Goal: Task Accomplishment & Management: Use online tool/utility

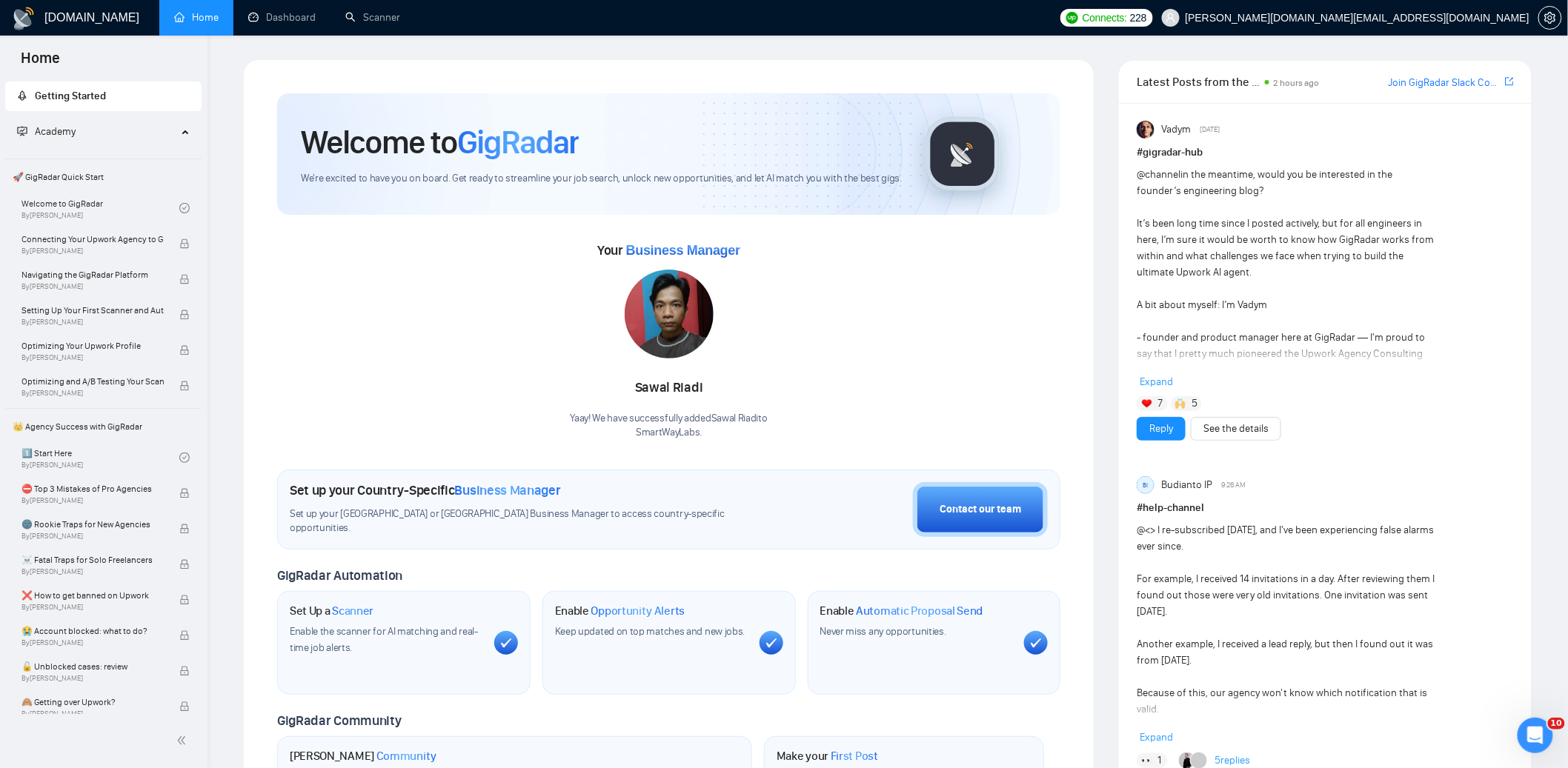
click at [304, 19] on link "Dashboard" at bounding box center [282, 17] width 68 height 13
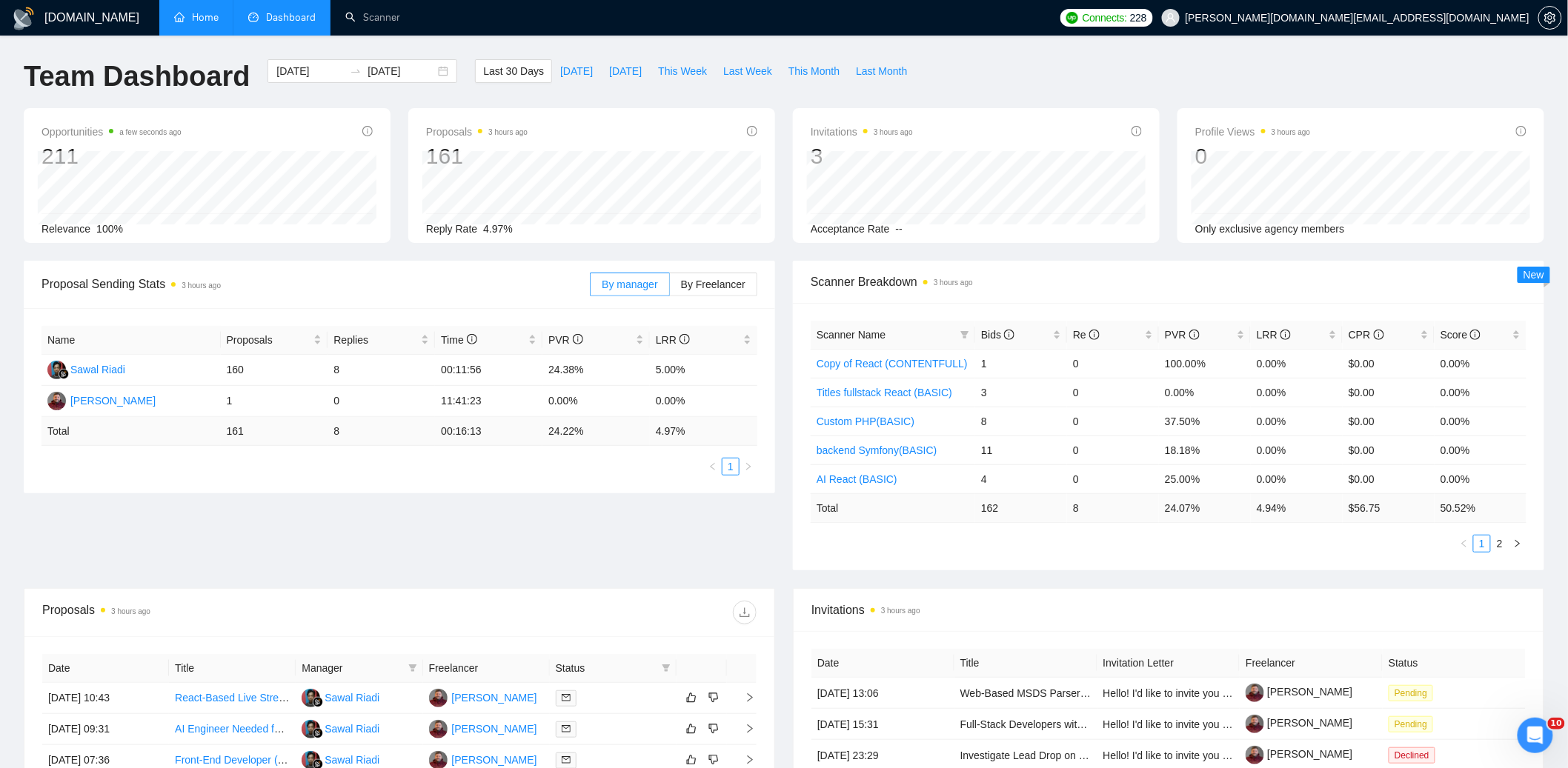
click at [195, 14] on link "Home" at bounding box center [196, 17] width 44 height 13
click at [785, 578] on div "Proposal Sending Stats an hour ago By manager By Freelancer Name Proposals Repl…" at bounding box center [784, 425] width 1539 height 328
click at [1071, 68] on div "Team Dashboard [DATE] [DATE] Last 30 Days [DATE] [DATE] This Week Last Week Thi…" at bounding box center [784, 83] width 1539 height 49
click at [376, 23] on link "Scanner" at bounding box center [373, 17] width 55 height 13
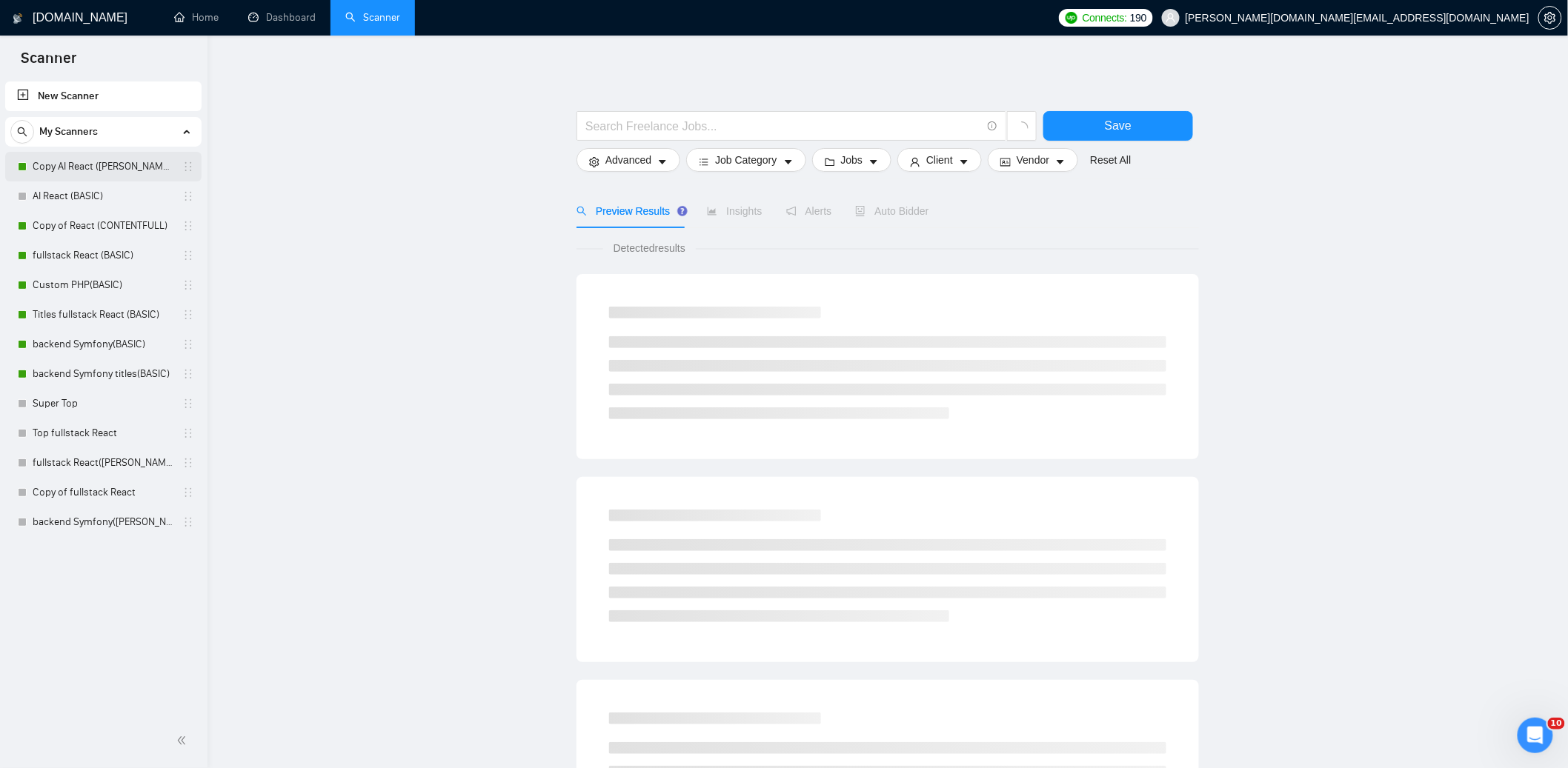
click at [116, 167] on link "Copy AI React ([PERSON_NAME])" at bounding box center [103, 167] width 141 height 29
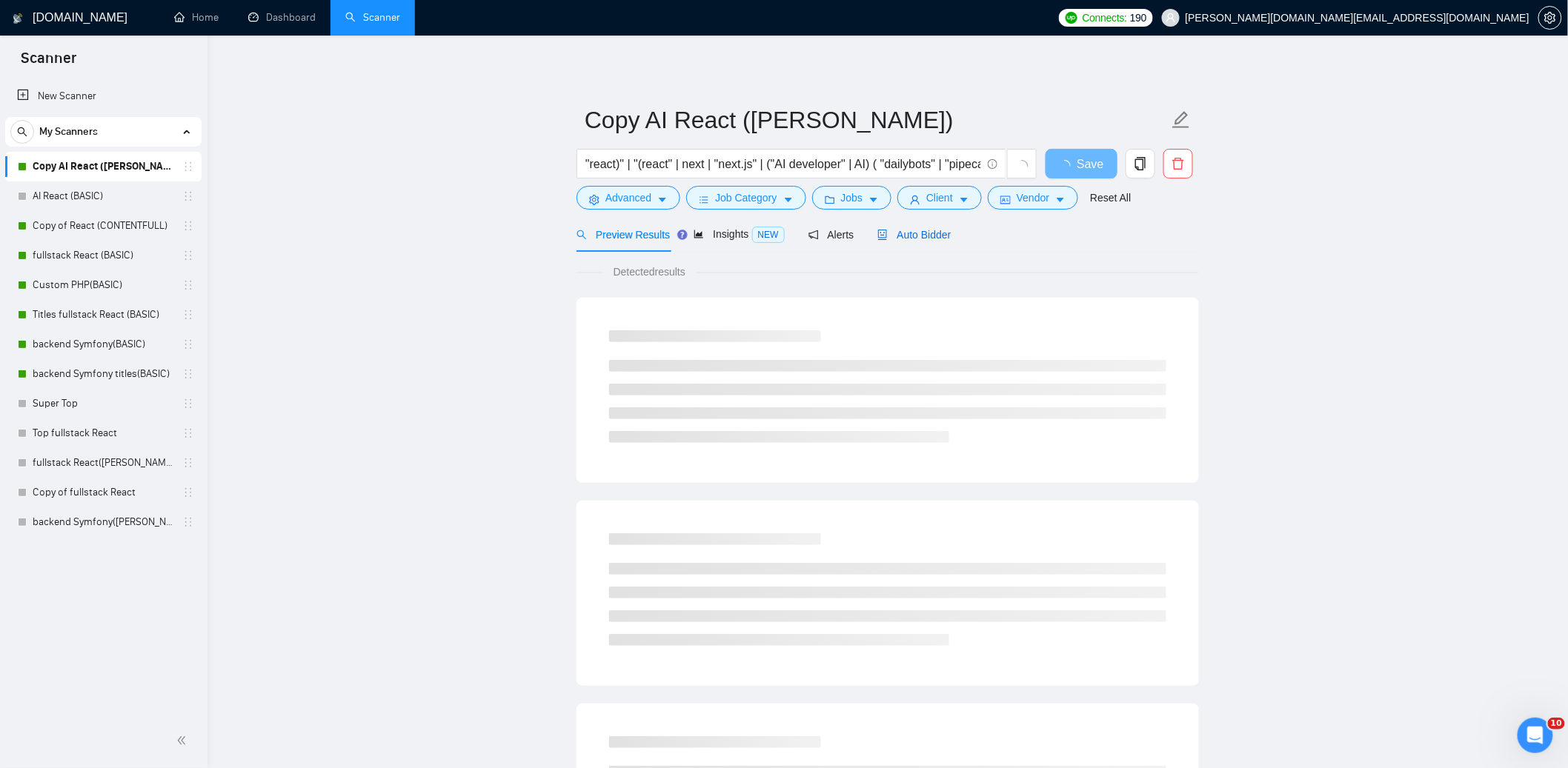
click at [930, 233] on span "Auto Bidder" at bounding box center [914, 234] width 74 height 12
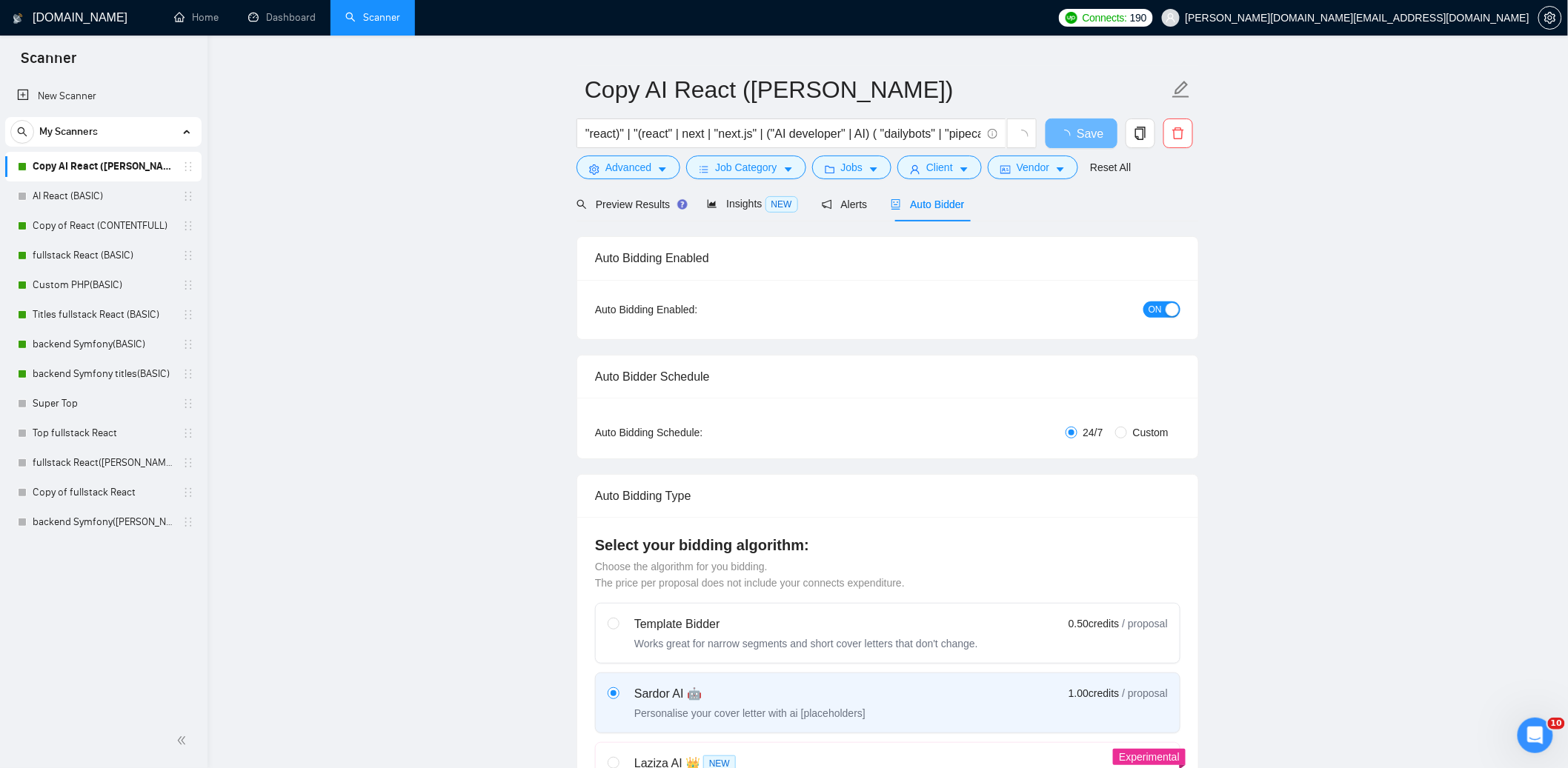
scroll to position [378, 0]
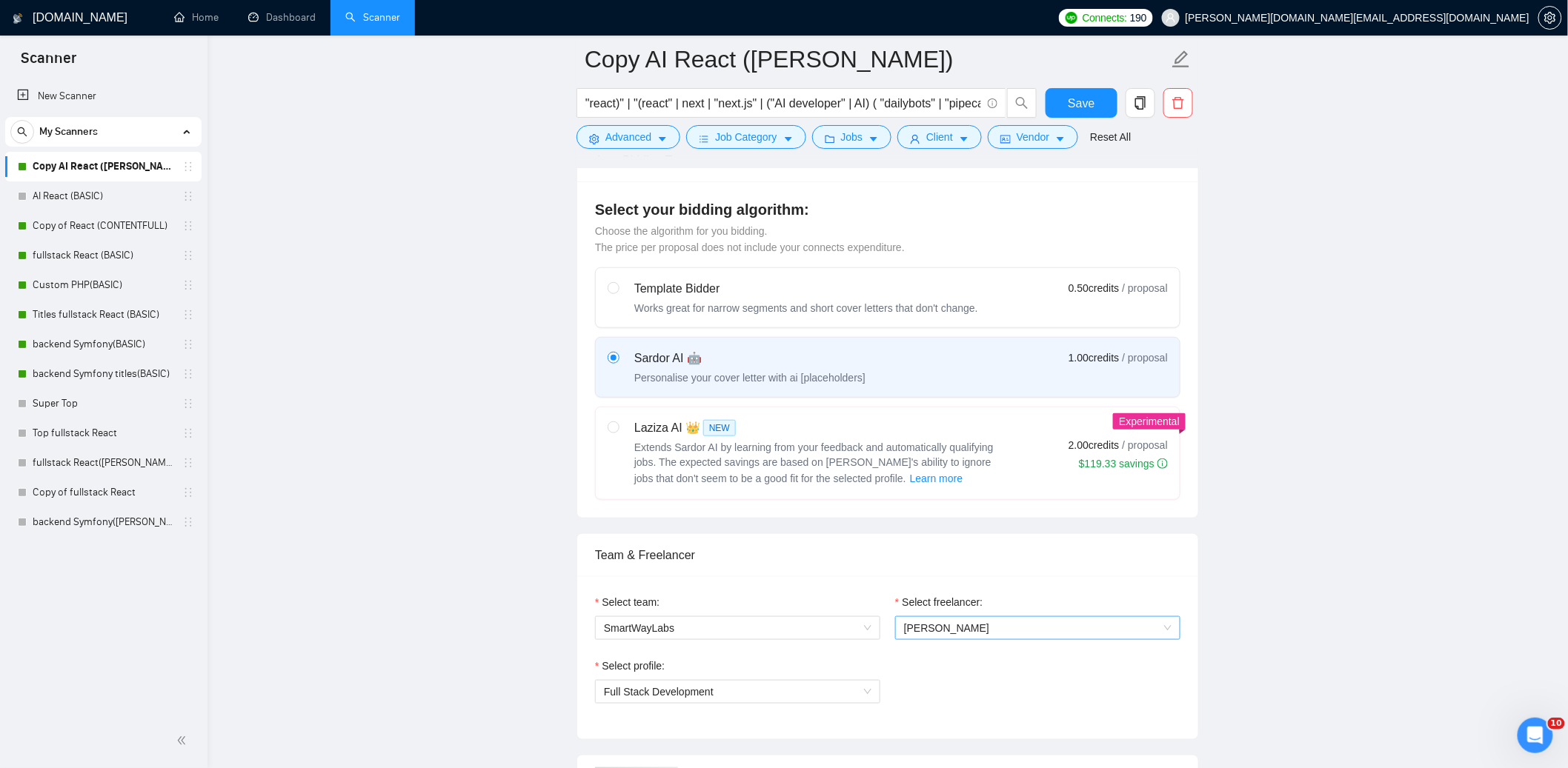
click at [1049, 630] on span "[PERSON_NAME]" at bounding box center [1038, 628] width 268 height 23
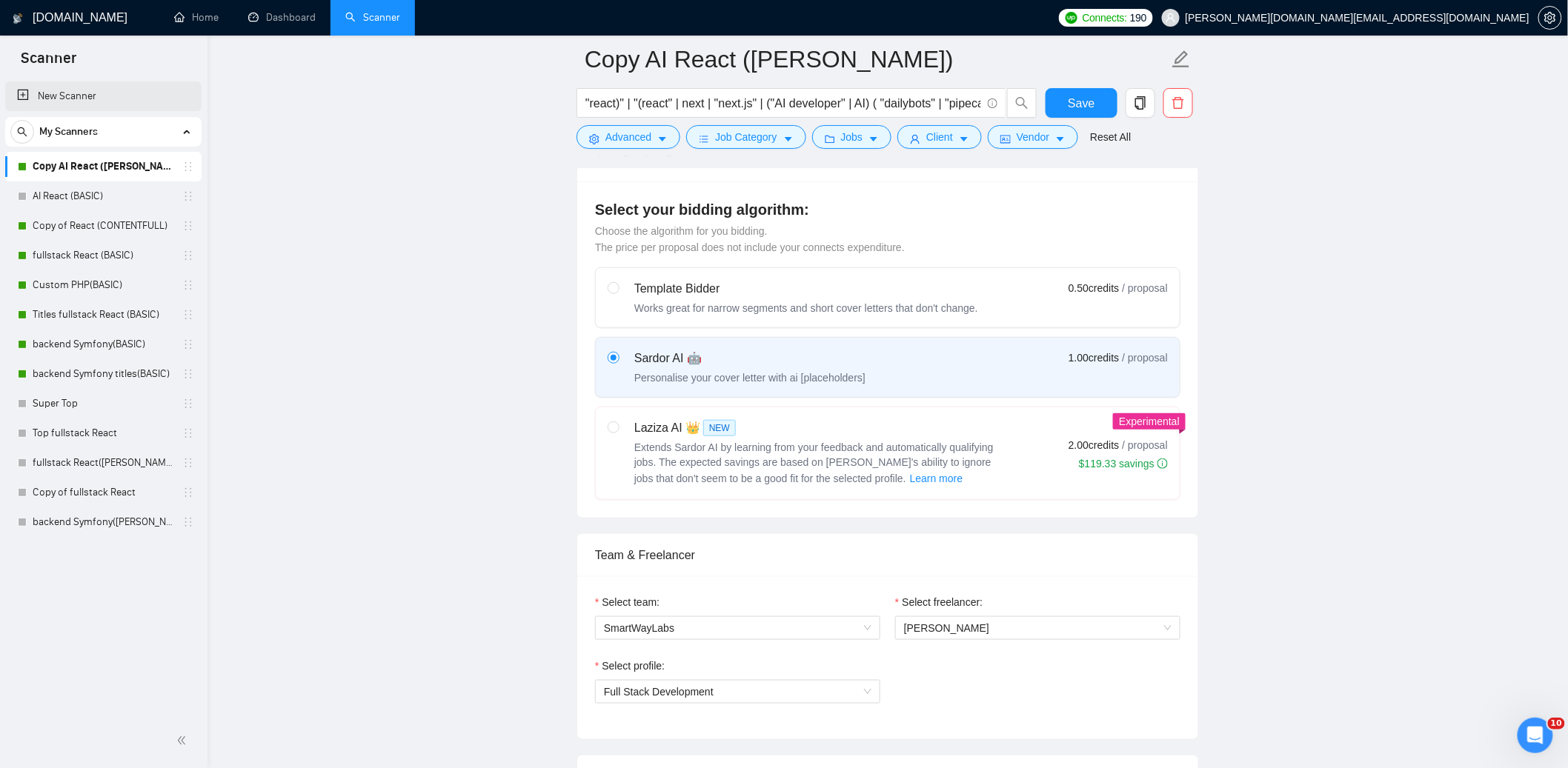
click at [71, 95] on link "New Scanner" at bounding box center [103, 96] width 173 height 29
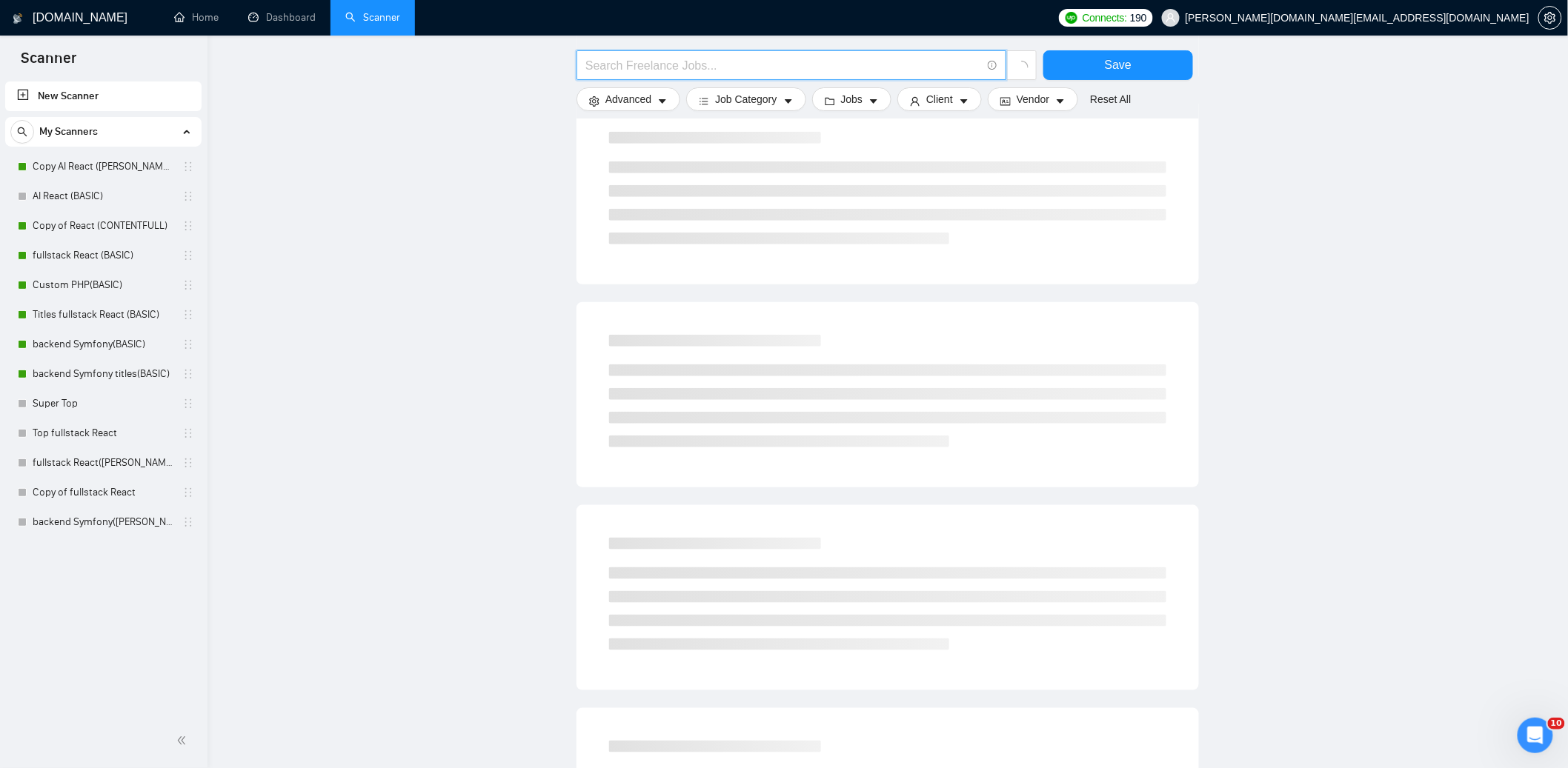
click at [655, 70] on input "text" at bounding box center [783, 65] width 395 height 19
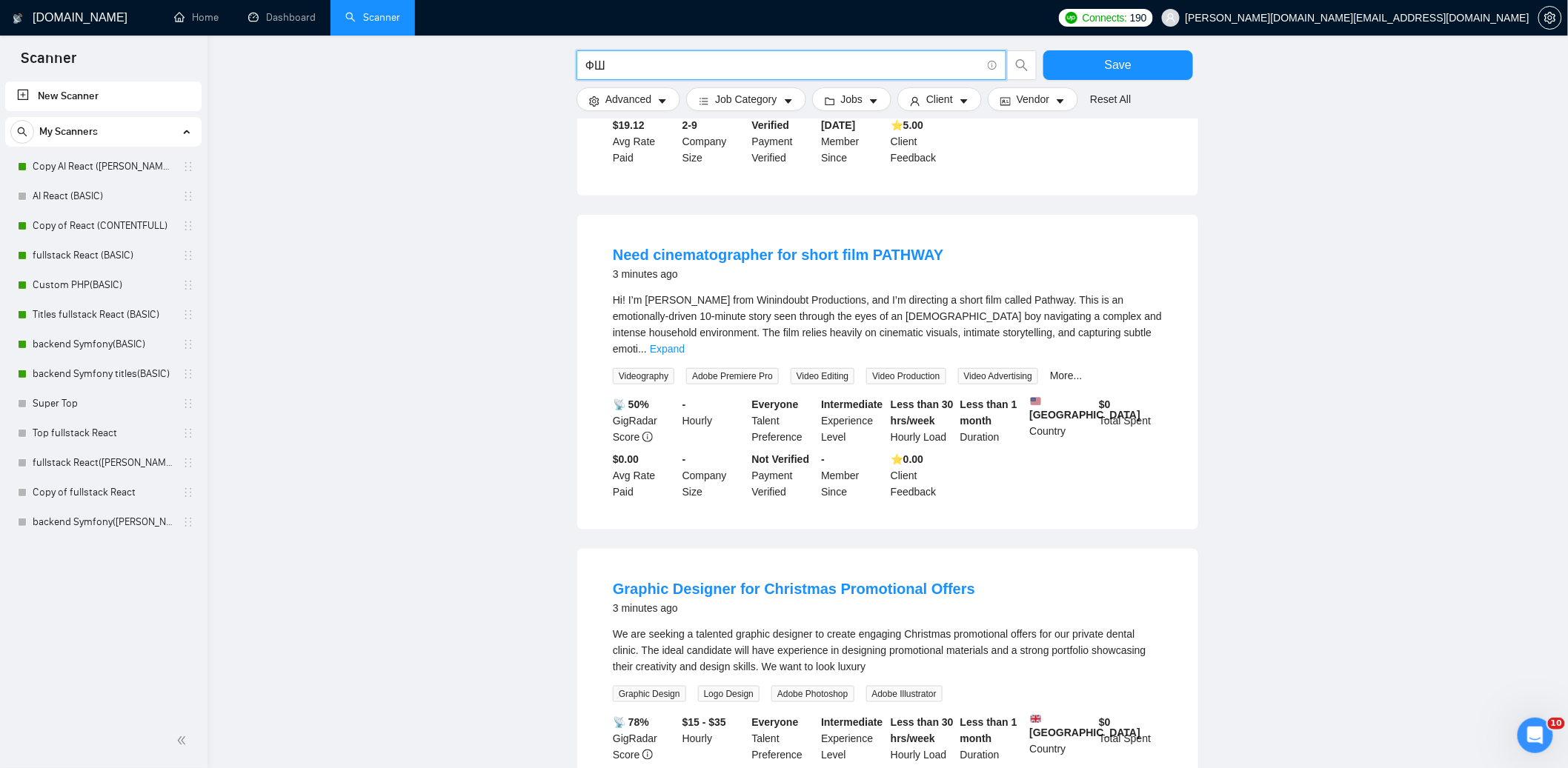
type input "Ф"
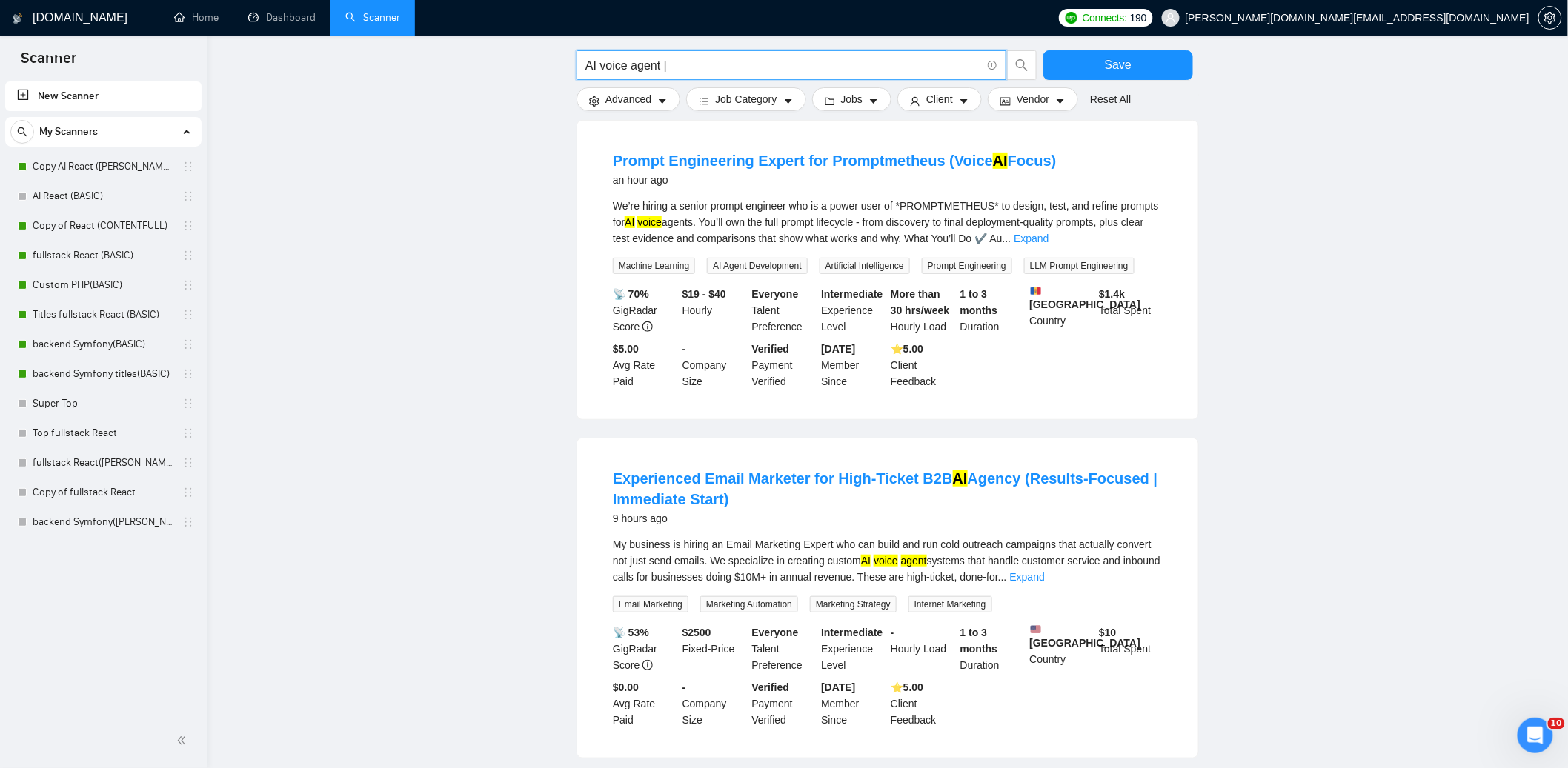
scroll to position [161, 0]
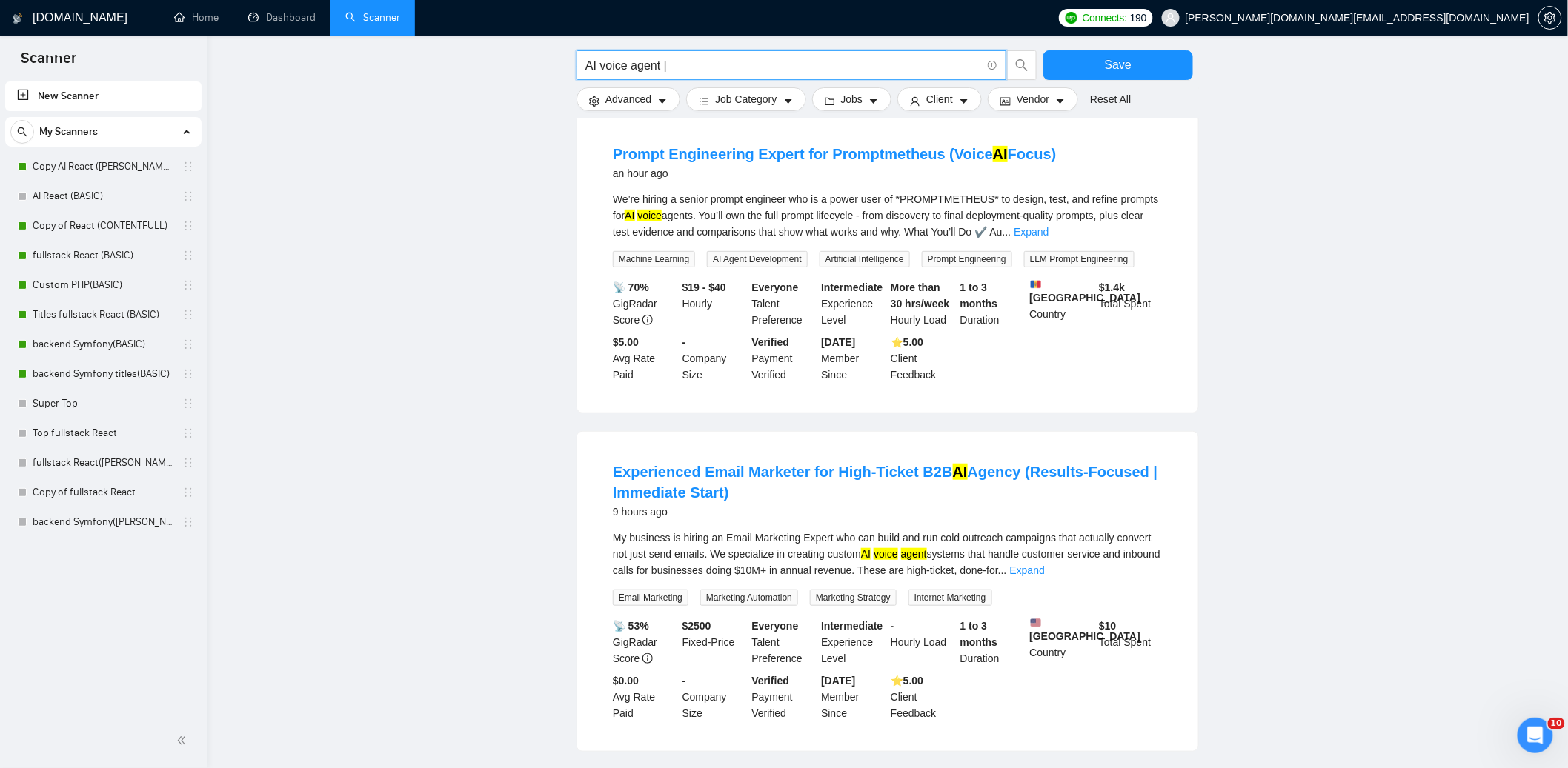
drag, startPoint x: 601, startPoint y: 62, endPoint x: 662, endPoint y: 61, distance: 61.0
click at [662, 61] on input "AI voice agent |" at bounding box center [783, 65] width 395 height 19
click at [685, 68] on input "AI voice agent |" at bounding box center [783, 65] width 395 height 19
paste input "voice agent"
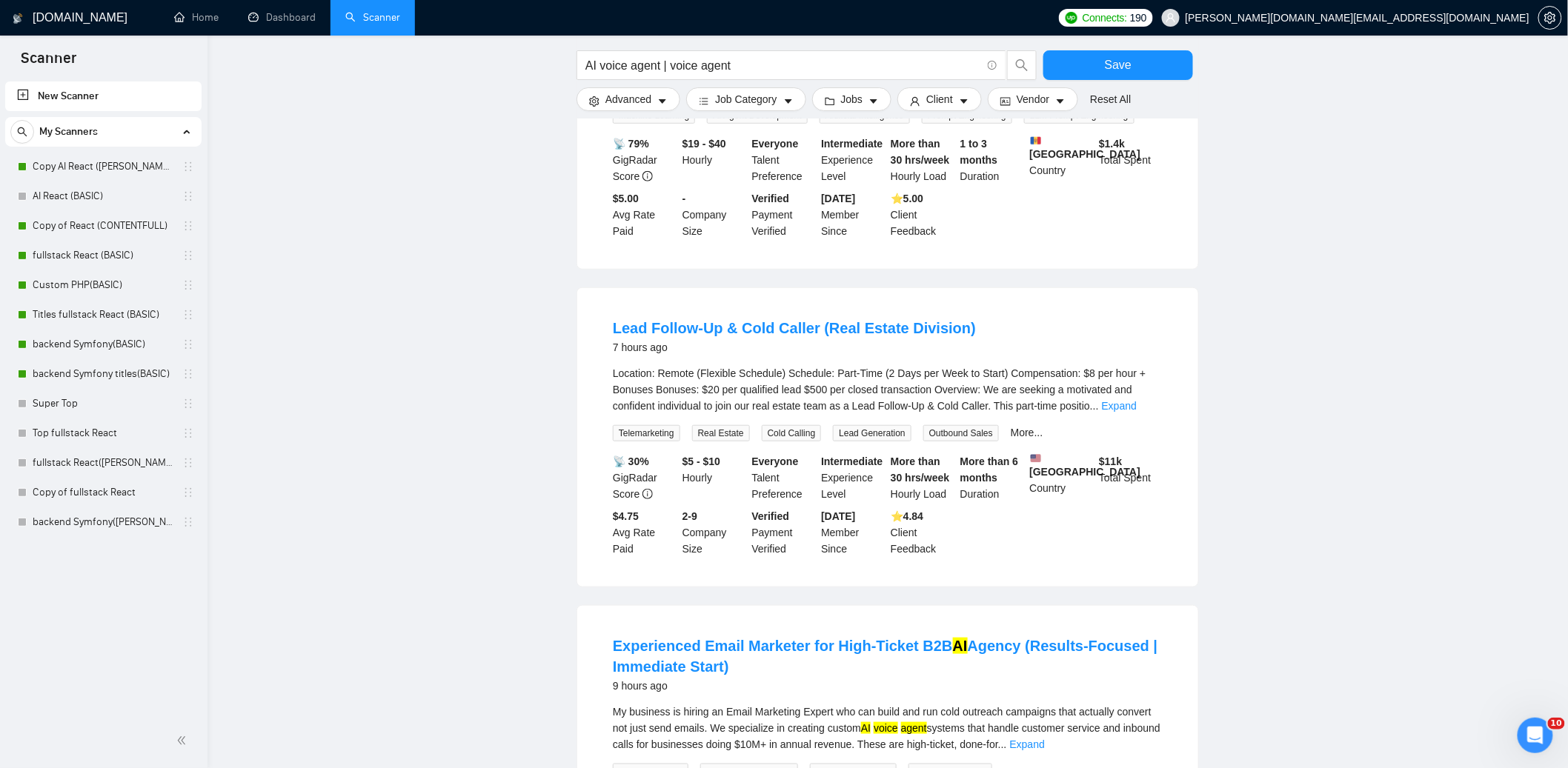
scroll to position [501, 0]
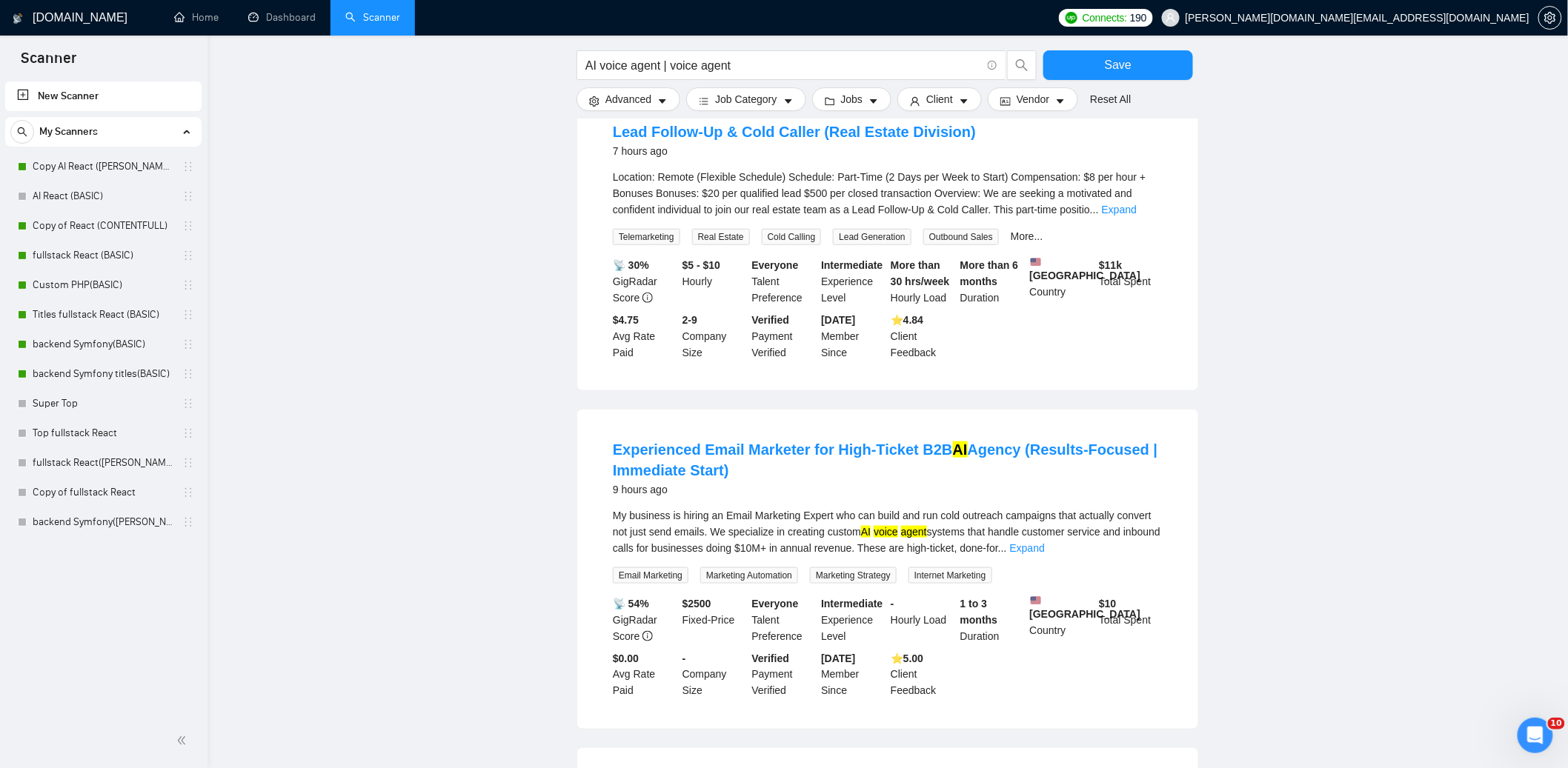
click at [415, 489] on main "AI voice agent | voice agent Save Advanced Job Category Jobs Client Vendor Rese…" at bounding box center [888, 480] width 1313 height 1843
click at [1371, 424] on main "AI voice agent | voice agent Save Advanced Job Category Jobs Client Vendor Rese…" at bounding box center [888, 480] width 1313 height 1843
click at [510, 519] on main "AI voice agent | voice agent Save Advanced Job Category Jobs Client Vendor Rese…" at bounding box center [888, 480] width 1313 height 1843
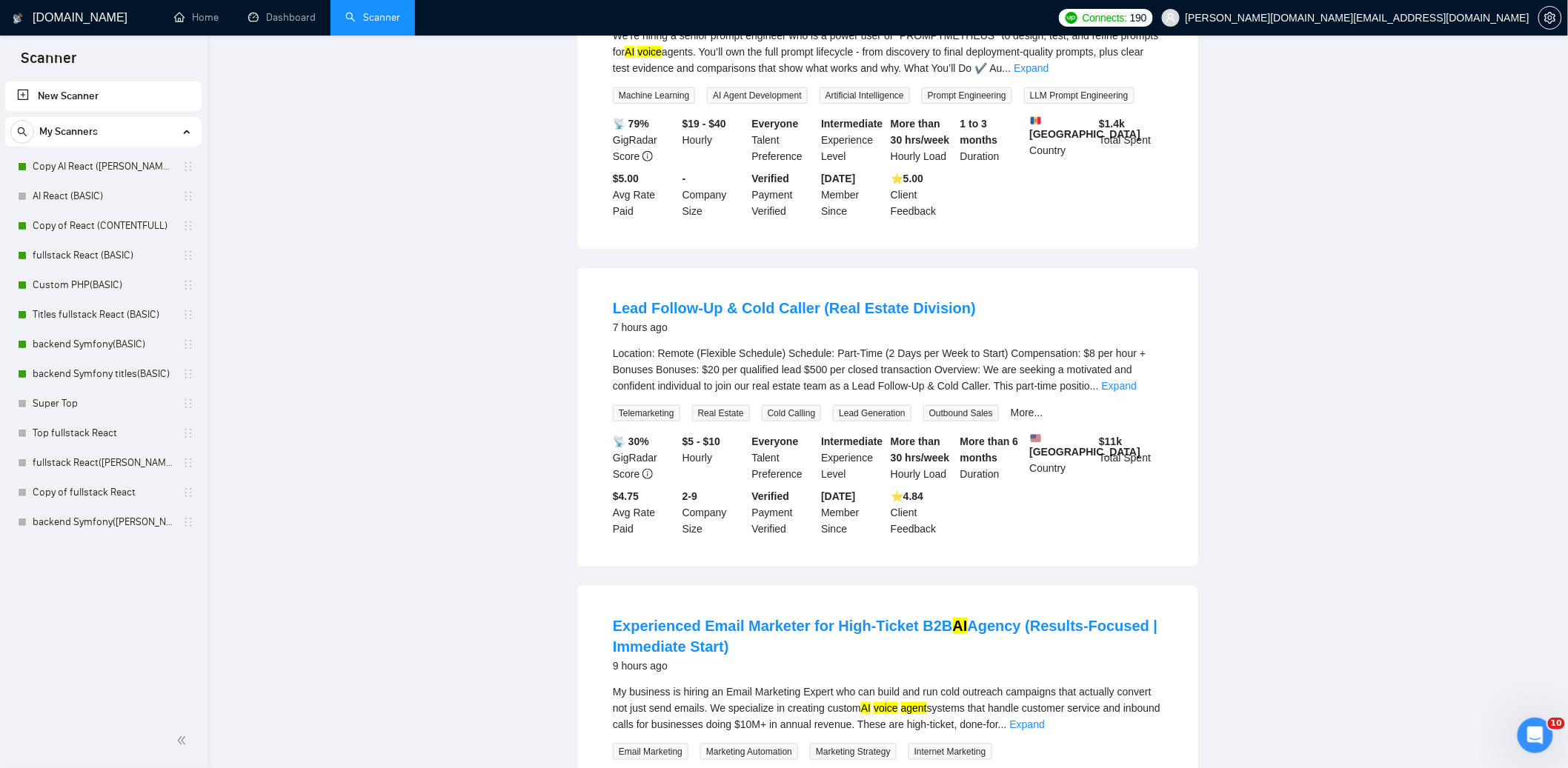
scroll to position [0, 0]
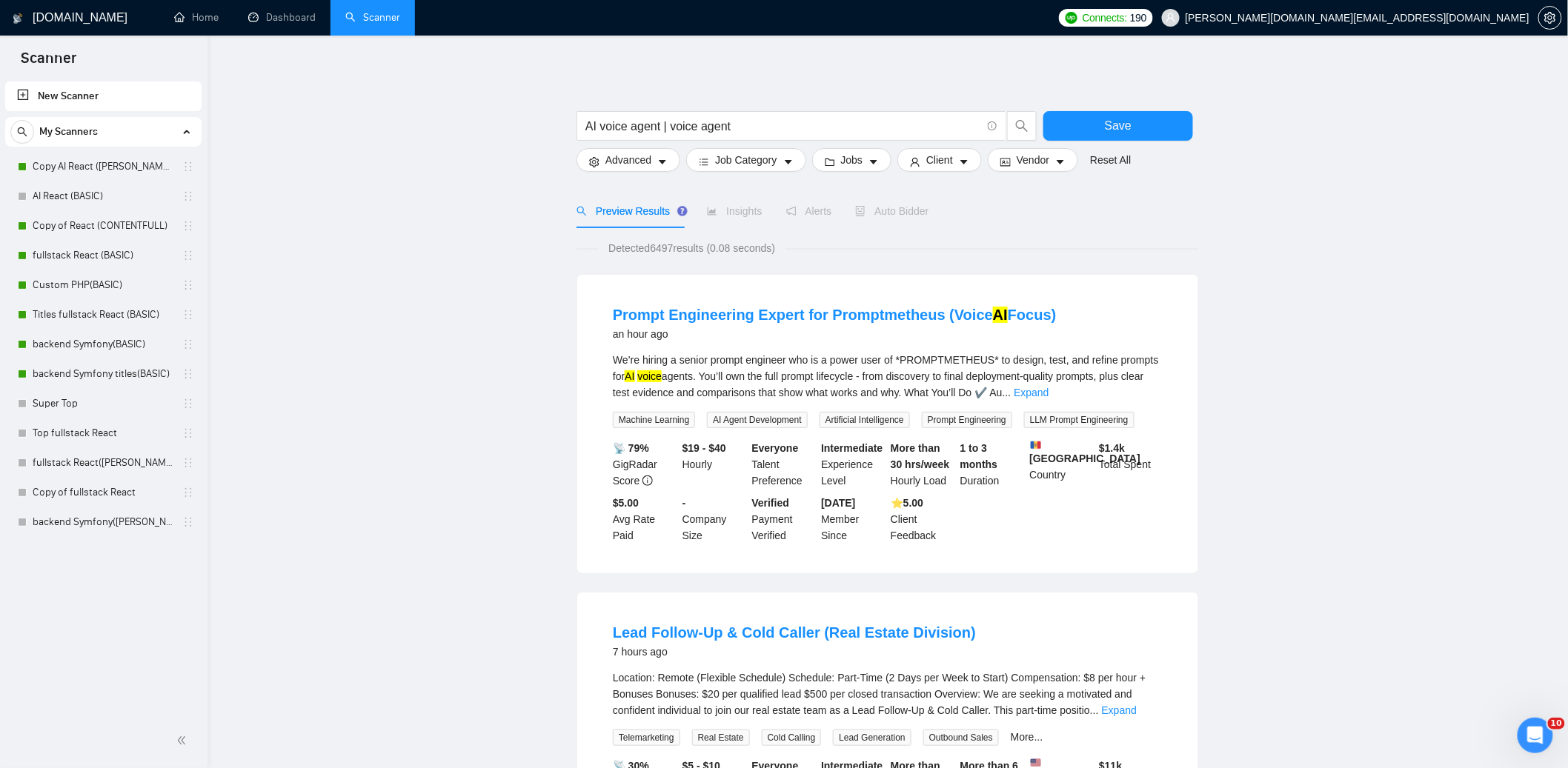
click at [650, 214] on span "Preview Results" at bounding box center [630, 211] width 107 height 12
drag, startPoint x: 746, startPoint y: 124, endPoint x: 801, endPoint y: 137, distance: 56.5
click at [748, 124] on input "AI voice agent | voice agent" at bounding box center [783, 126] width 395 height 19
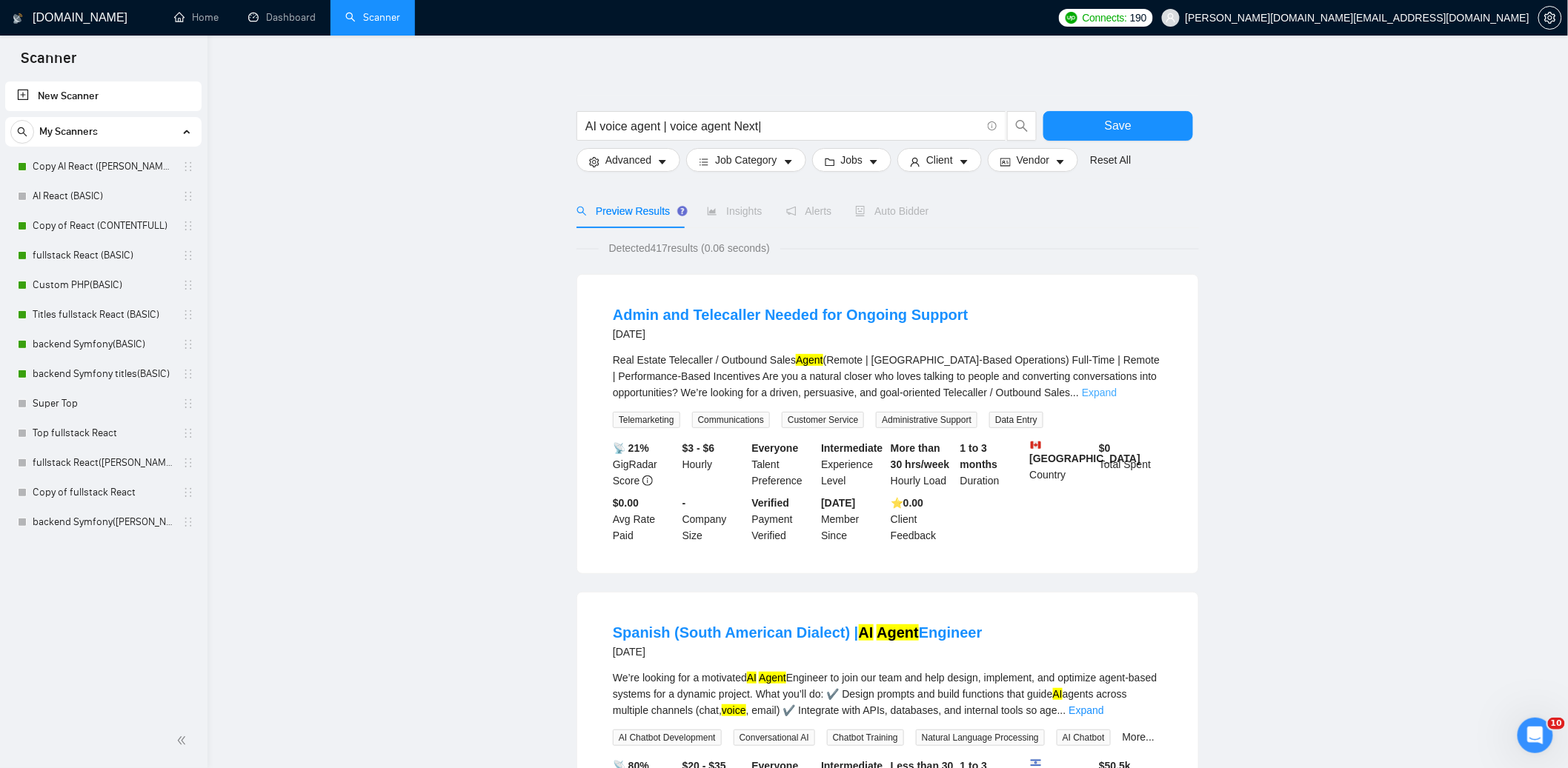
click at [1117, 389] on link "Expand" at bounding box center [1100, 392] width 35 height 12
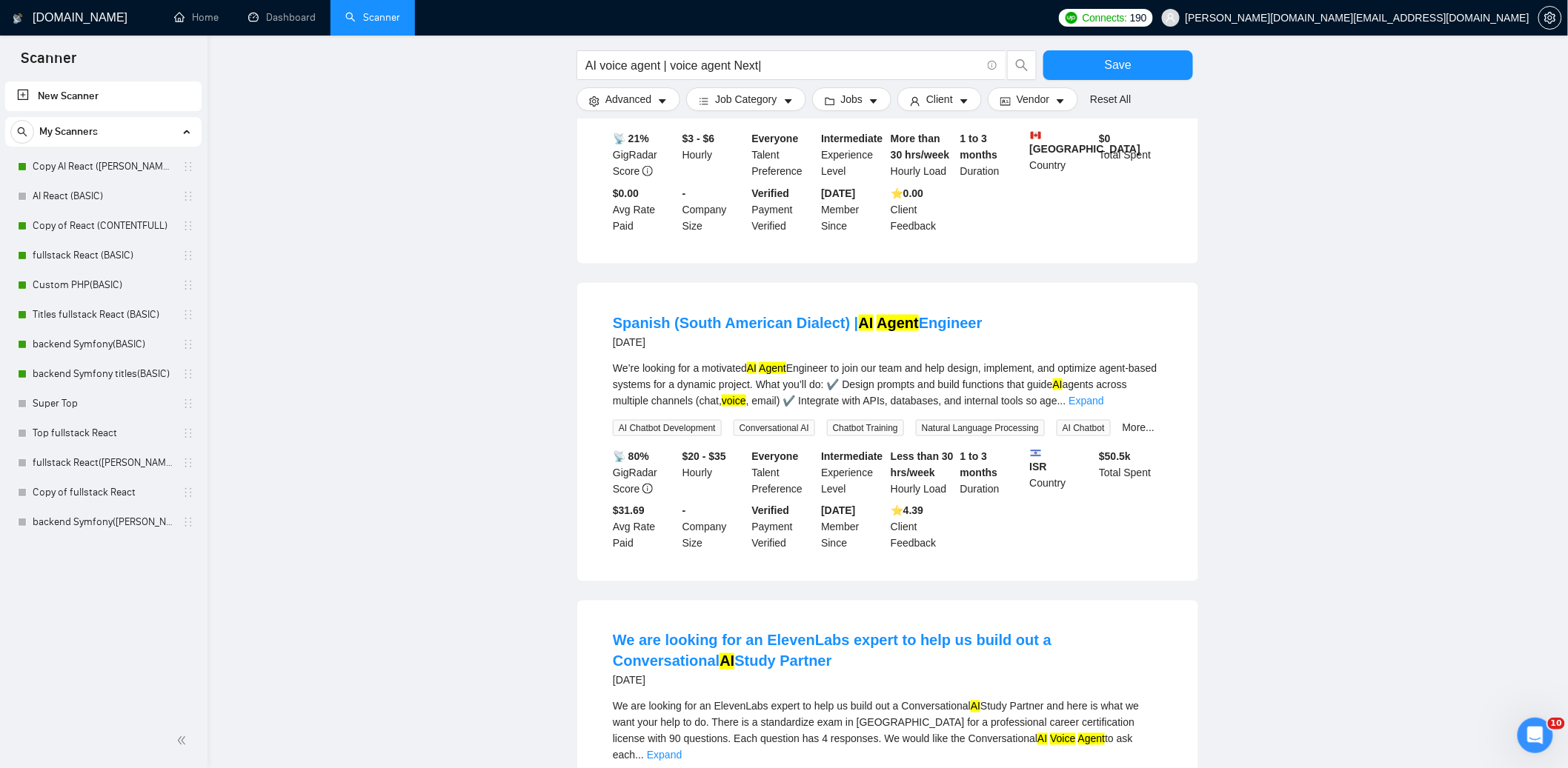
scroll to position [724, 0]
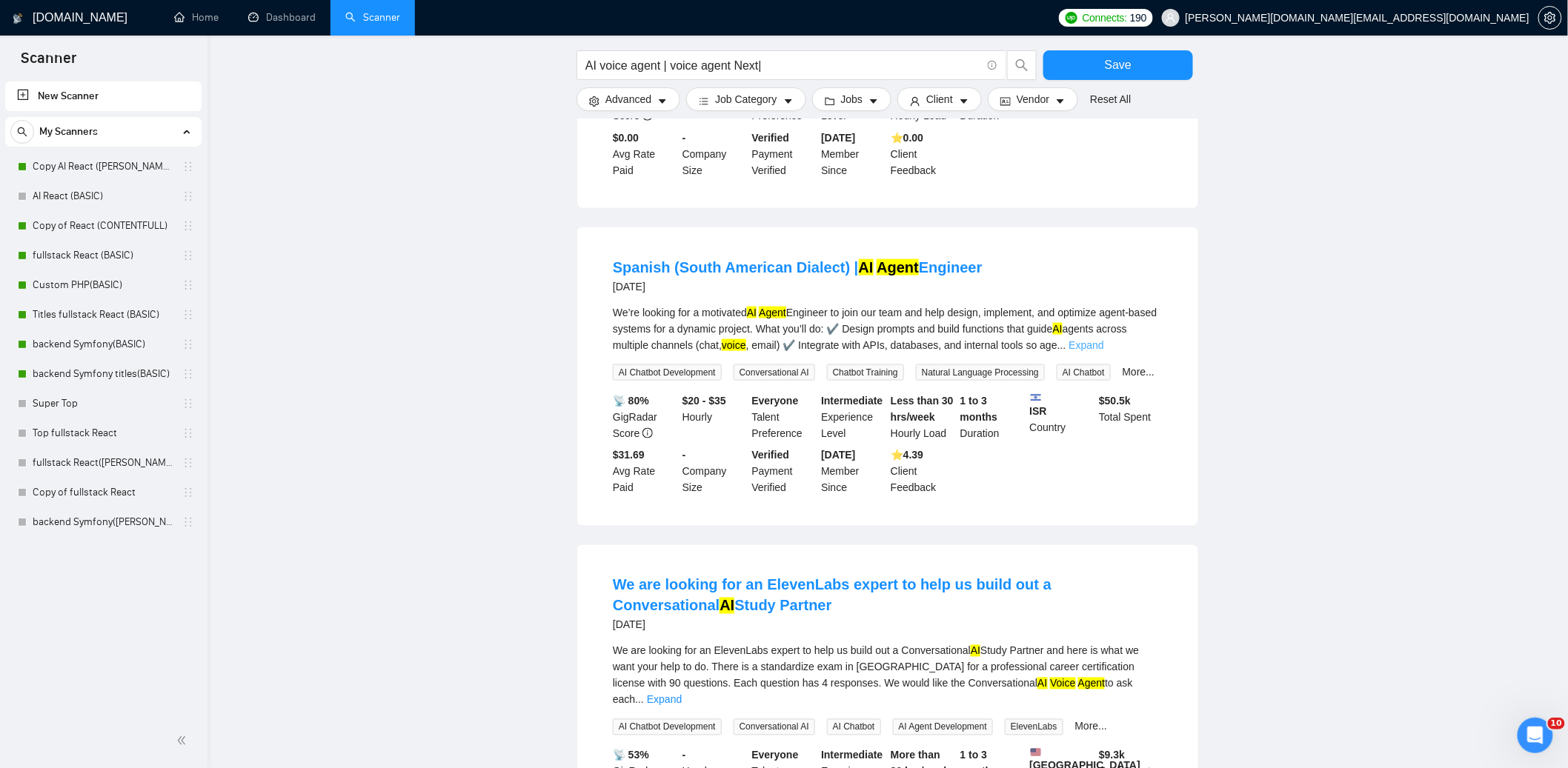
click at [1104, 351] on link "Expand" at bounding box center [1087, 345] width 35 height 12
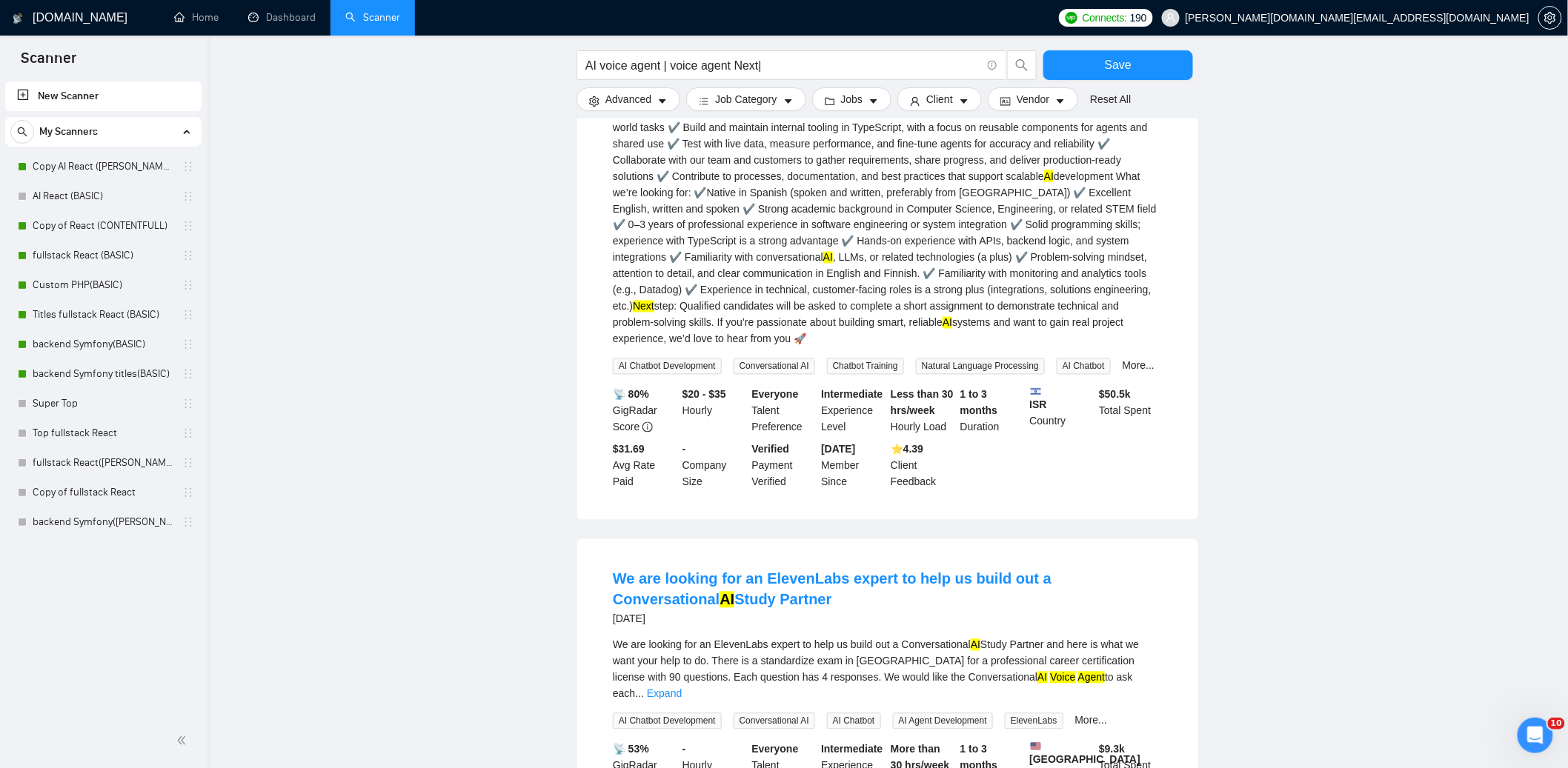
scroll to position [1235, 0]
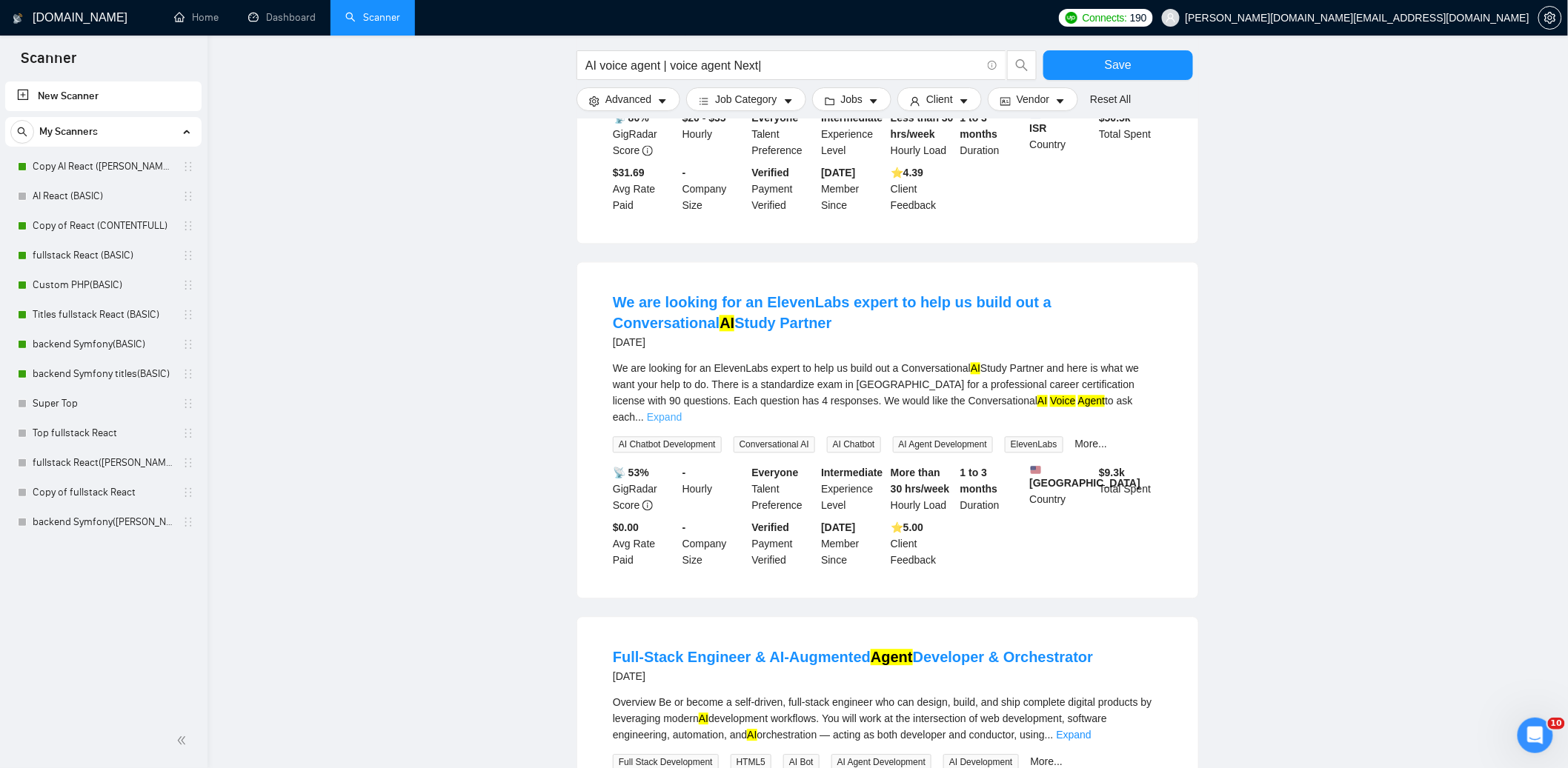
click at [682, 423] on link "Expand" at bounding box center [664, 417] width 35 height 12
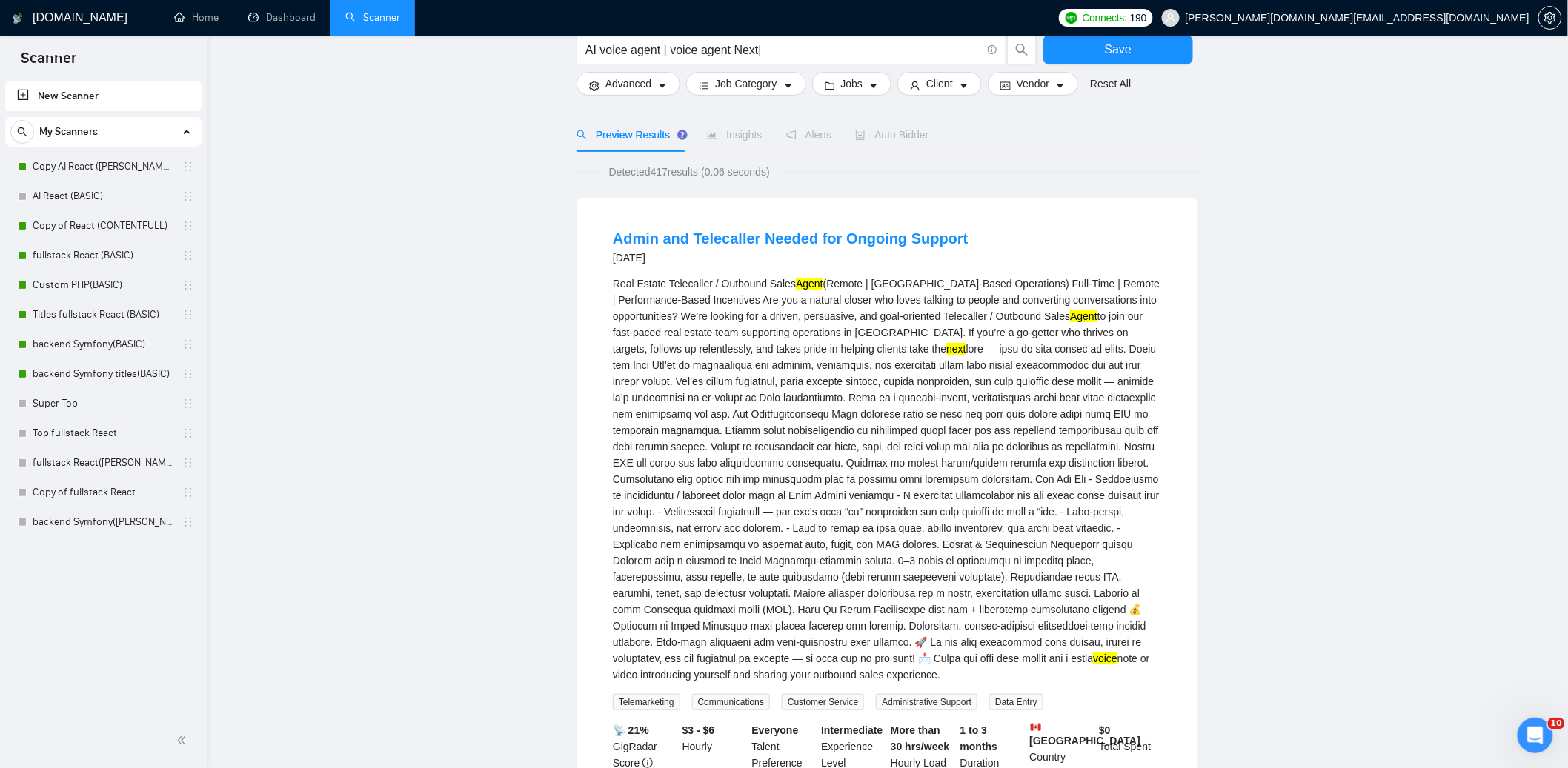
scroll to position [24, 0]
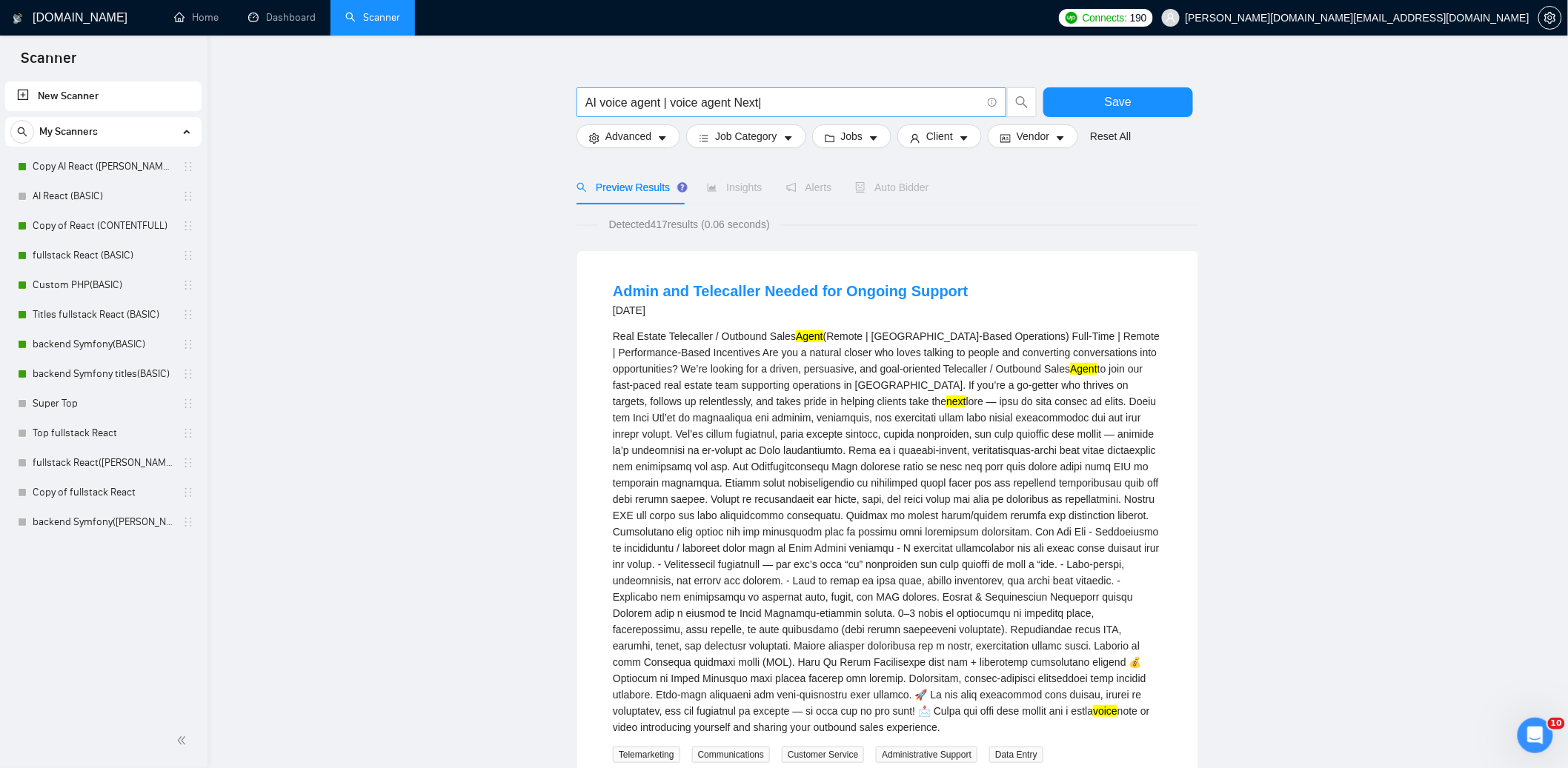
click at [760, 99] on input "AI voice agent | voice agent Next|" at bounding box center [783, 102] width 395 height 19
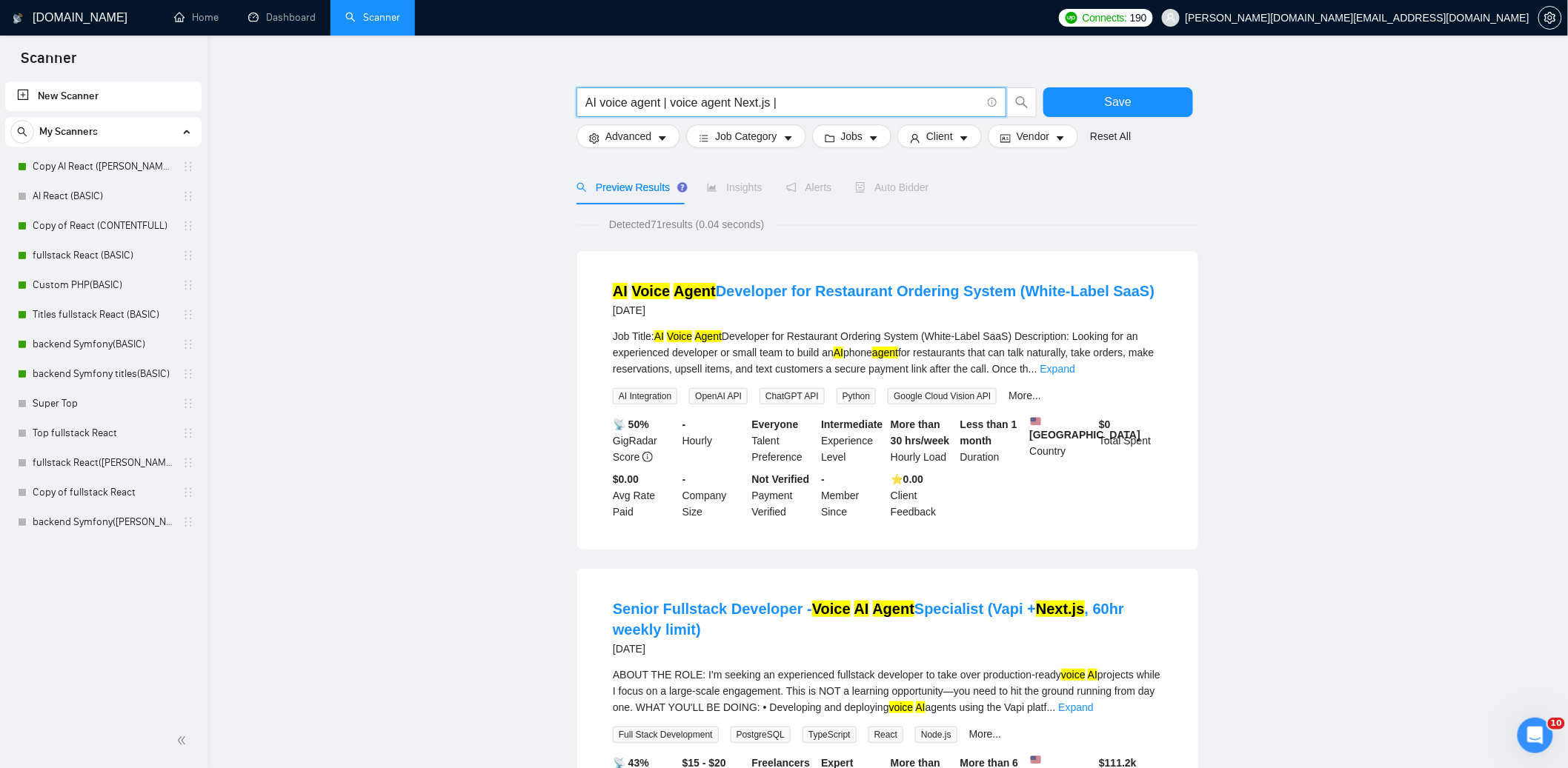
drag, startPoint x: 785, startPoint y: 98, endPoint x: 680, endPoint y: 114, distance: 106.2
click at [665, 105] on input "AI voice agent | voice agent Next.js |" at bounding box center [783, 102] width 395 height 19
drag, startPoint x: 789, startPoint y: 98, endPoint x: 808, endPoint y: 101, distance: 19.2
click at [789, 98] on input "AI voice agent | voice agent Next.js |" at bounding box center [783, 102] width 395 height 19
paste input "| voice agent Next.js |"
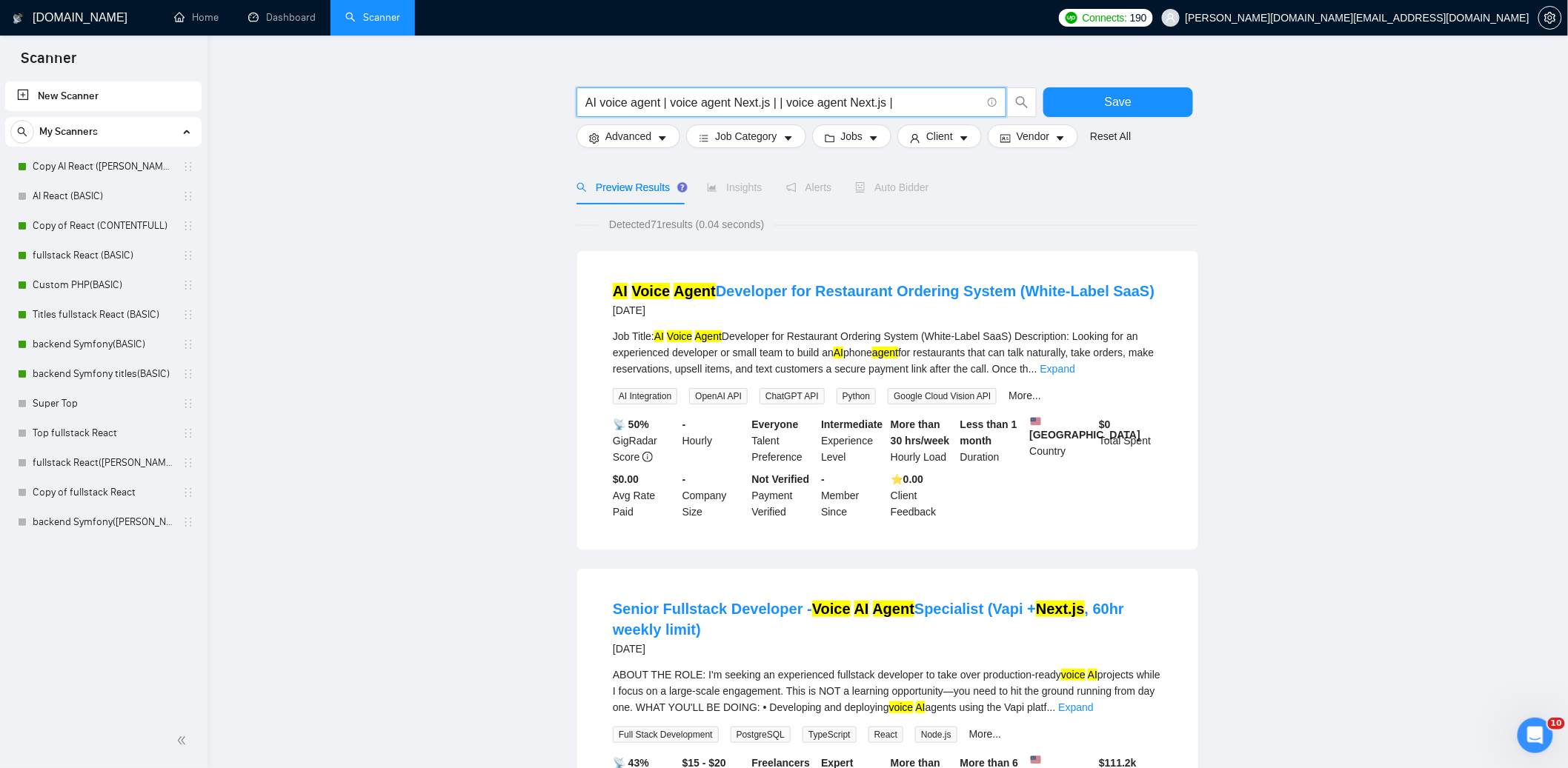
click at [889, 98] on input "AI voice agent | voice agent Next.js | | voice agent Next.js |" at bounding box center [783, 102] width 395 height 19
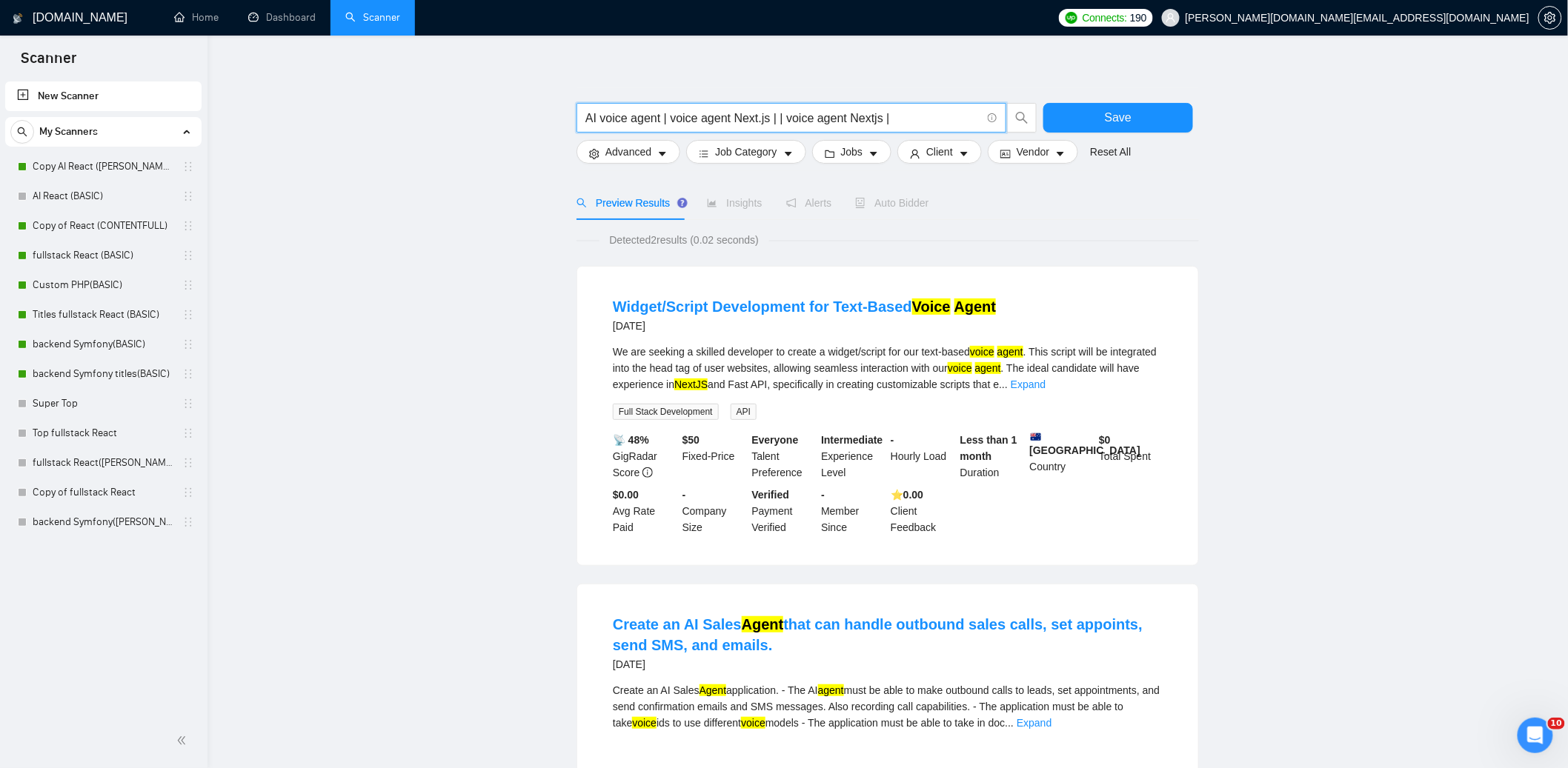
scroll to position [0, 0]
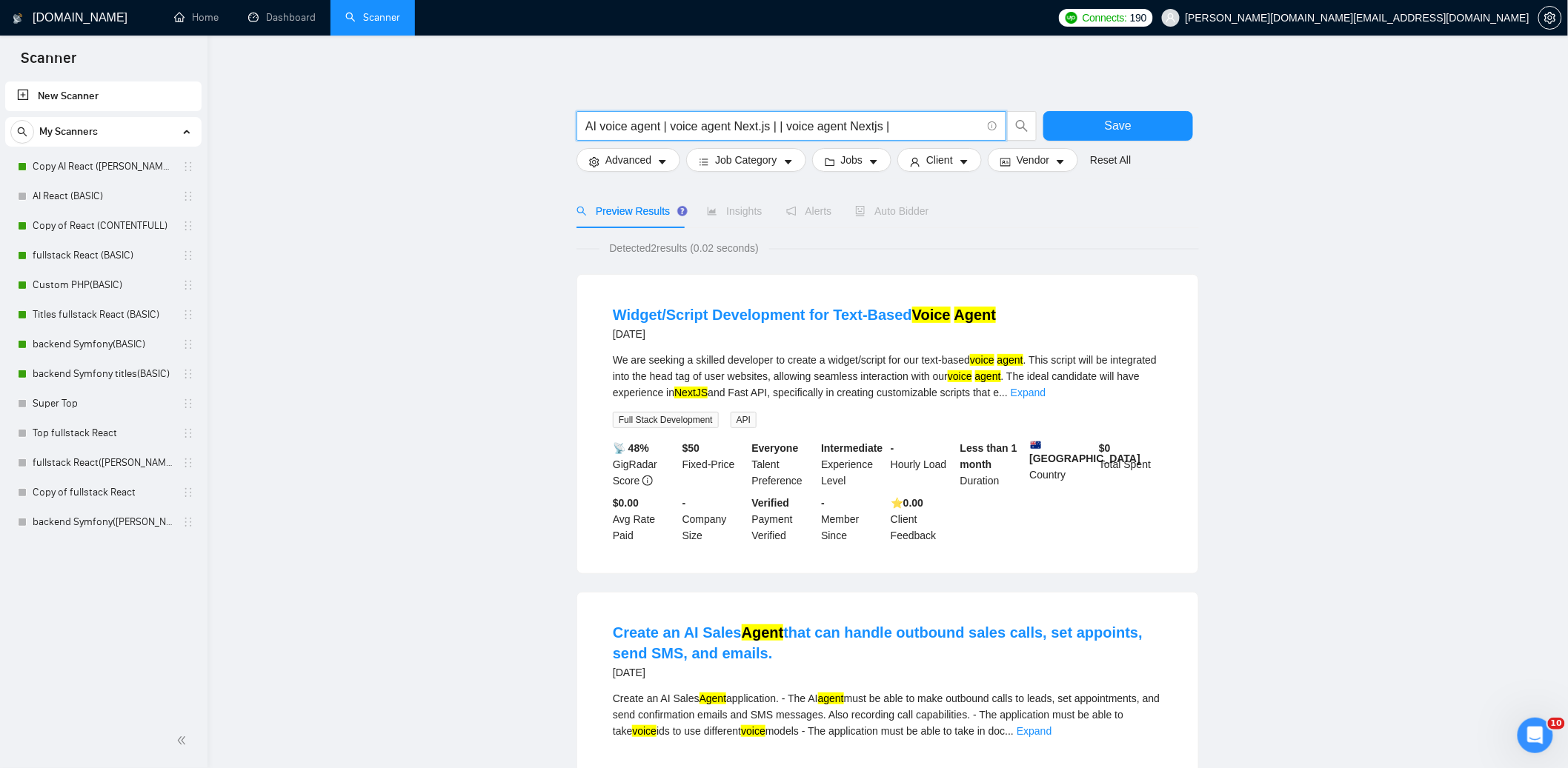
click at [786, 128] on input "AI voice agent | voice agent Next.js | | voice agent Nextjs |" at bounding box center [783, 126] width 395 height 19
click at [1332, 259] on main "AI voice agent | voice agent Next.js | voice agent Nextjs | Save Advanced Job C…" at bounding box center [888, 505] width 1313 height 893
click at [881, 125] on input "AI voice agent | voice agent Next.js | voice agent Nextjs |" at bounding box center [783, 126] width 395 height 19
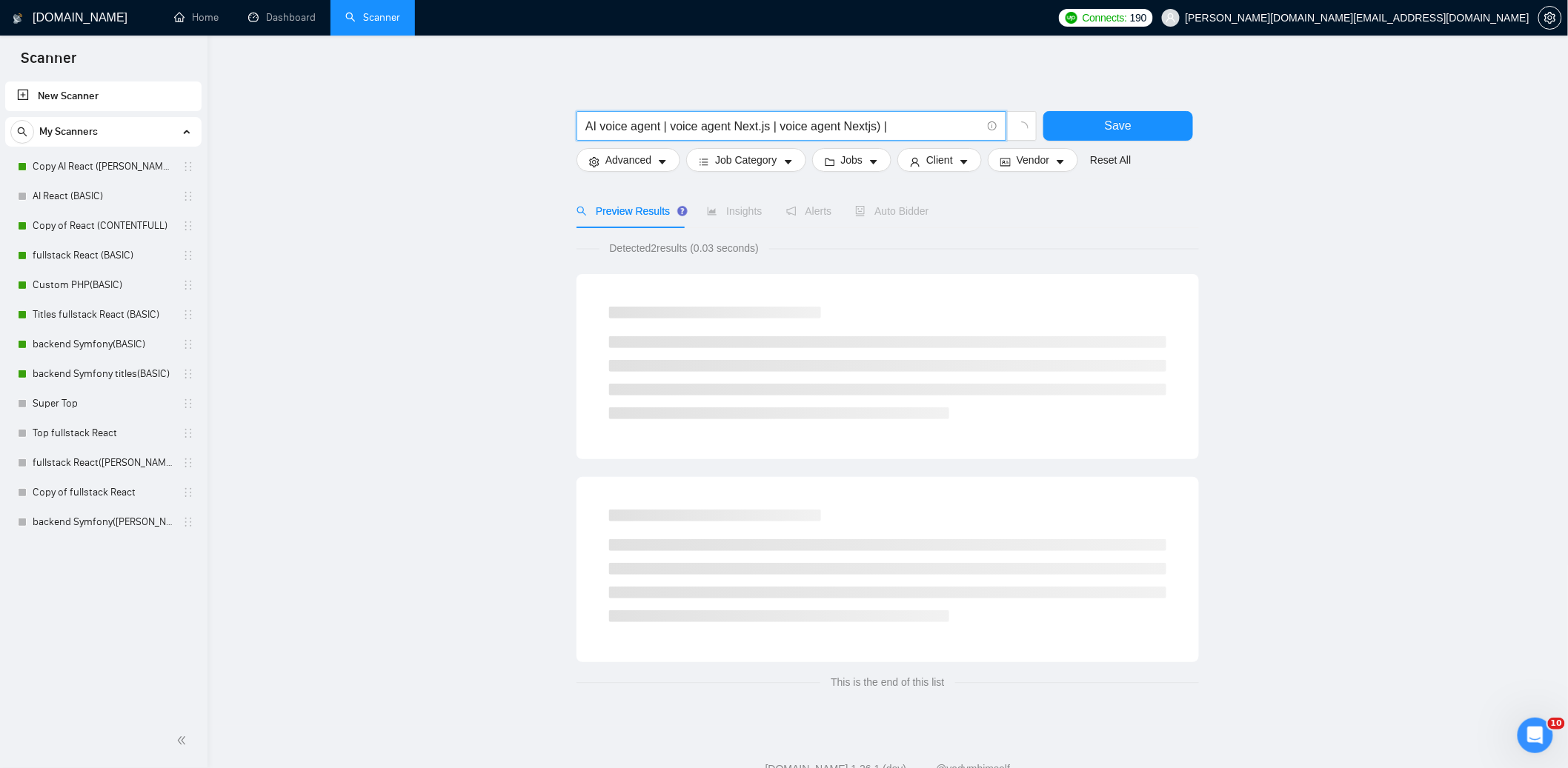
click at [671, 124] on input "AI voice agent | voice agent Next.js | voice agent Nextjs) |" at bounding box center [783, 126] width 395 height 19
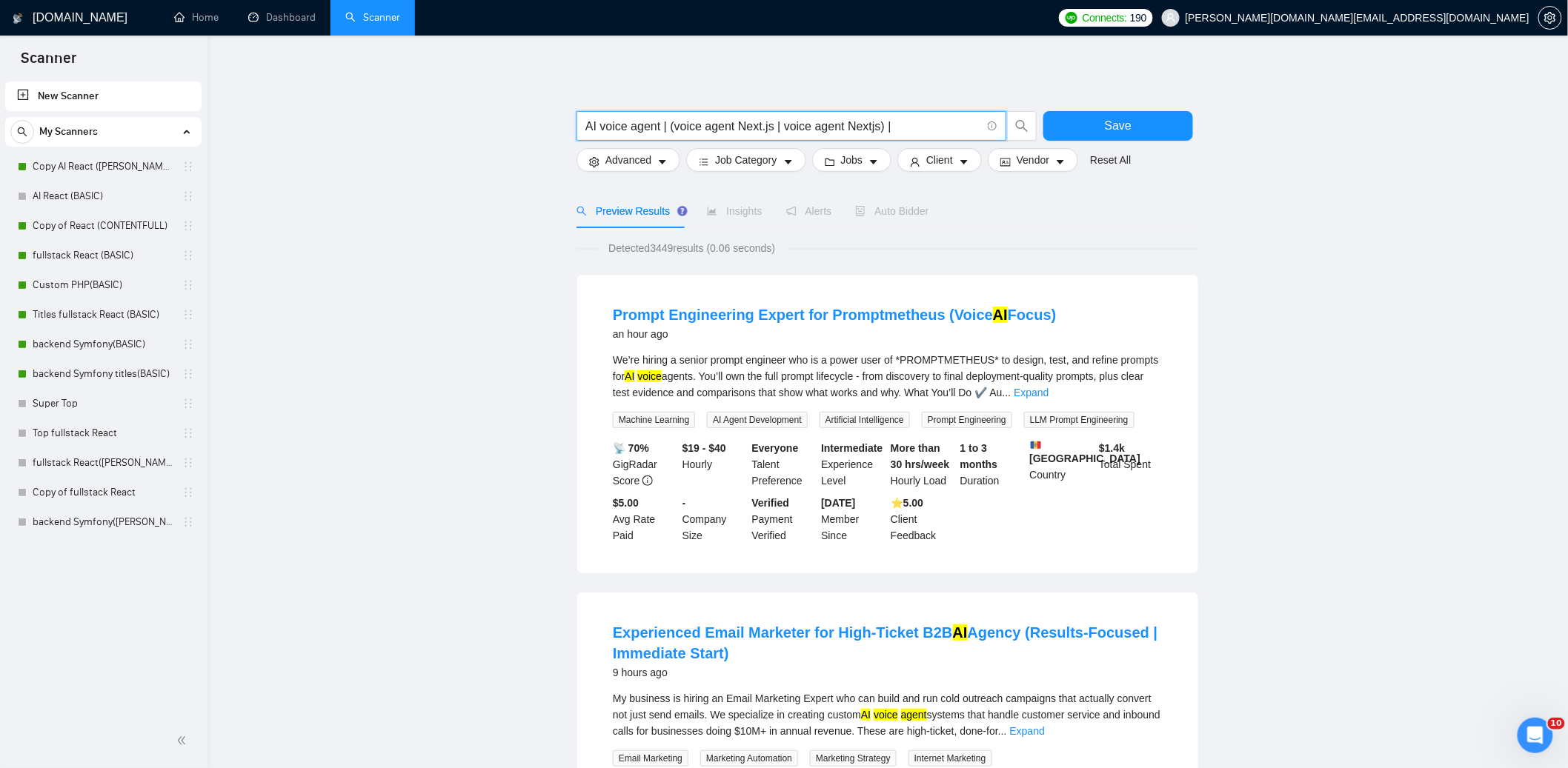
drag, startPoint x: 662, startPoint y: 125, endPoint x: 599, endPoint y: 125, distance: 63.0
click at [599, 125] on input "AI voice agent | (voice agent Next.js | voice agent Nextjs) |" at bounding box center [783, 126] width 395 height 19
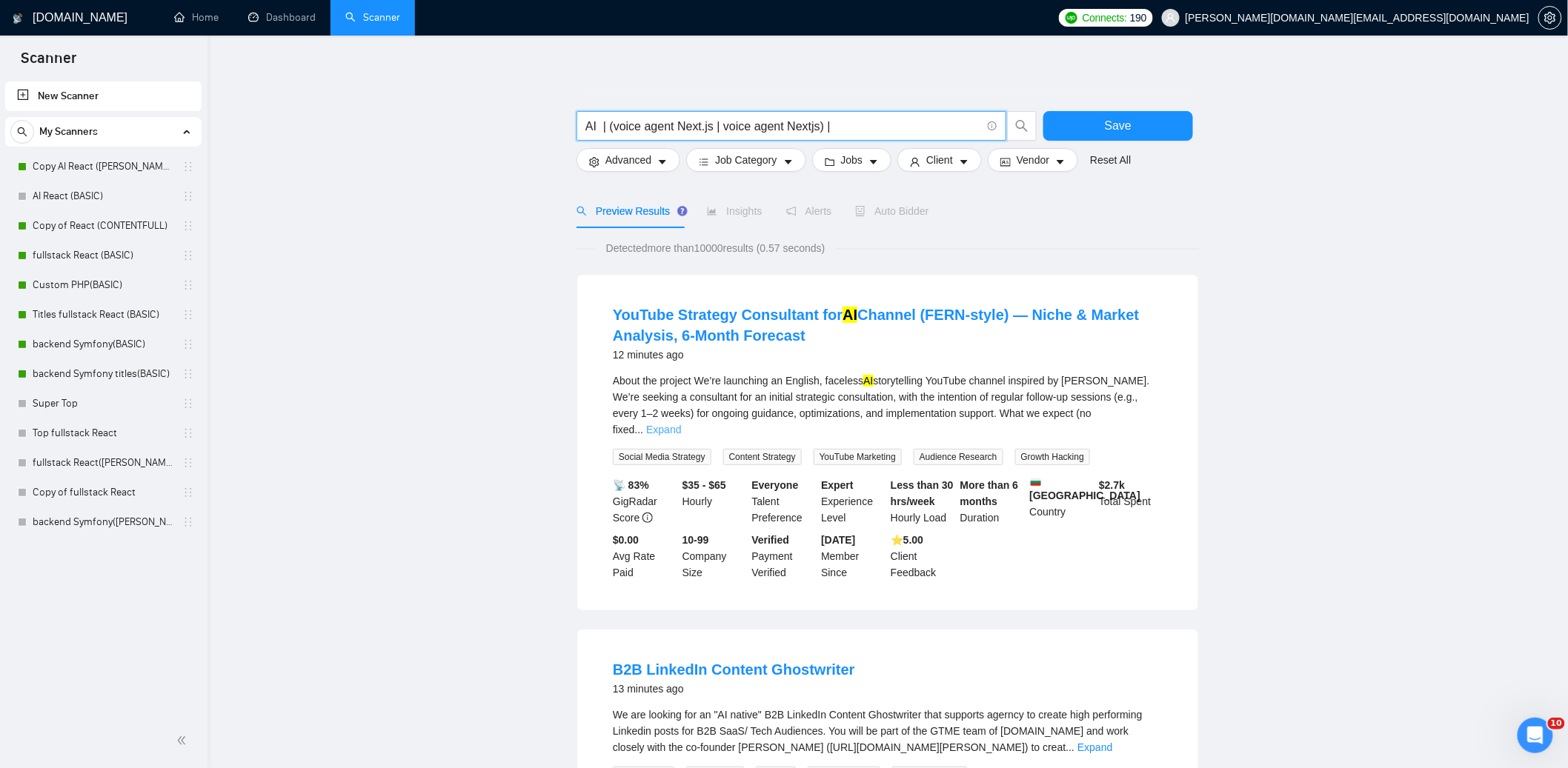
click at [681, 424] on link "Expand" at bounding box center [664, 430] width 35 height 12
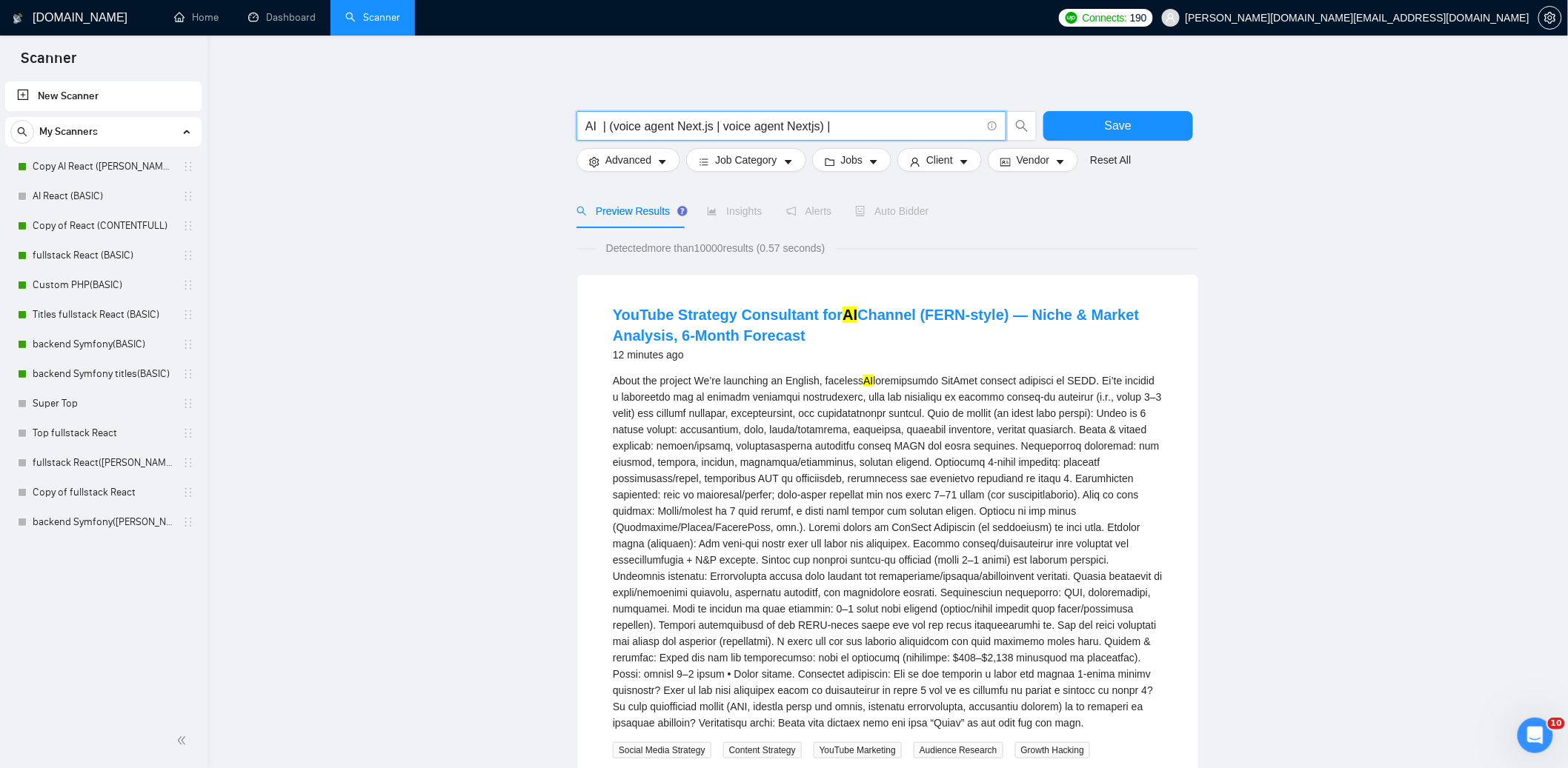
click at [606, 127] on input "AI | (voice agent Next.js | voice agent Nextjs) |" at bounding box center [783, 126] width 395 height 19
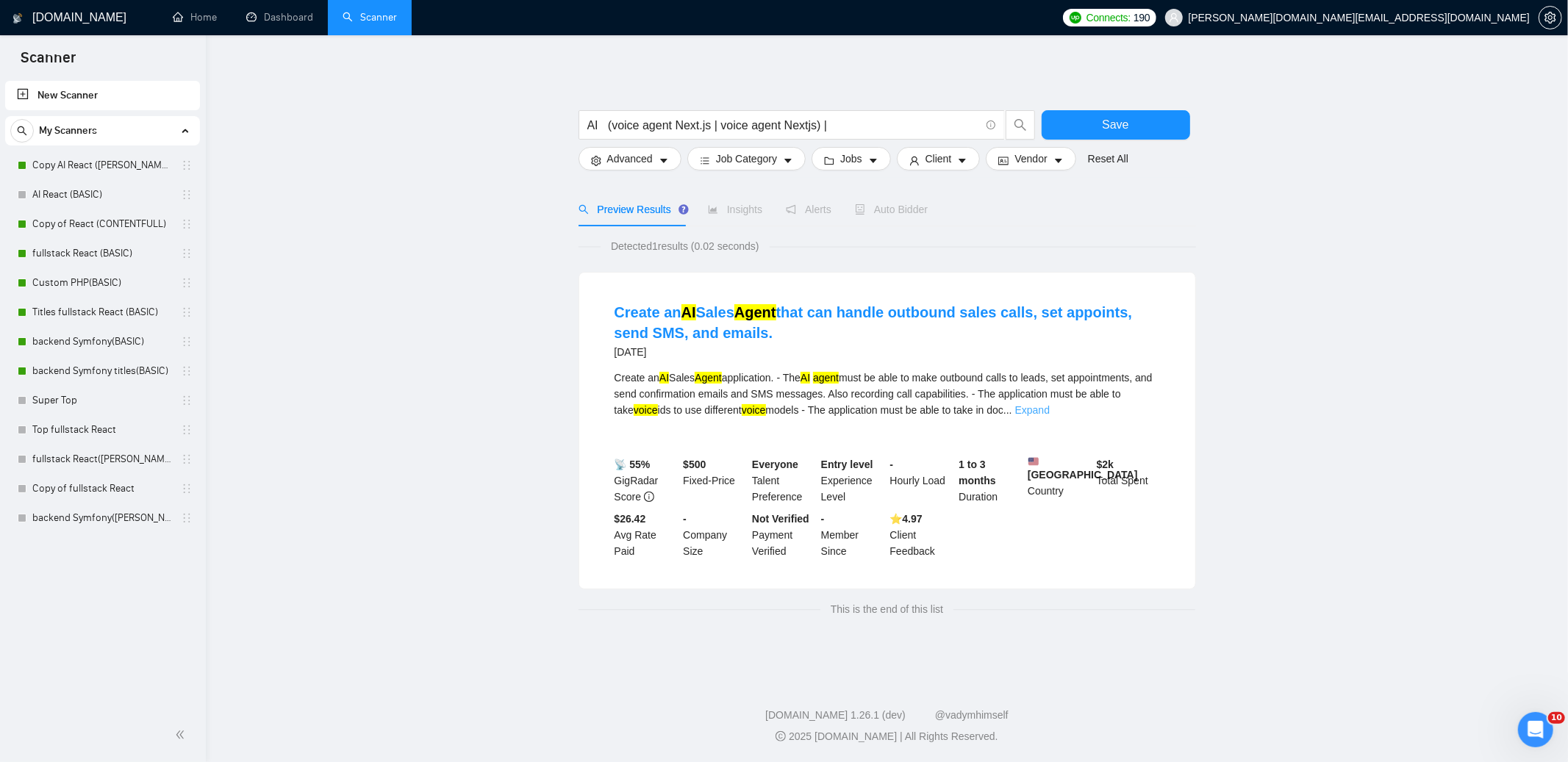
click at [1050, 410] on link "Expand" at bounding box center [1033, 410] width 35 height 12
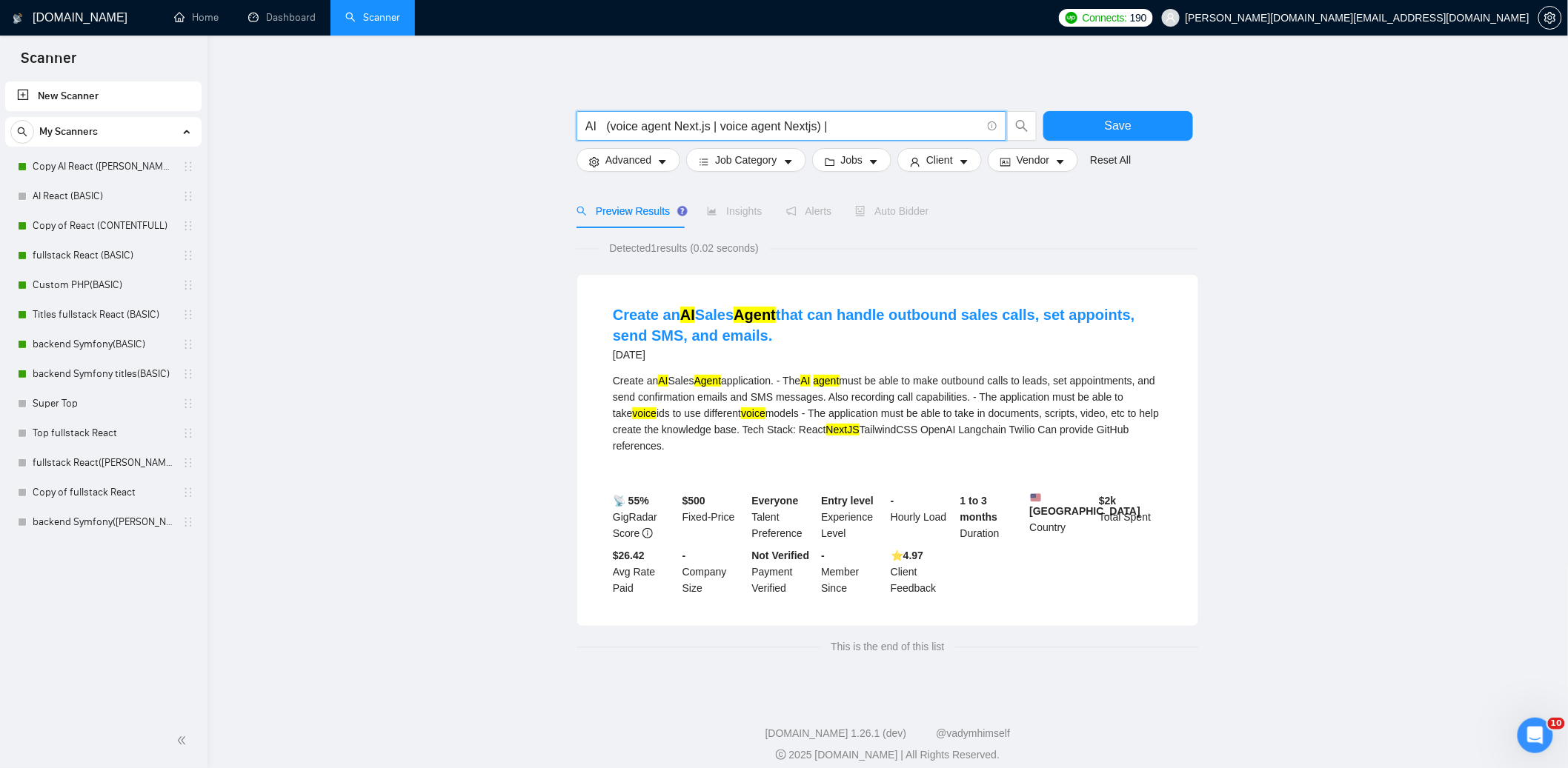
drag, startPoint x: 710, startPoint y: 126, endPoint x: 675, endPoint y: 122, distance: 35.2
click at [675, 122] on input "AI (voice agent Next.js | voice agent Nextjs) |" at bounding box center [783, 126] width 395 height 19
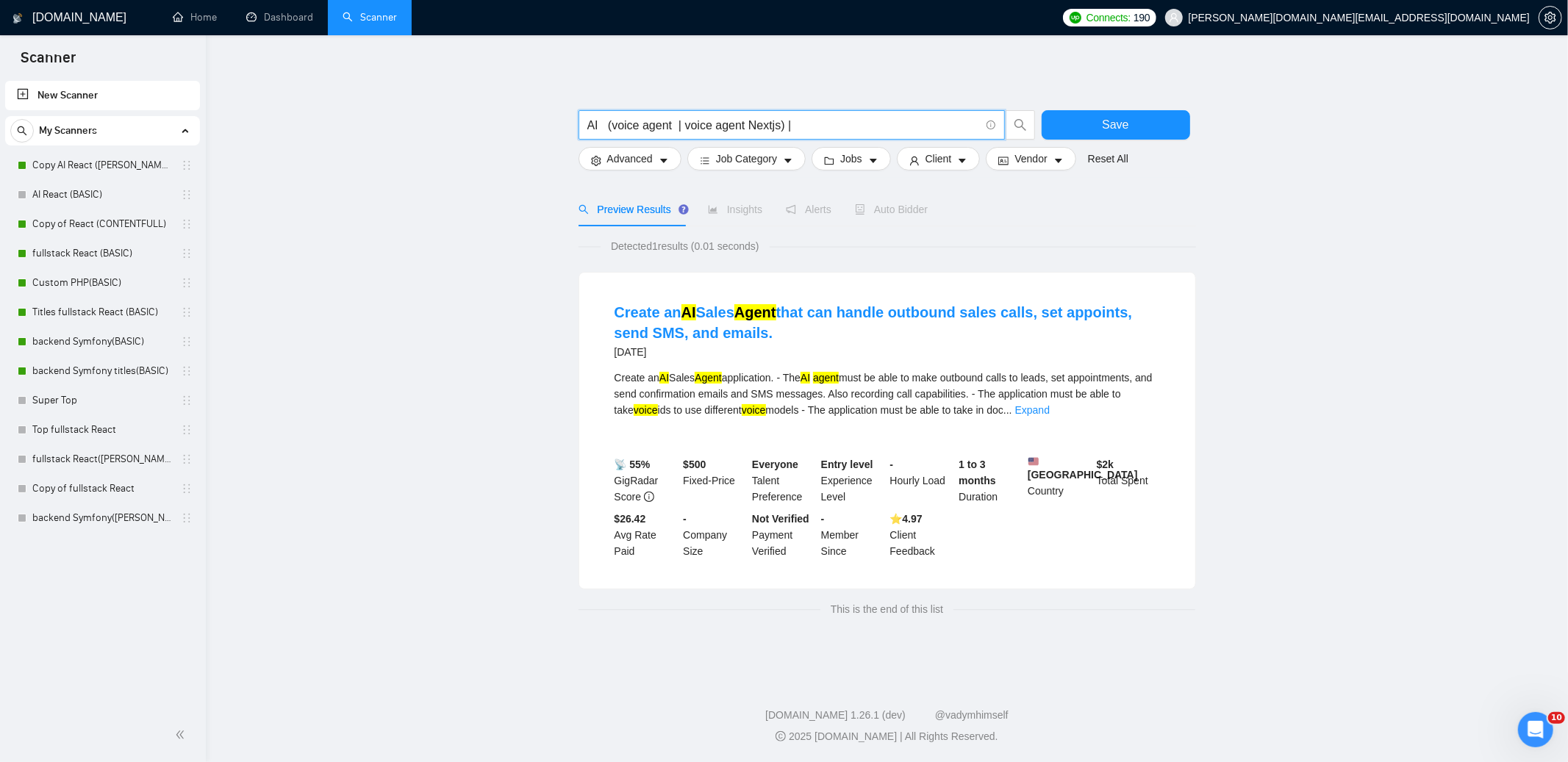
drag, startPoint x: 782, startPoint y: 123, endPoint x: 749, endPoint y: 124, distance: 33.0
click at [749, 124] on input "AI (voice agent | voice agent Nextjs) |" at bounding box center [784, 125] width 392 height 18
drag, startPoint x: 1268, startPoint y: 231, endPoint x: 1306, endPoint y: 256, distance: 45.5
click at [1269, 232] on main "AI (voice agent | voice agent ) | Save Advanced Job Category Jobs Client Vendor…" at bounding box center [887, 353] width 1315 height 591
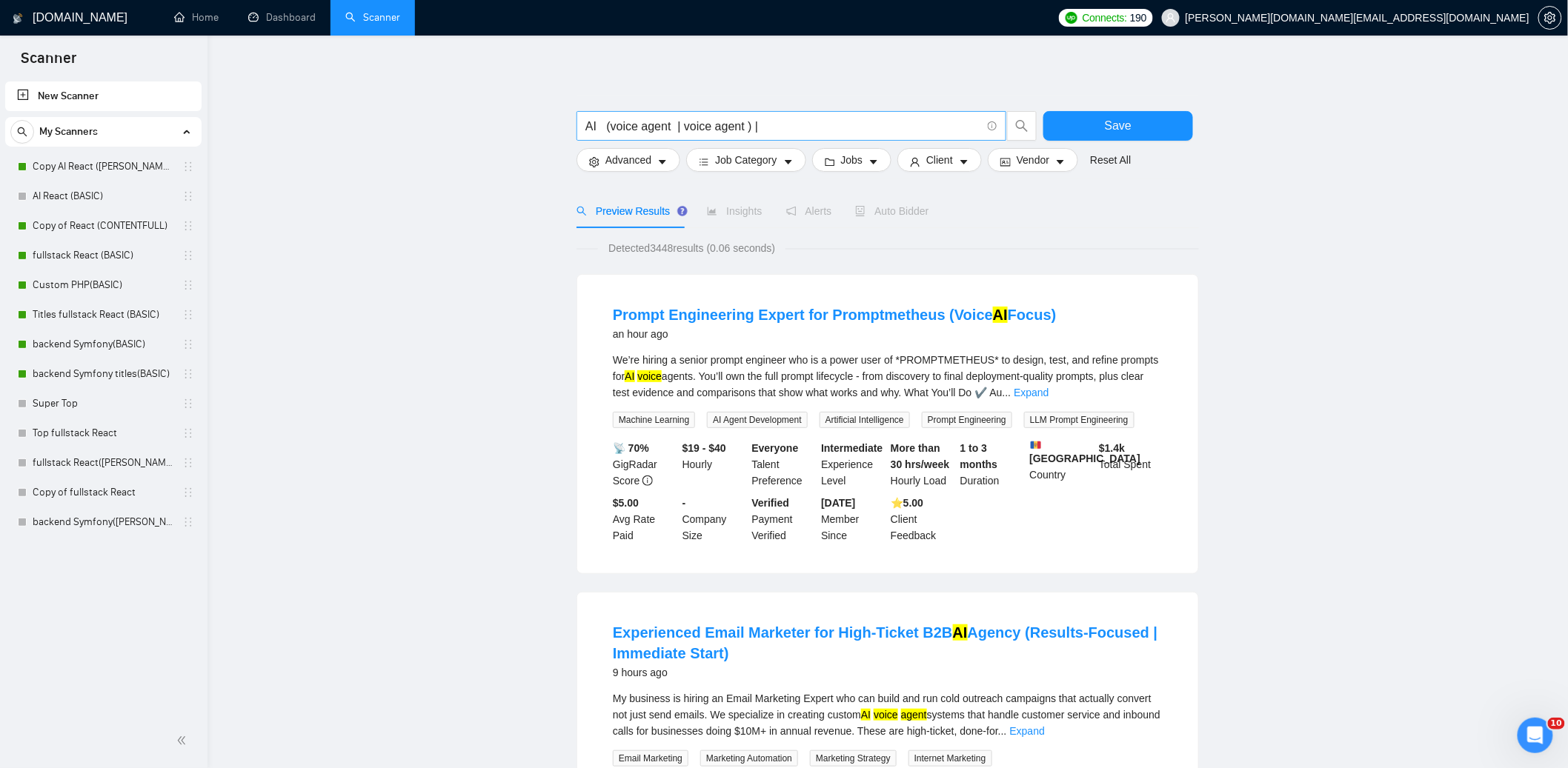
click at [701, 126] on input "AI (voice agent | voice agent ) |" at bounding box center [783, 126] width 395 height 19
drag, startPoint x: 701, startPoint y: 126, endPoint x: 770, endPoint y: 179, distance: 87.0
click at [702, 126] on input "AI (voice agent | voice agent ) |" at bounding box center [783, 126] width 395 height 19
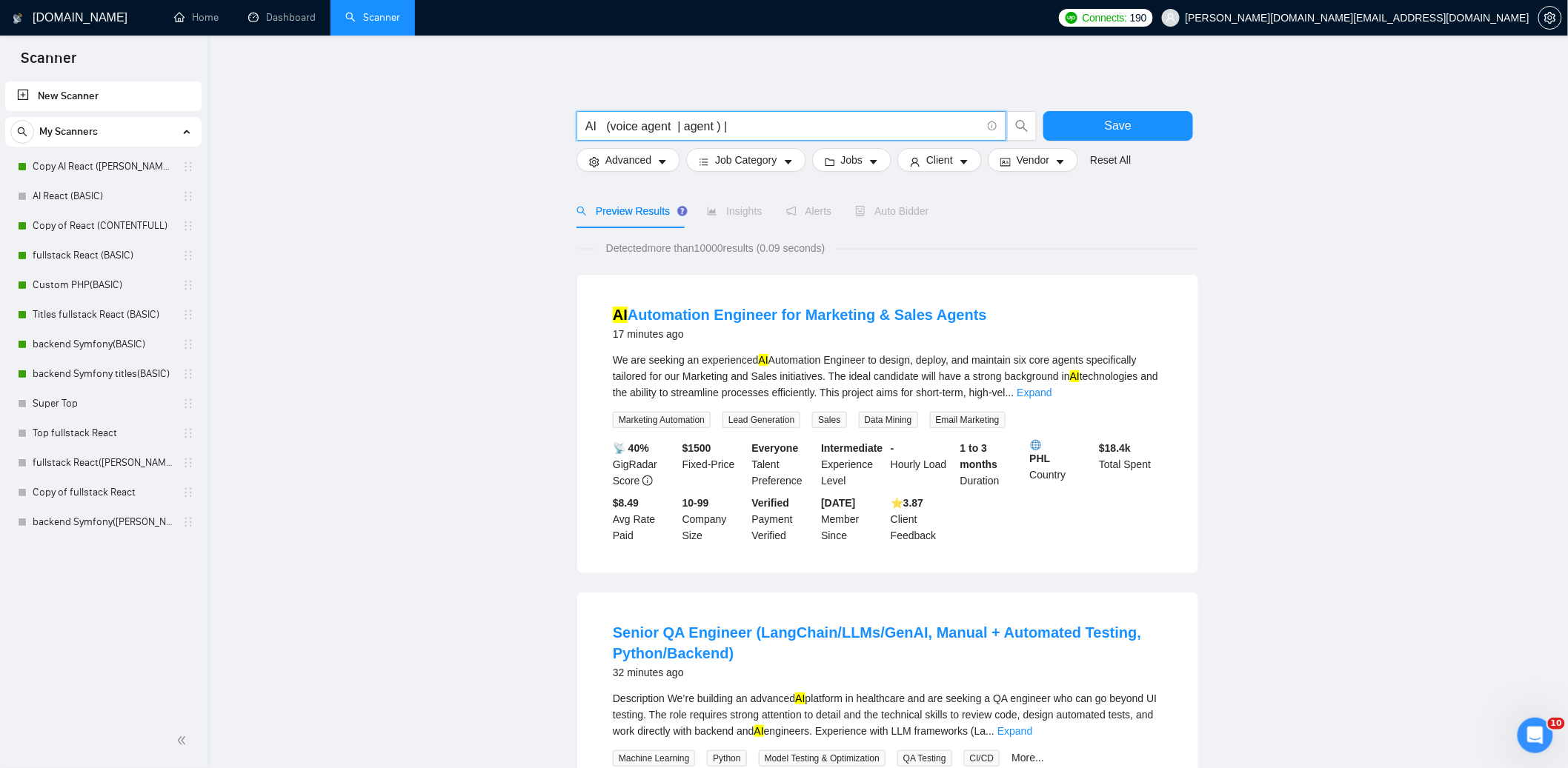
drag, startPoint x: 716, startPoint y: 126, endPoint x: 676, endPoint y: 126, distance: 40.0
click at [676, 126] on input "AI (voice agent | agent ) |" at bounding box center [783, 126] width 395 height 19
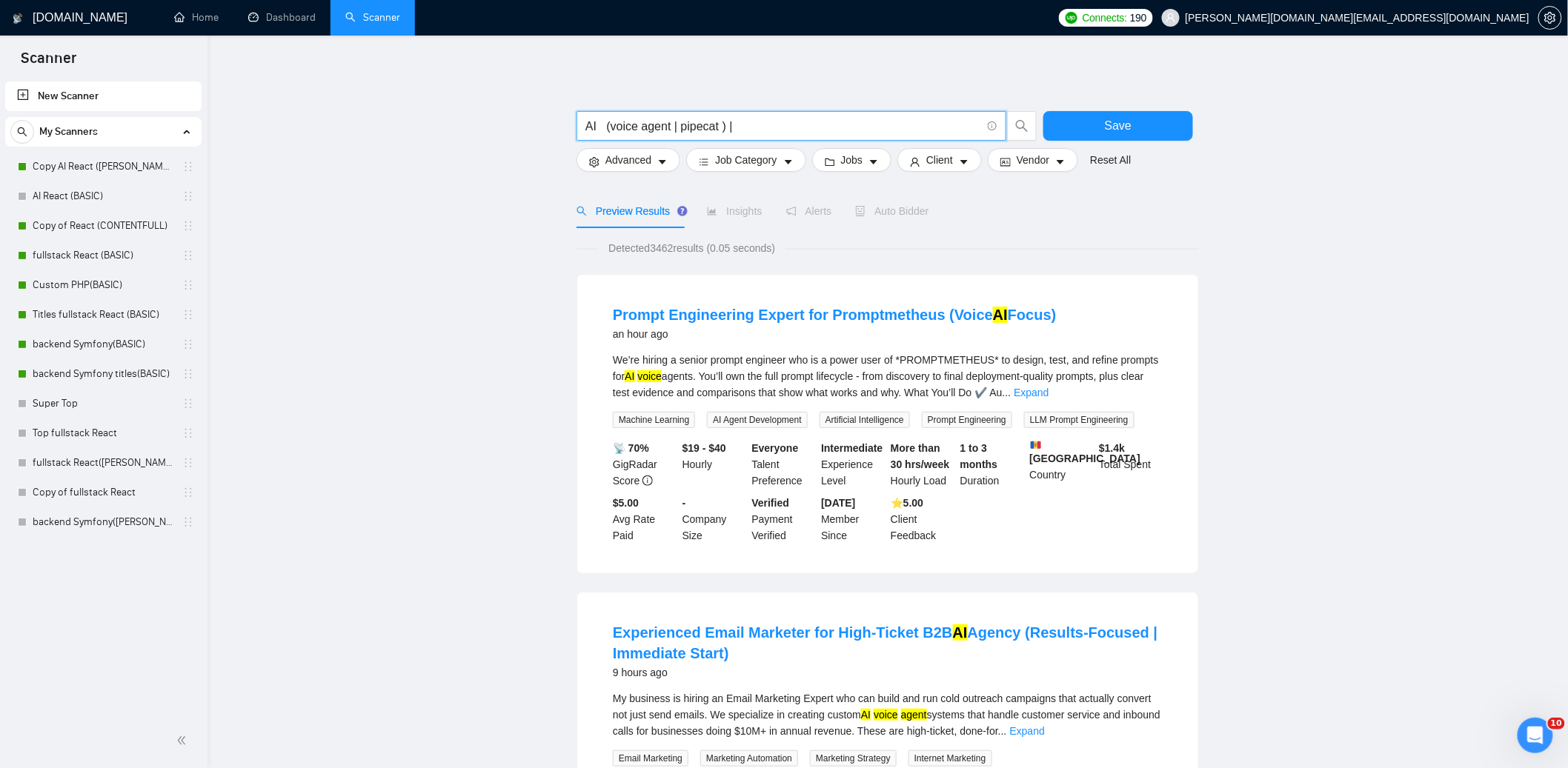
click at [673, 126] on input "AI (voice agent | pipecat ) |" at bounding box center [783, 126] width 395 height 19
type input "AI (voice agent | pipecat ) |"
click at [854, 162] on span "Jobs" at bounding box center [852, 160] width 23 height 17
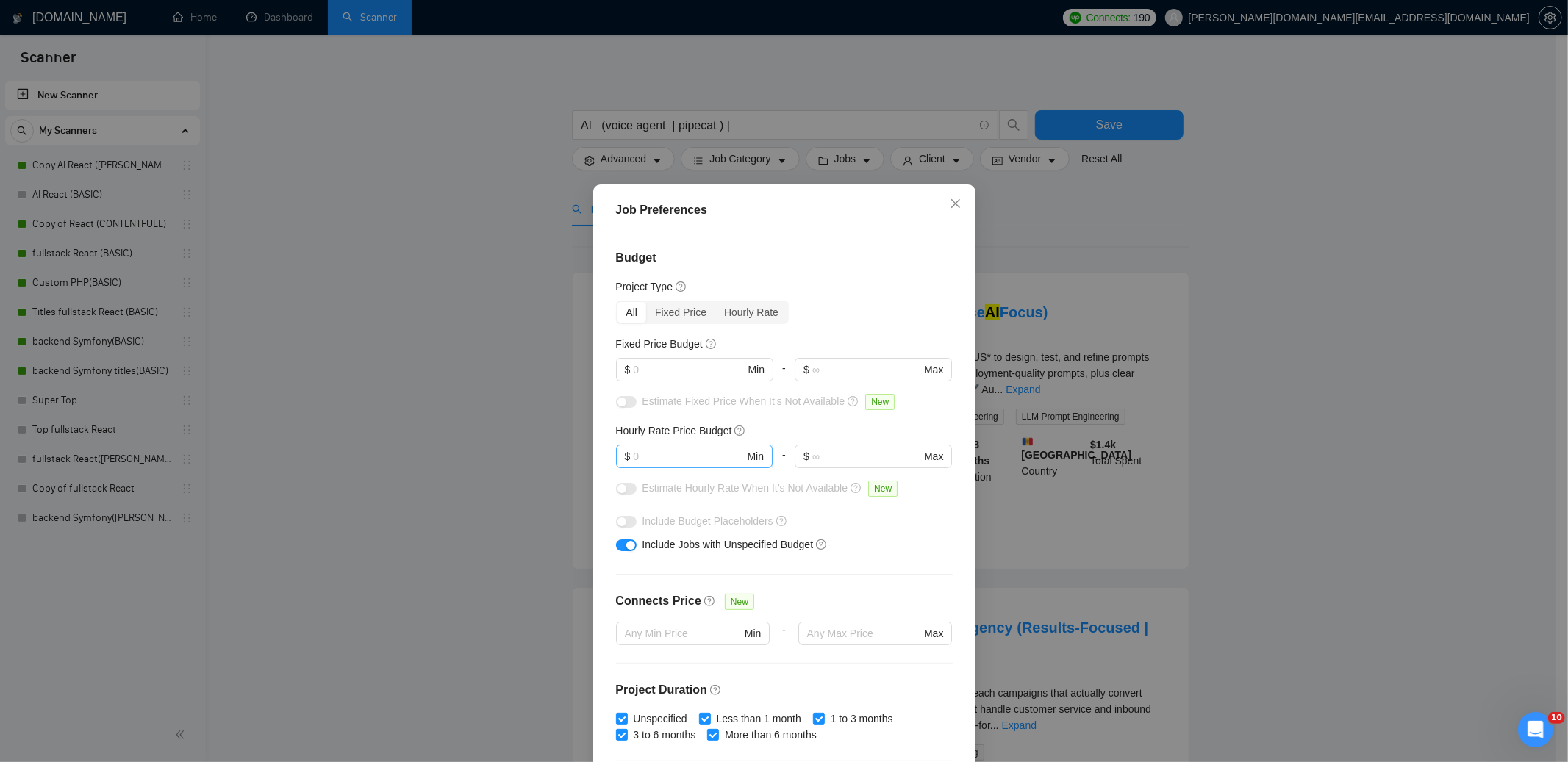
click at [647, 457] on input "text" at bounding box center [688, 456] width 111 height 17
type input "30"
click at [833, 460] on input "text" at bounding box center [866, 456] width 108 height 17
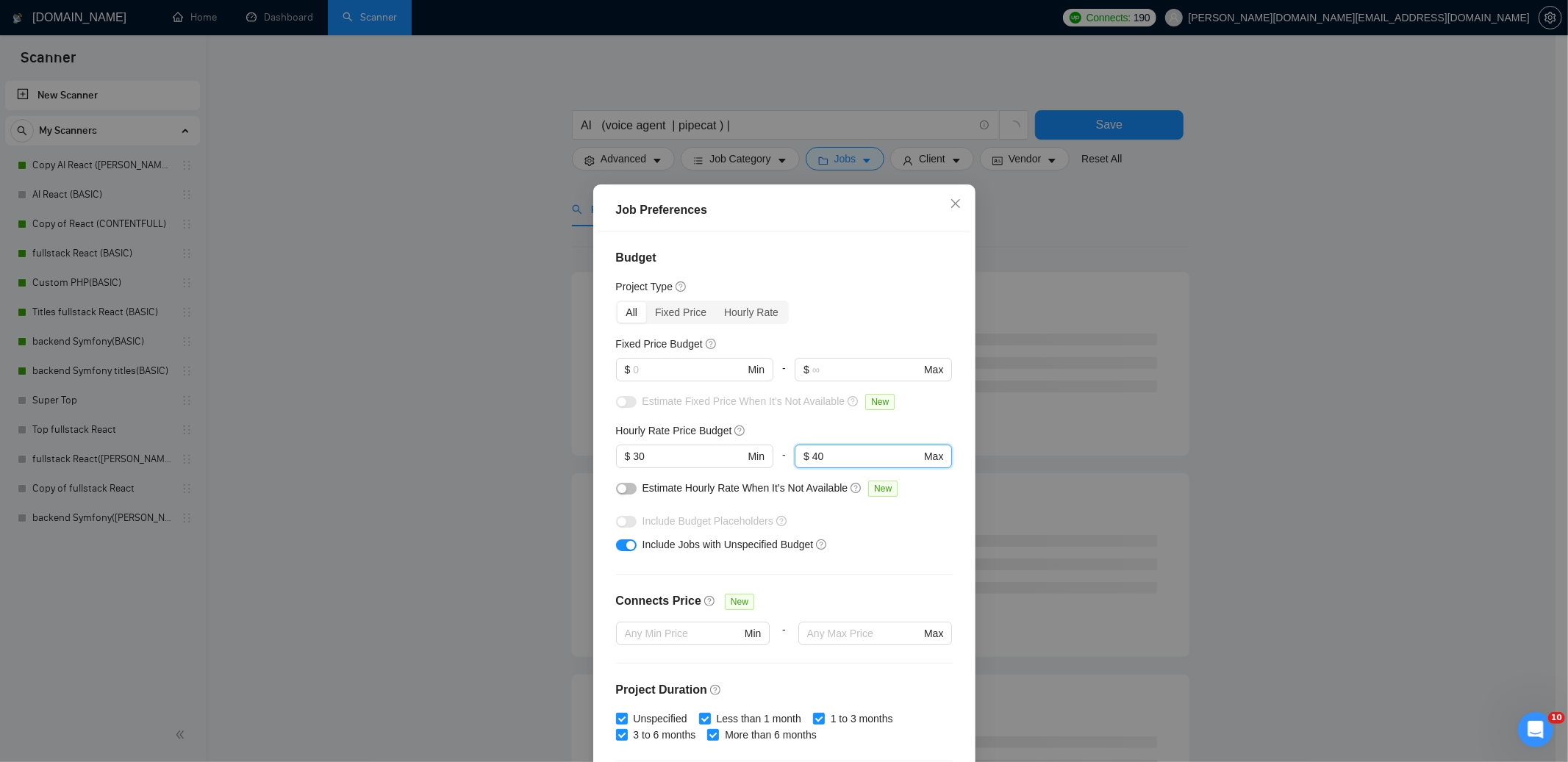
type input "40"
click at [892, 526] on div "Include Budget Placeholders" at bounding box center [789, 521] width 295 height 17
drag, startPoint x: 621, startPoint y: 490, endPoint x: 629, endPoint y: 491, distance: 8.1
click at [622, 490] on button "button" at bounding box center [626, 489] width 20 height 12
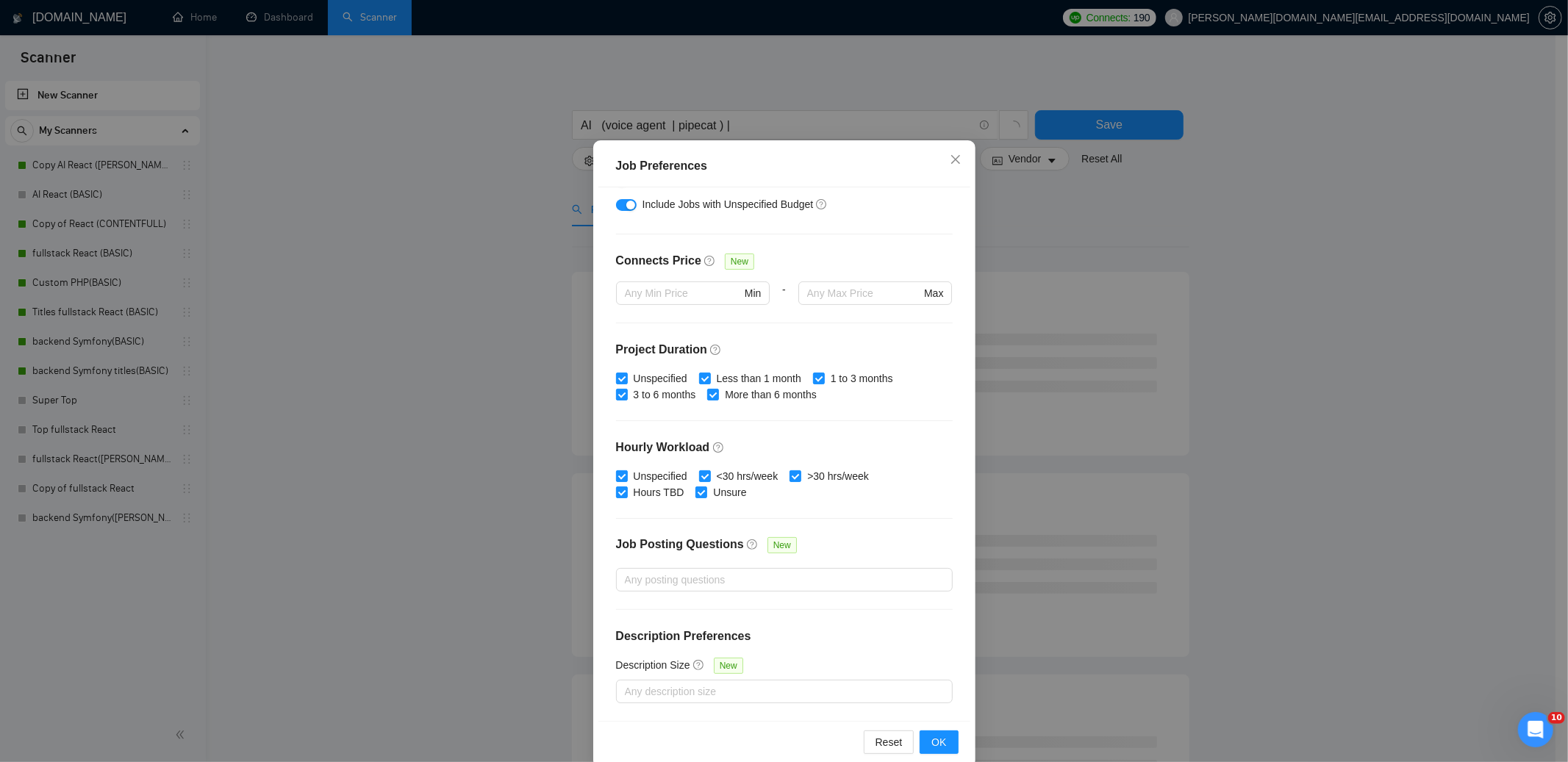
scroll to position [67, 0]
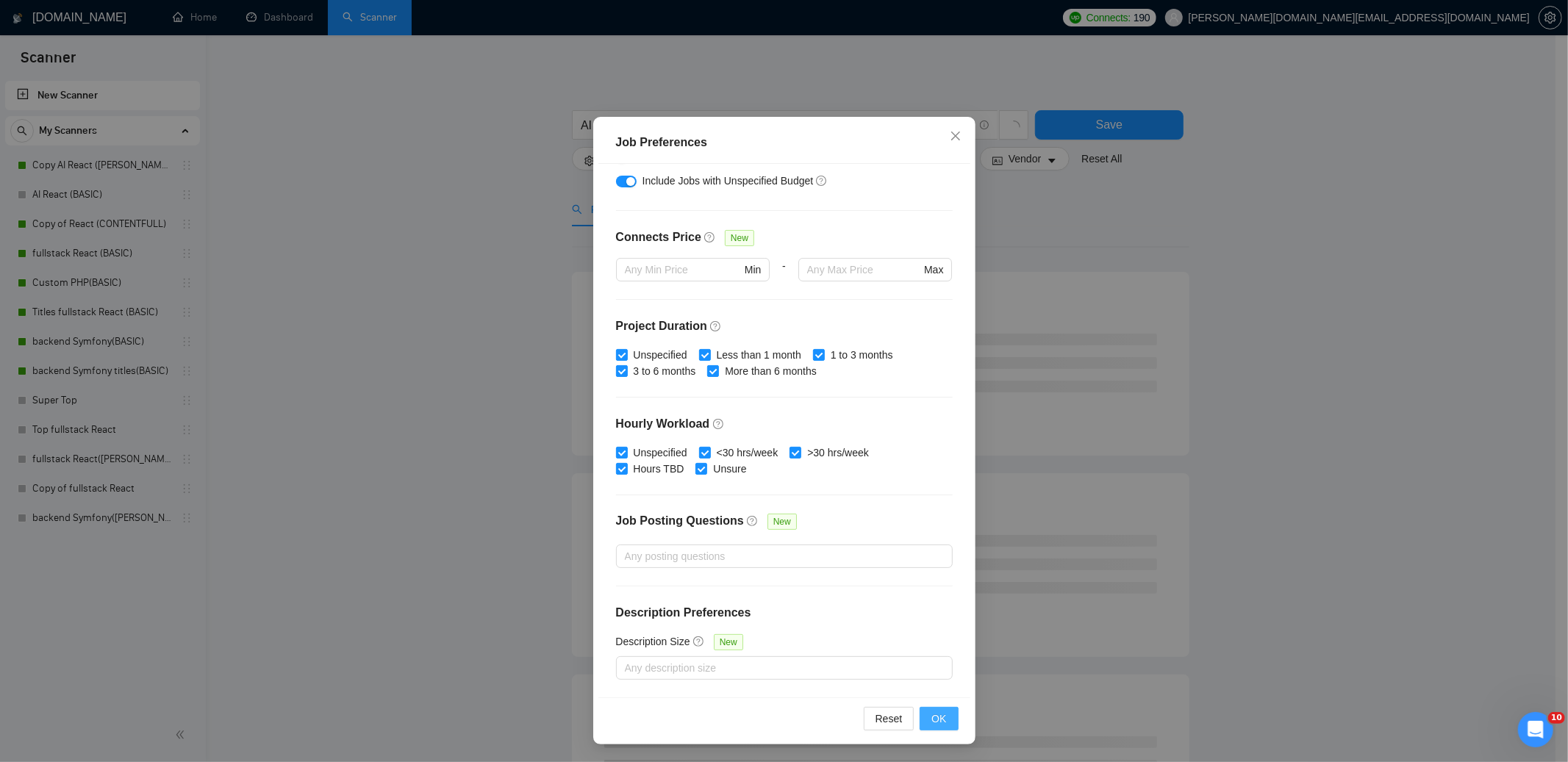
click at [942, 720] on button "OK" at bounding box center [938, 719] width 38 height 23
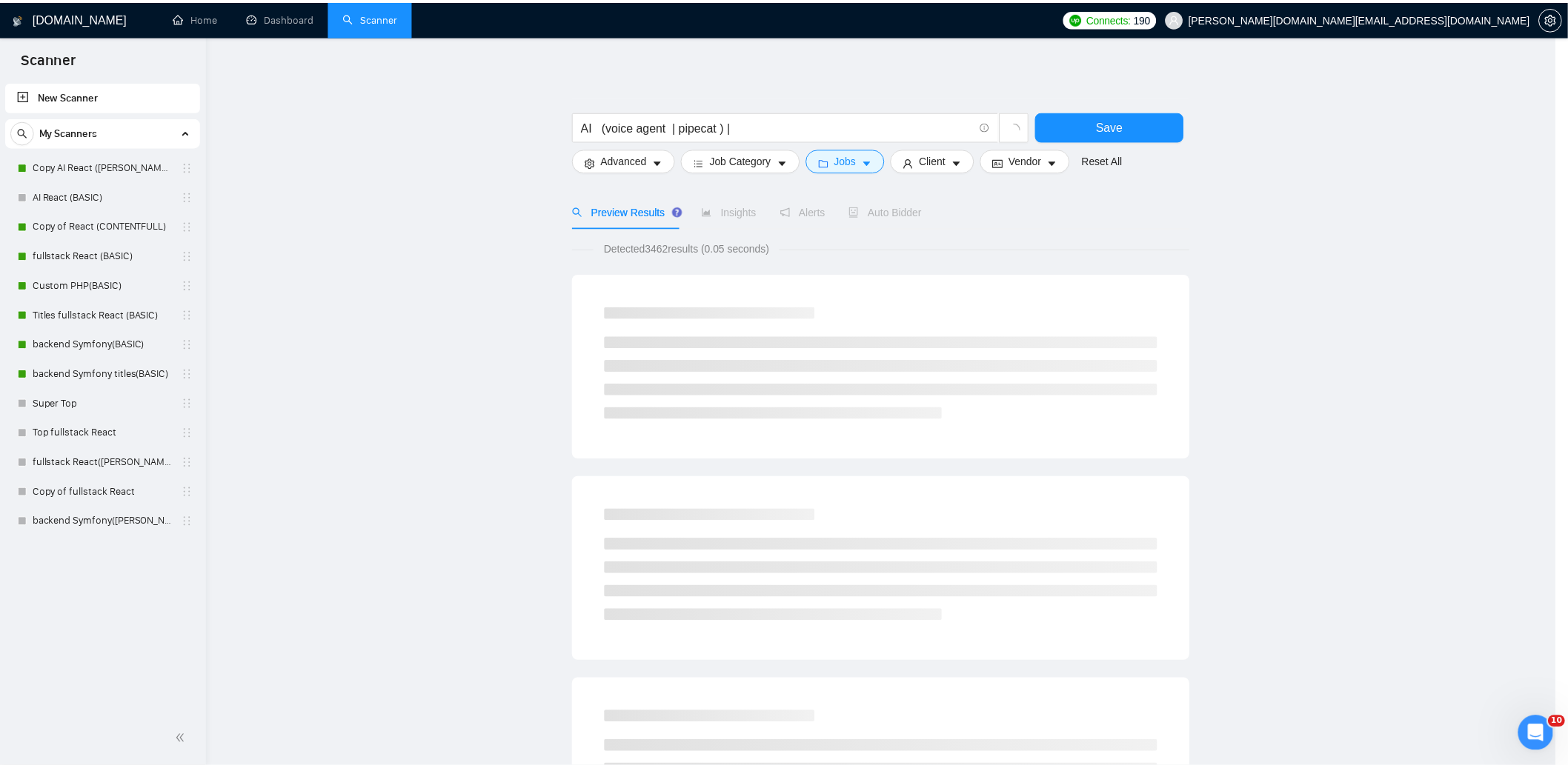
scroll to position [0, 0]
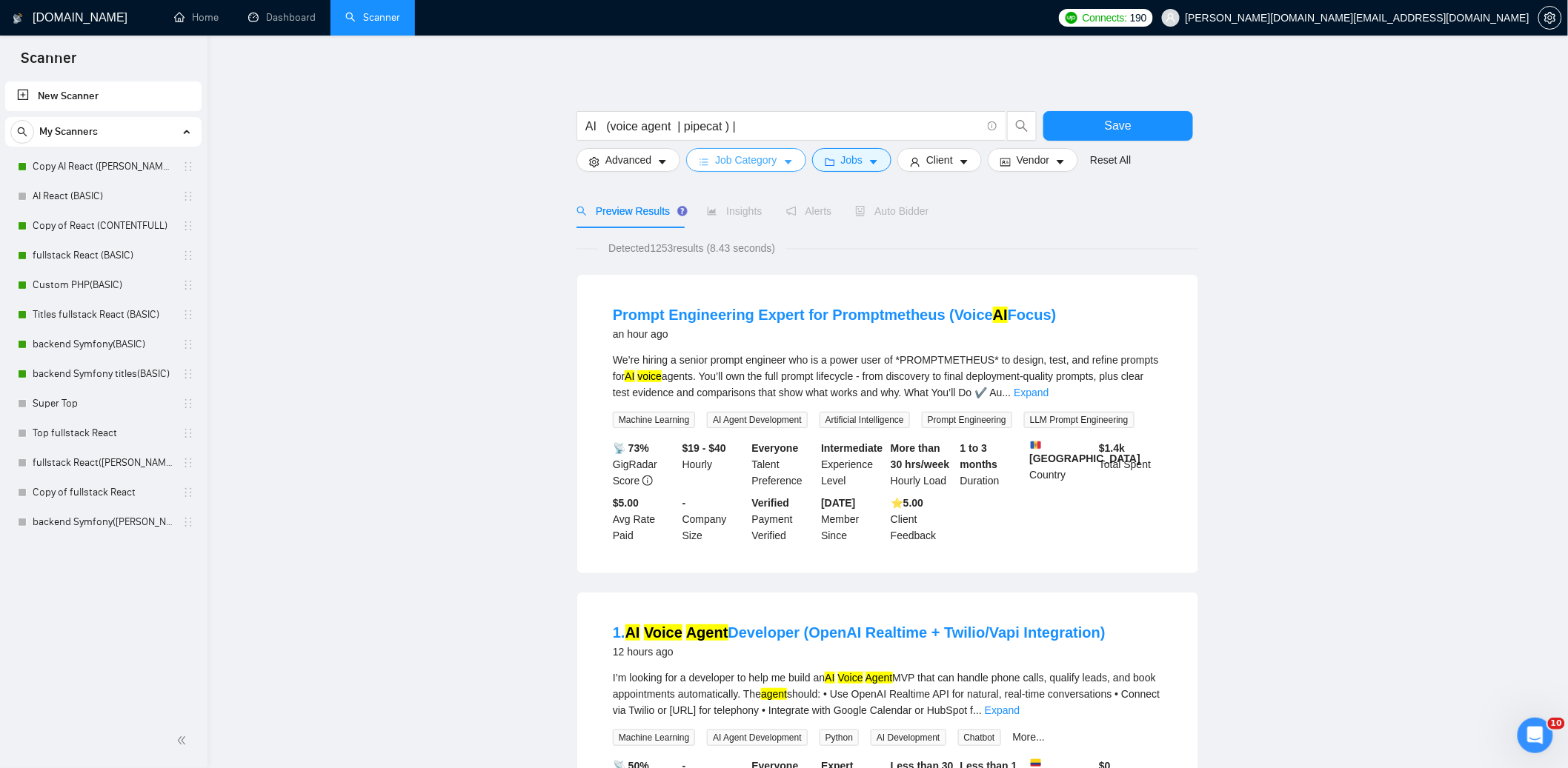
click at [741, 167] on span "Job Category" at bounding box center [746, 160] width 62 height 17
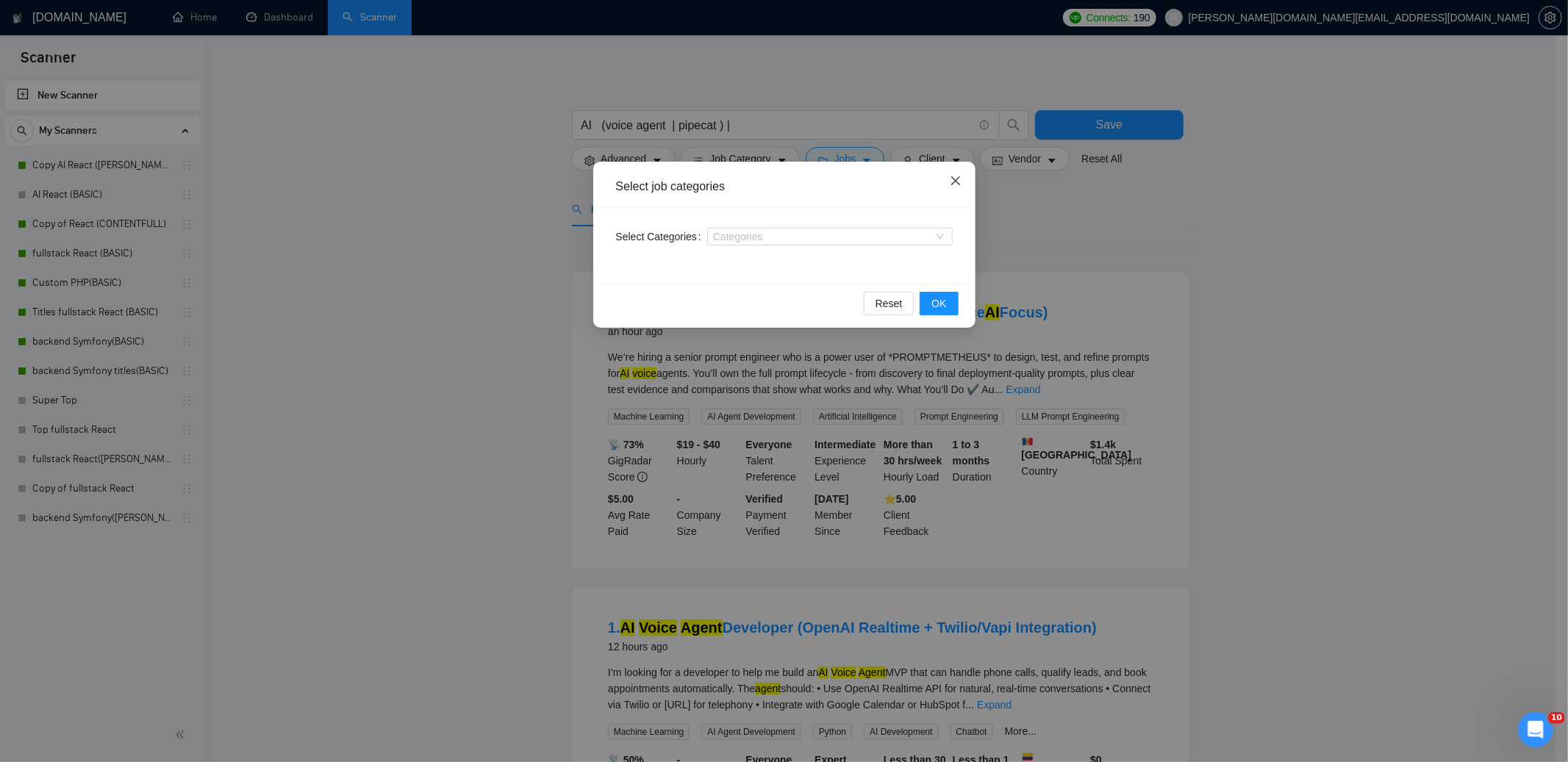
click at [958, 178] on icon "close" at bounding box center [955, 180] width 9 height 9
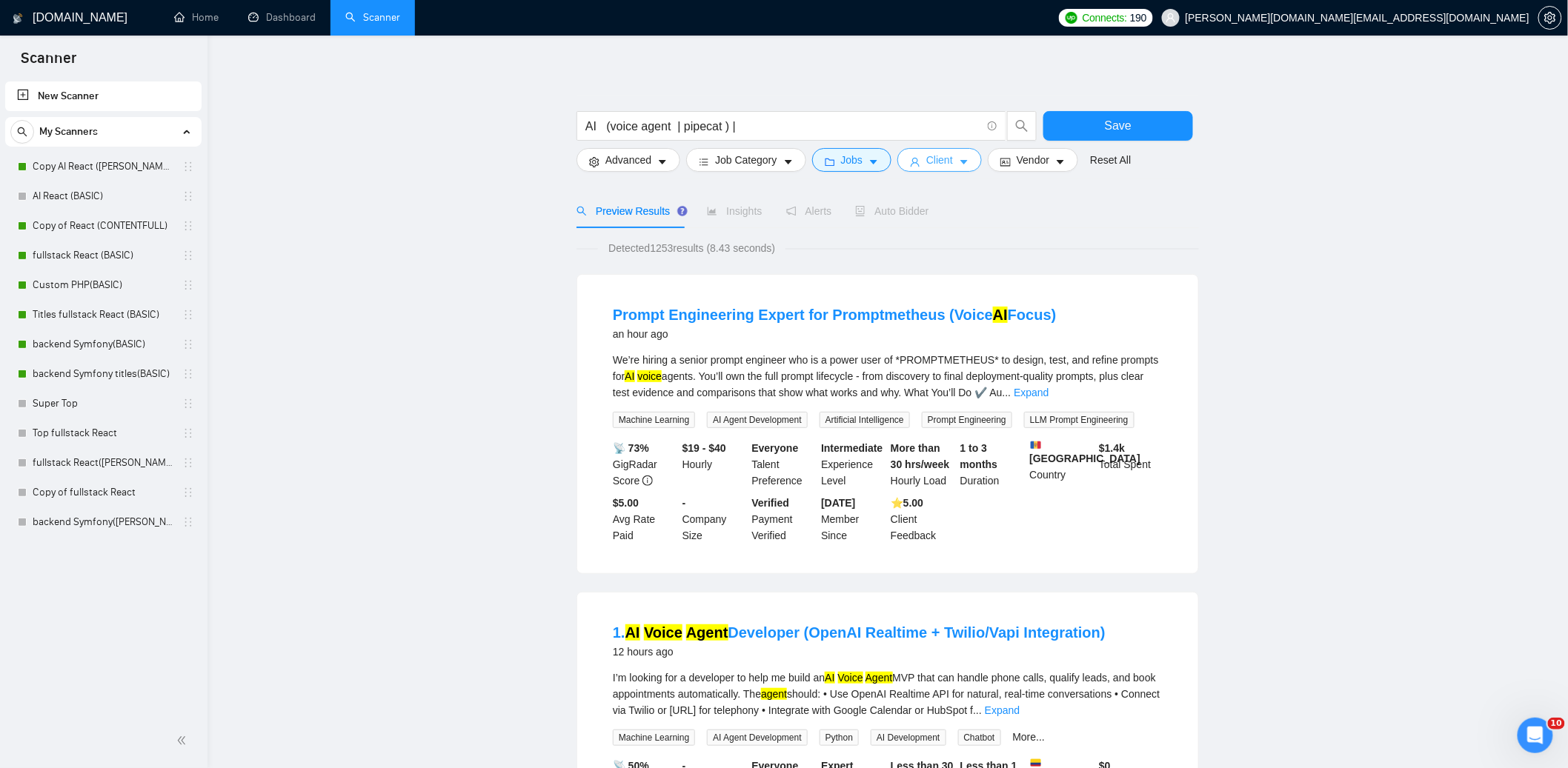
click at [953, 165] on span "Client" at bounding box center [939, 160] width 26 height 17
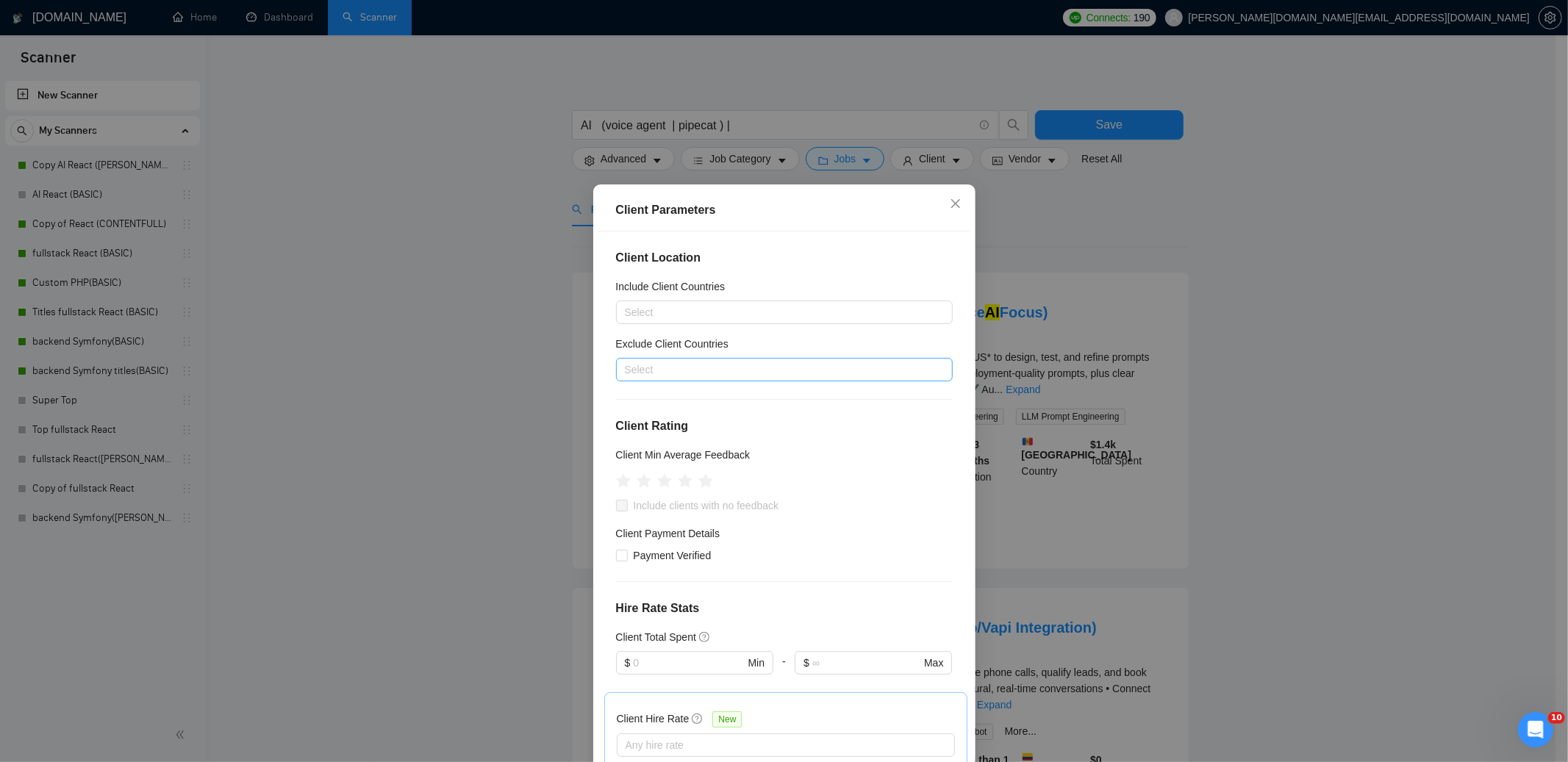
click at [675, 368] on div at bounding box center [777, 370] width 314 height 18
click at [647, 418] on div "[GEOGRAPHIC_DATA]" at bounding box center [778, 422] width 302 height 17
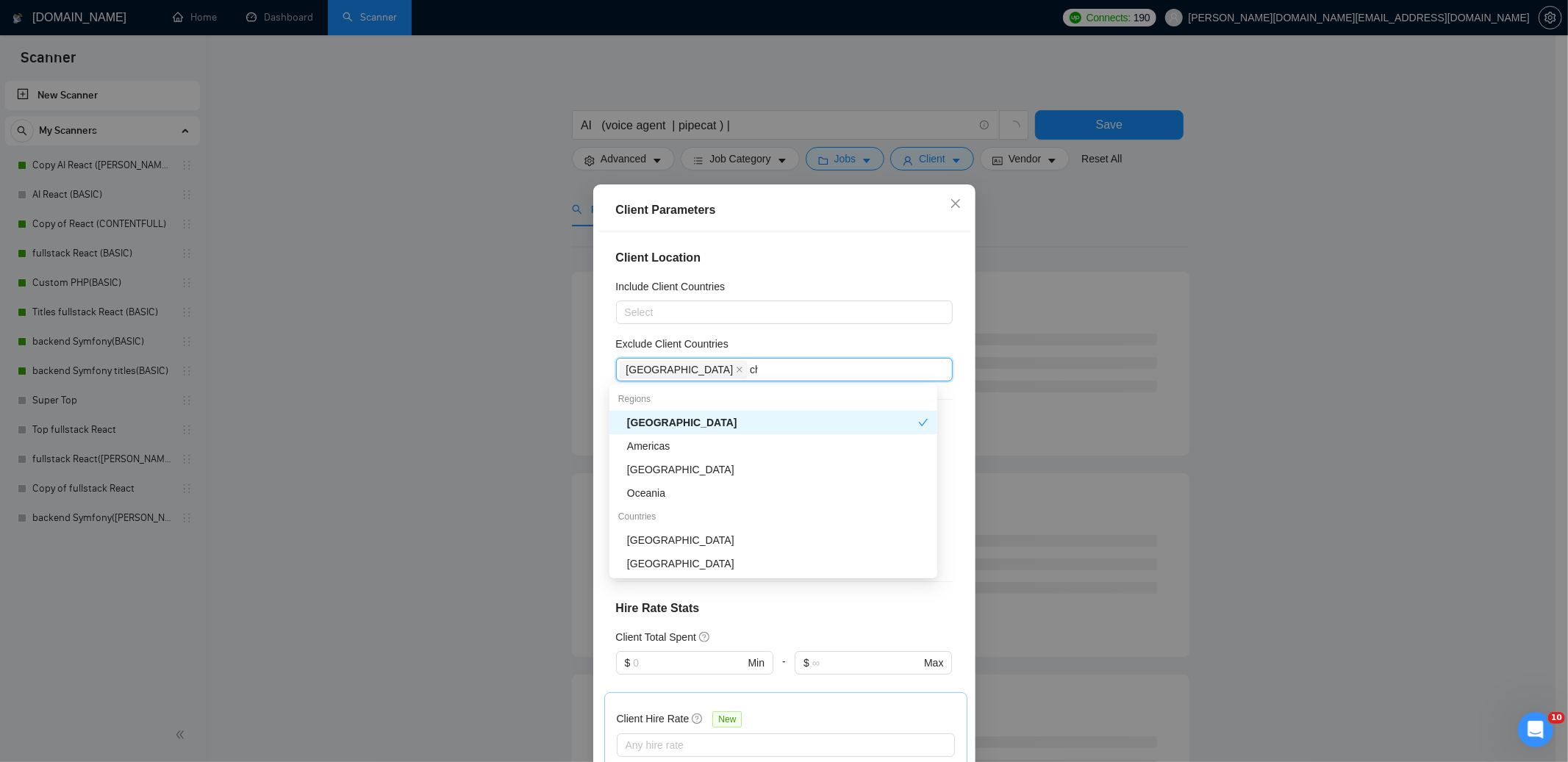
type input "chi"
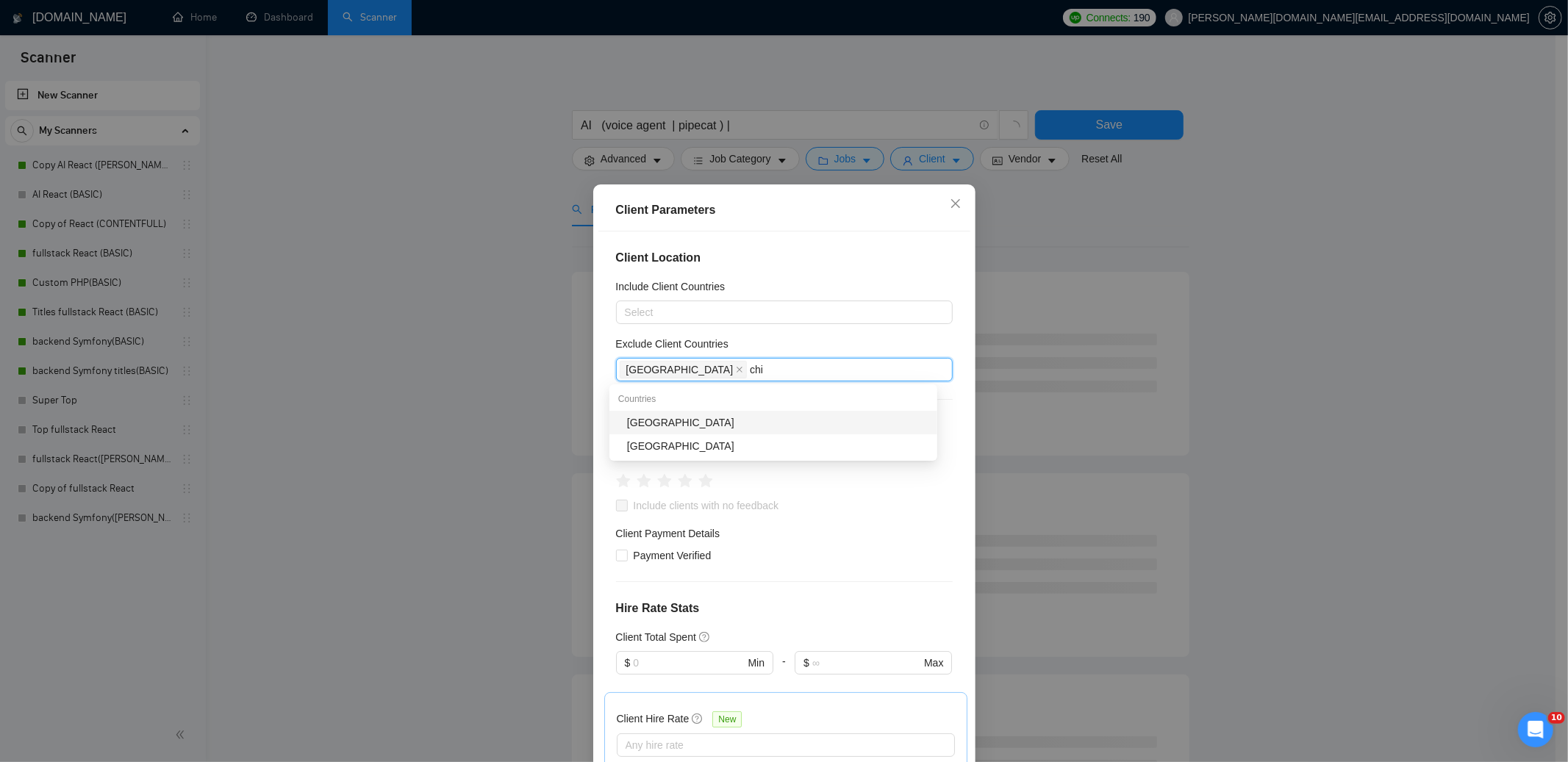
click at [650, 421] on div "[GEOGRAPHIC_DATA]" at bounding box center [778, 422] width 302 height 17
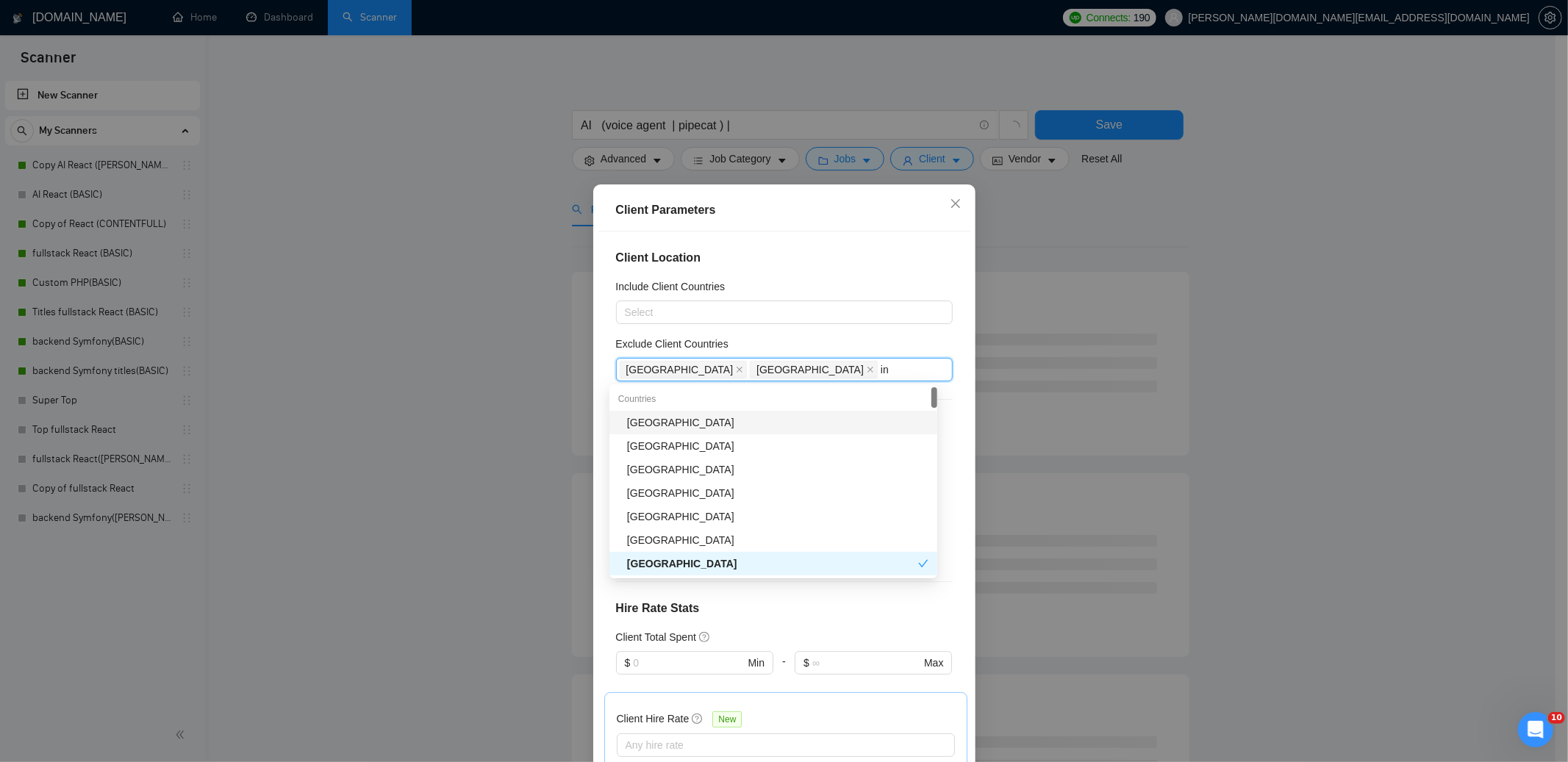
type input "ind"
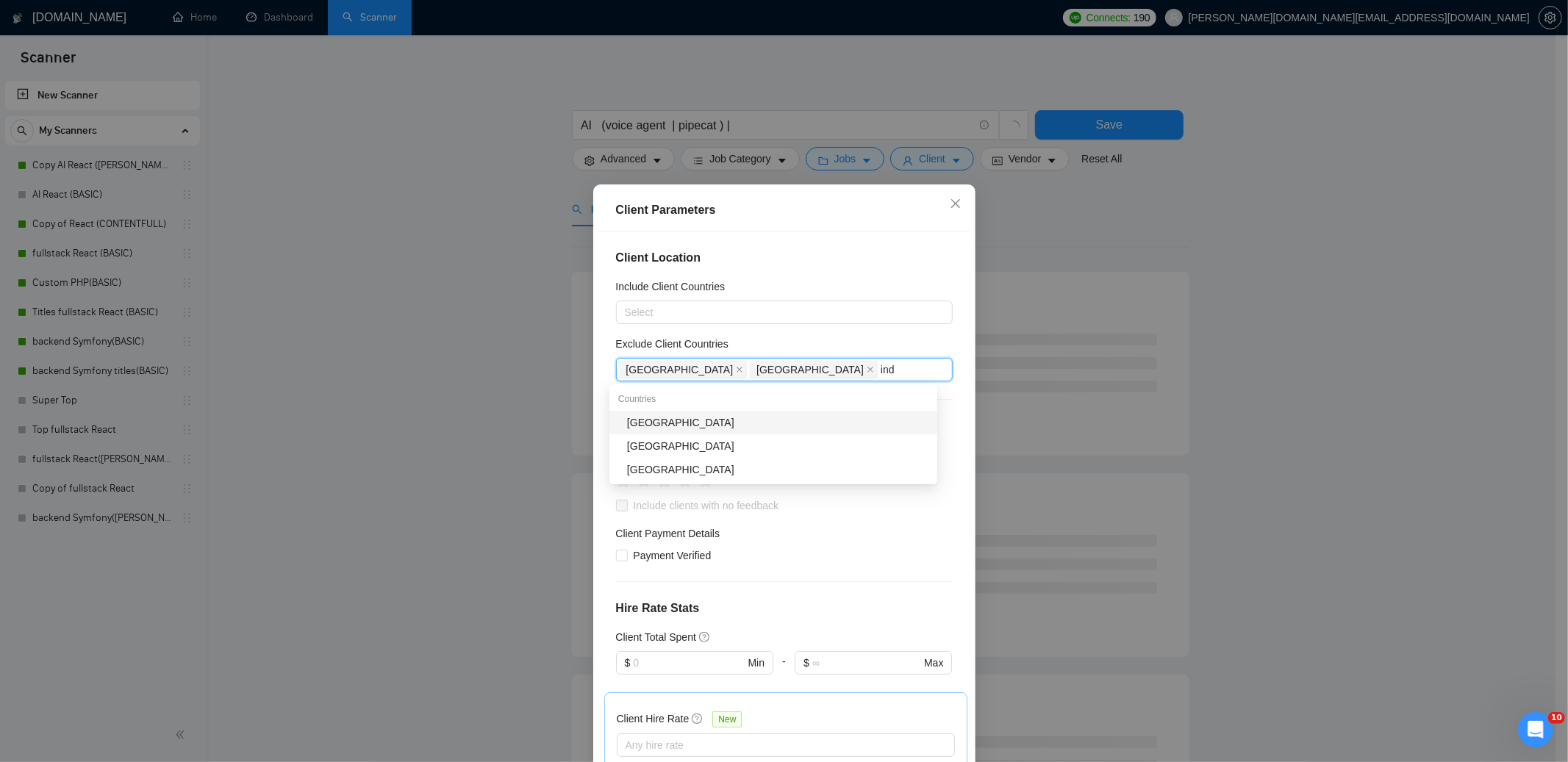
click at [699, 422] on div "[GEOGRAPHIC_DATA]" at bounding box center [778, 422] width 302 height 17
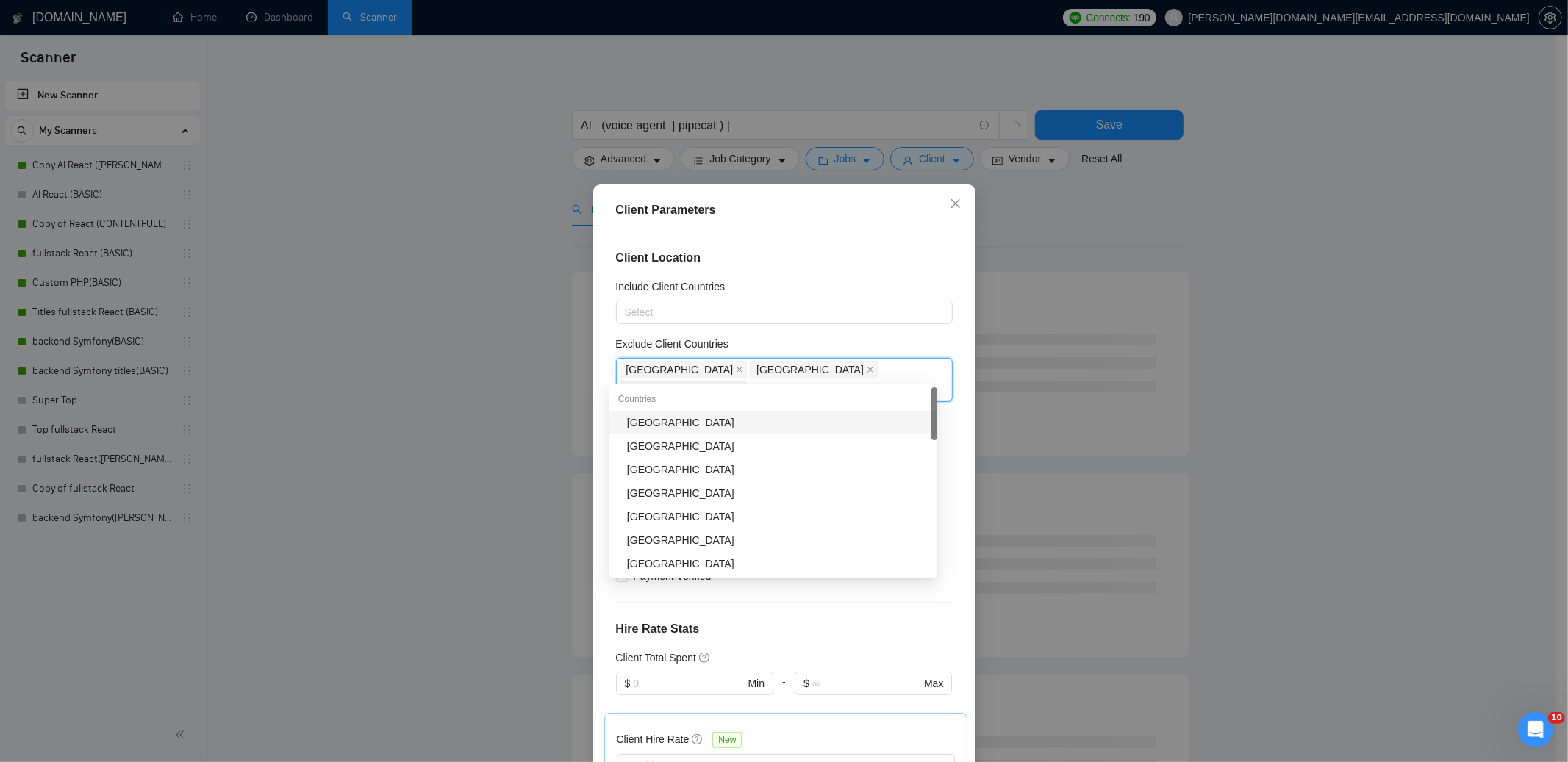
type input "pak"
click at [678, 425] on div "[GEOGRAPHIC_DATA]" at bounding box center [778, 422] width 302 height 17
type input "ukr"
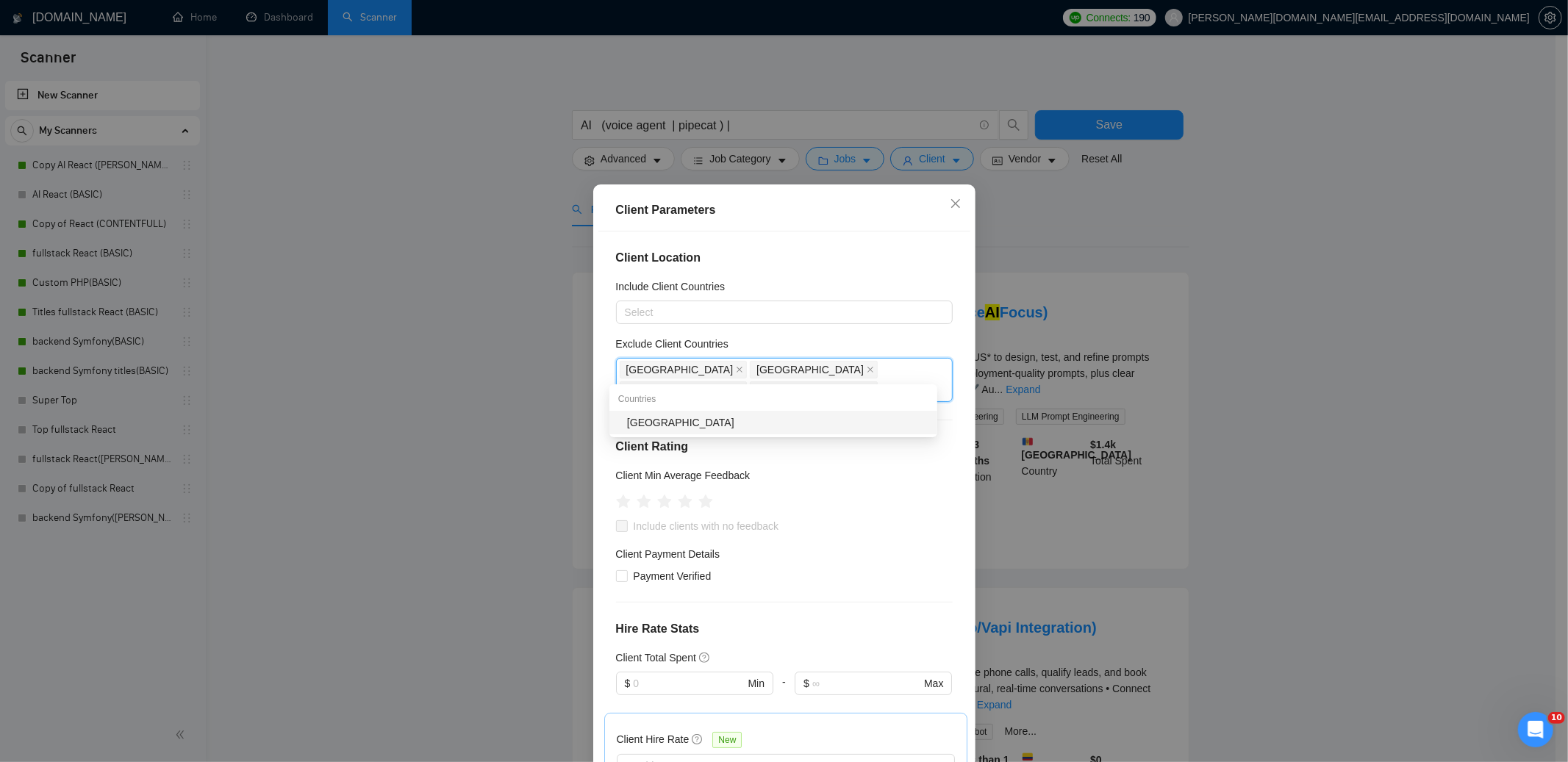
click at [691, 422] on div "[GEOGRAPHIC_DATA]" at bounding box center [778, 422] width 302 height 17
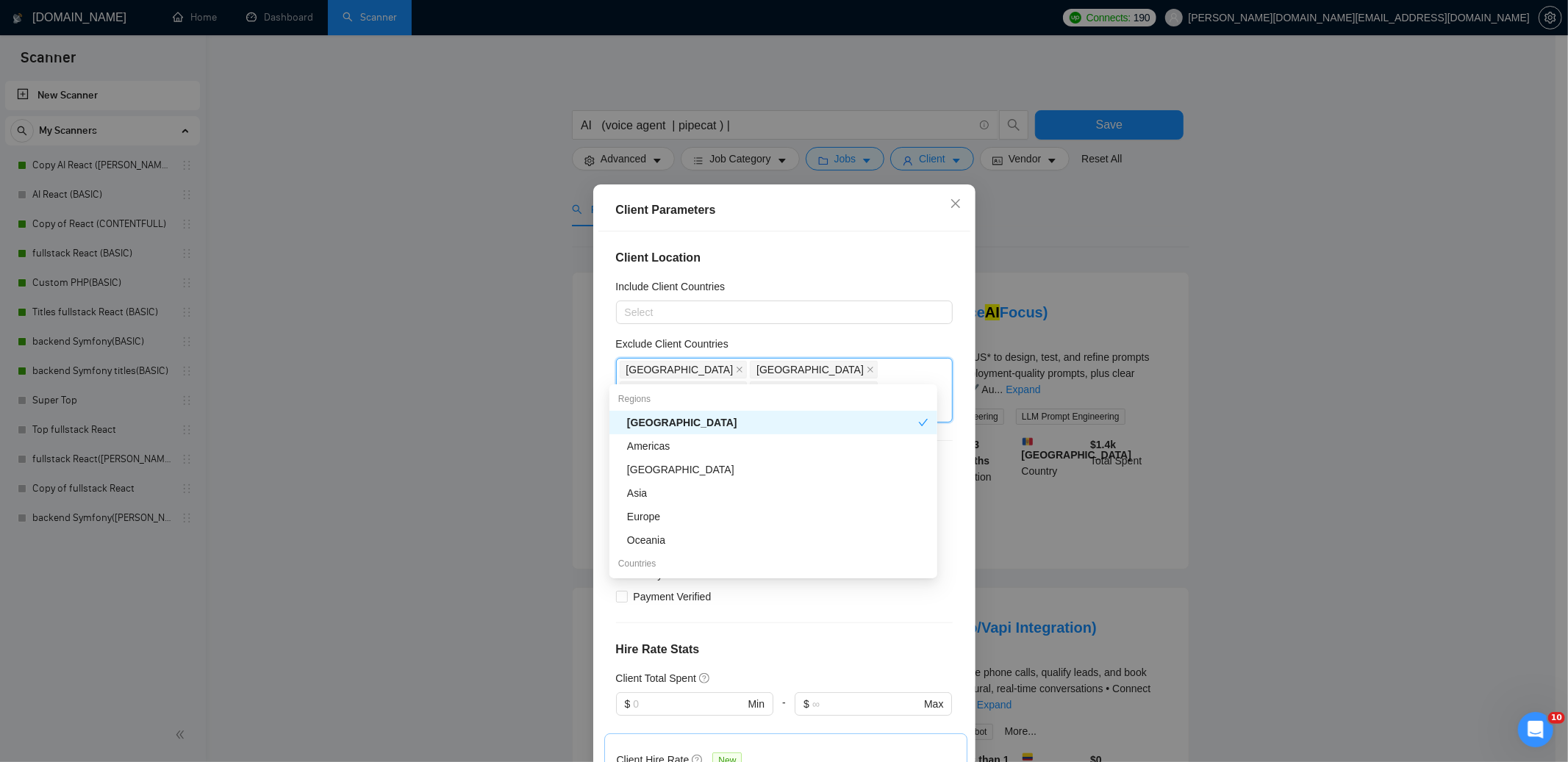
click at [1267, 284] on div "Client Parameters Client Location Include Client Countries Select Exclude Clien…" at bounding box center [784, 381] width 1568 height 762
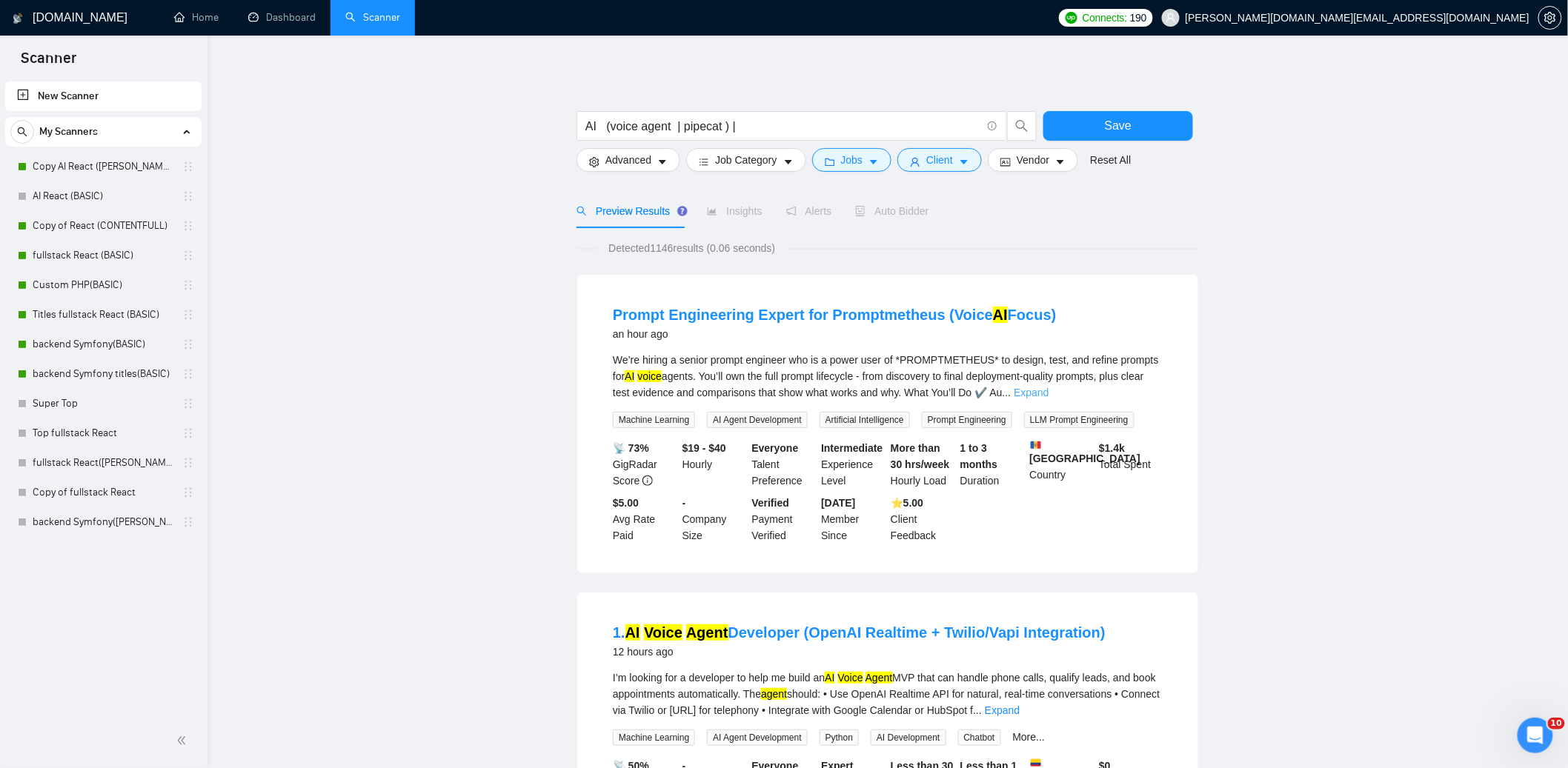
click at [1049, 393] on link "Expand" at bounding box center [1031, 392] width 35 height 12
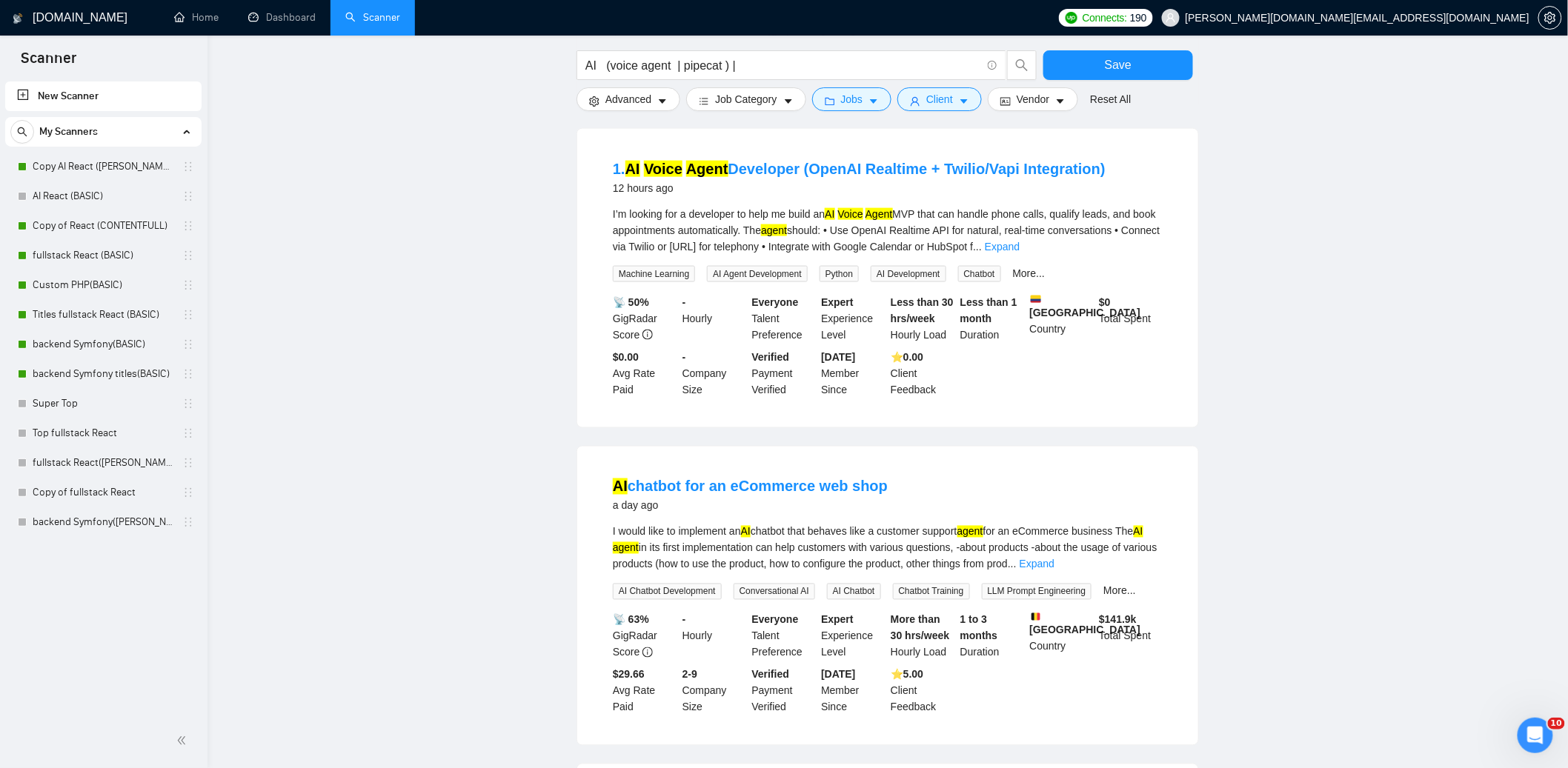
scroll to position [813, 0]
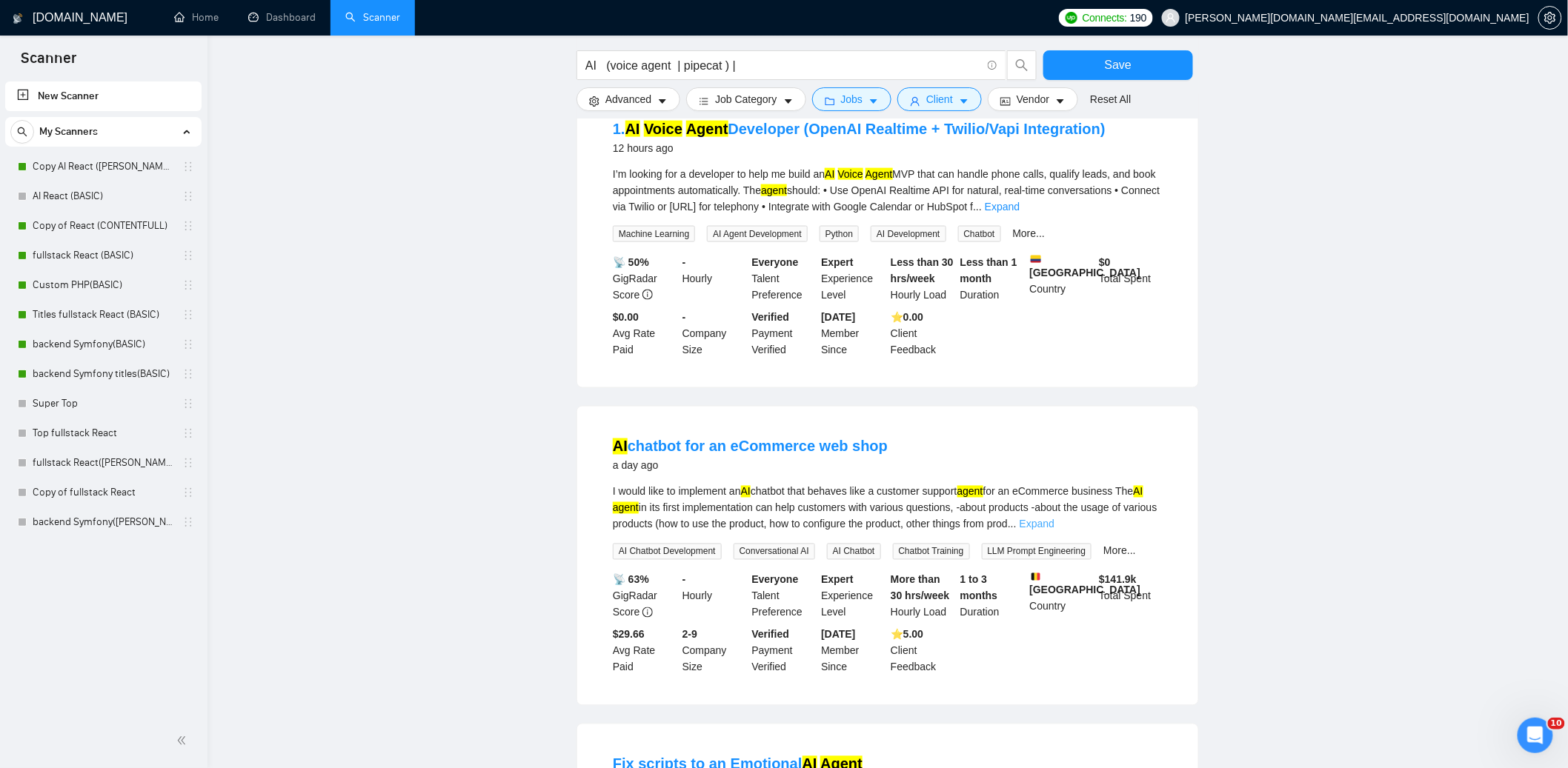
click at [1055, 531] on link "Expand" at bounding box center [1037, 525] width 35 height 12
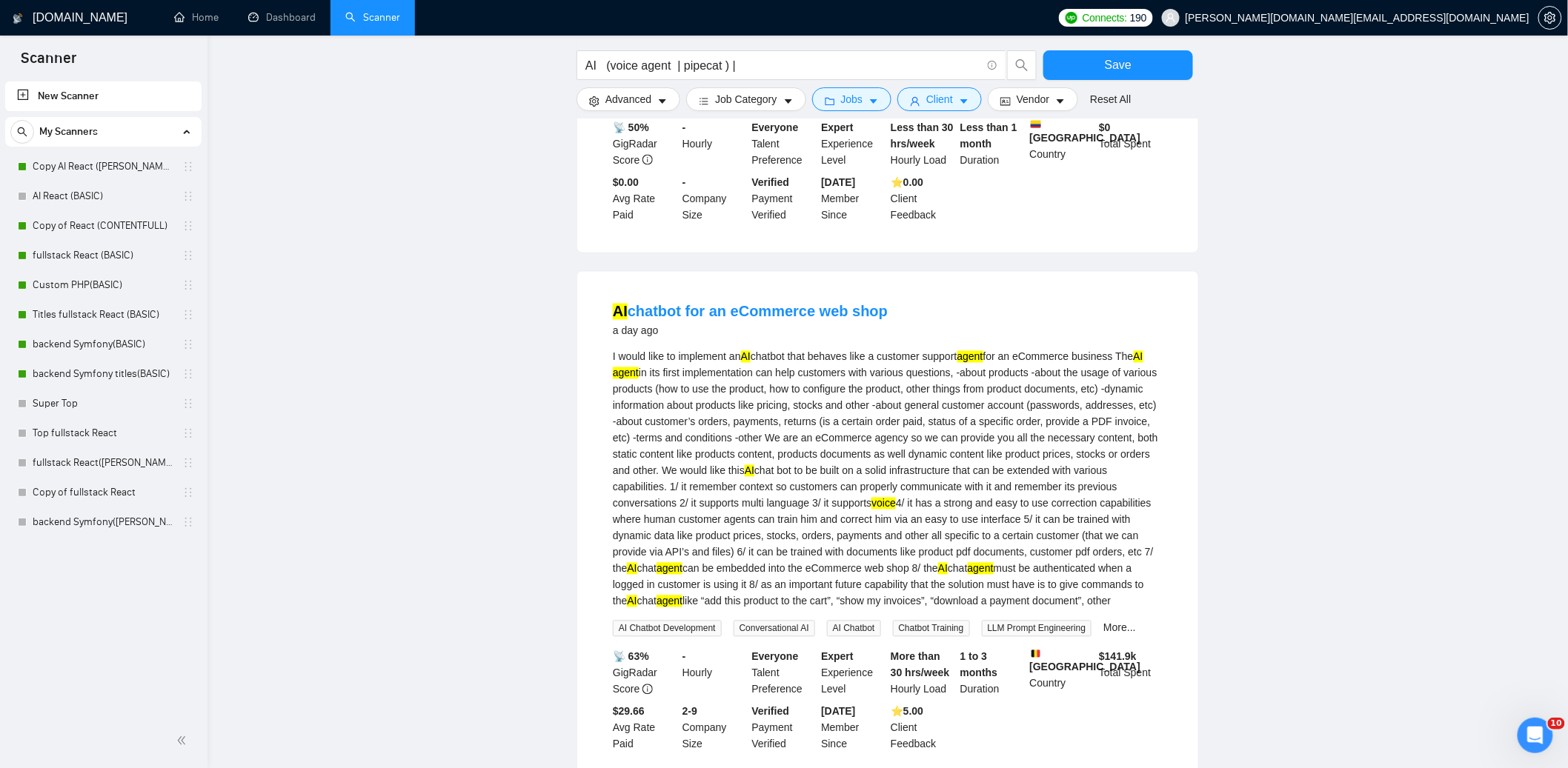
scroll to position [0, 0]
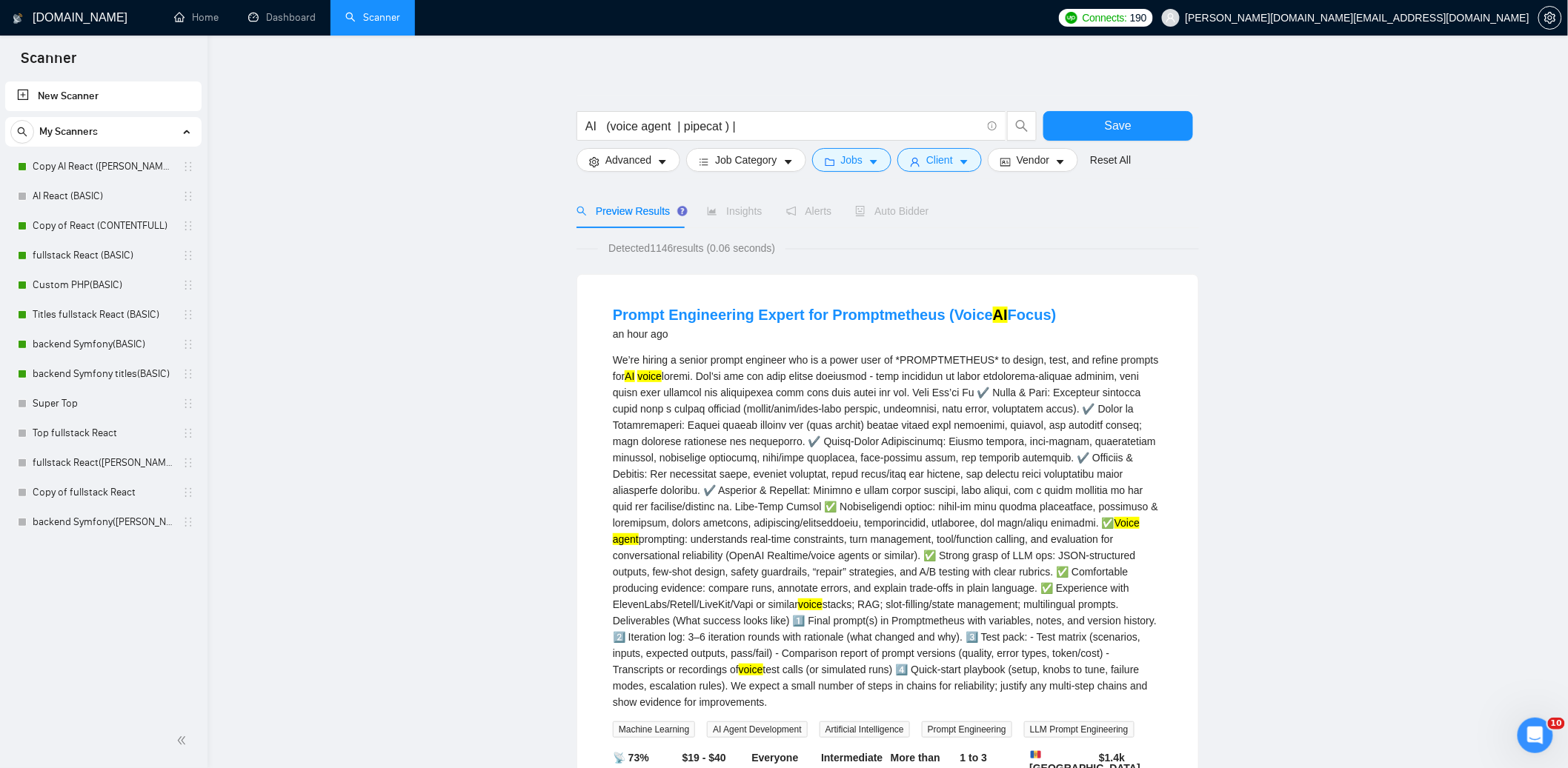
click at [1065, 212] on div "Preview Results Insights Alerts Auto Bidder" at bounding box center [888, 211] width 622 height 34
click at [619, 159] on span "Advanced" at bounding box center [628, 160] width 46 height 17
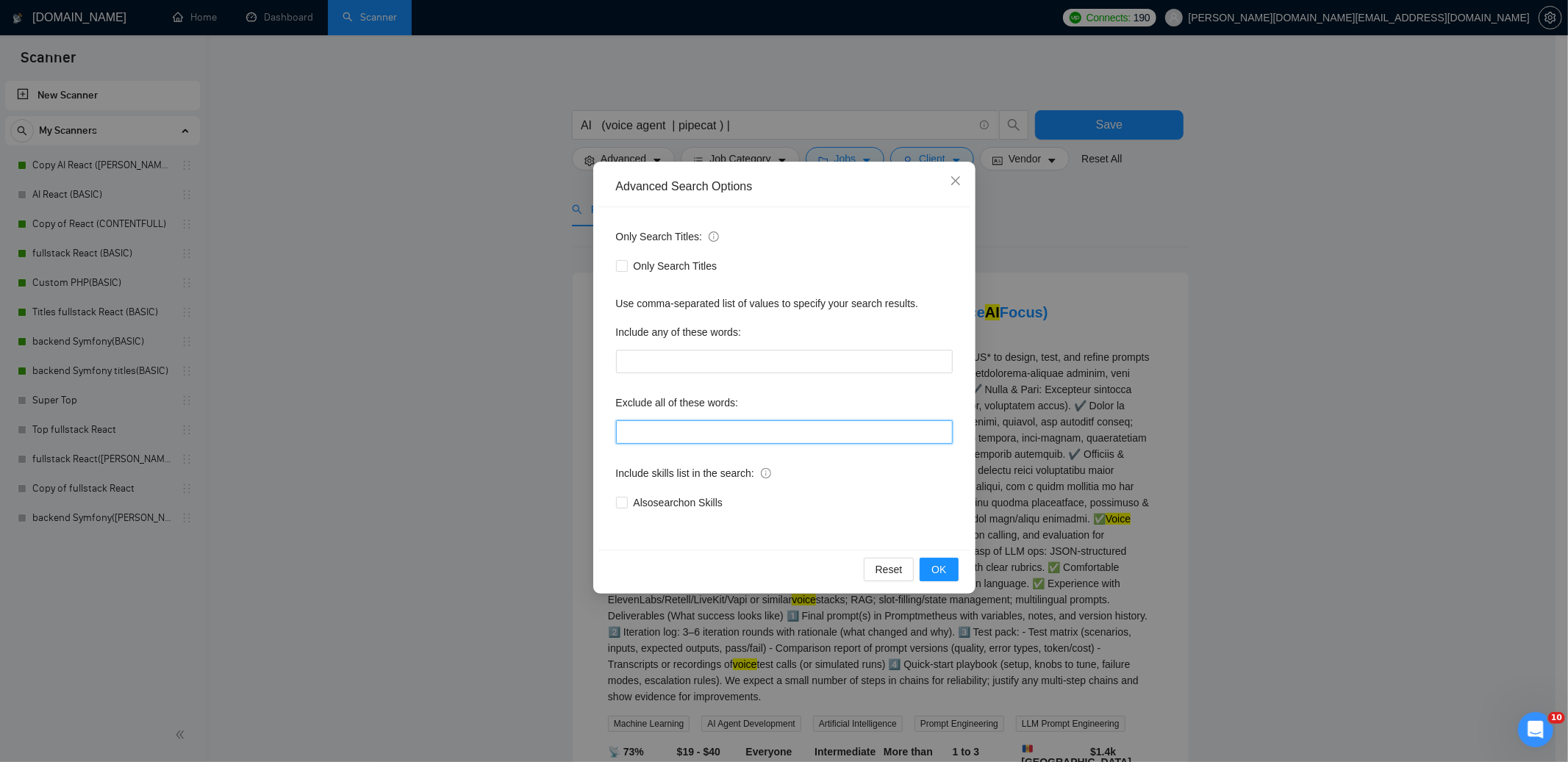
click at [662, 433] on input "text" at bounding box center [784, 432] width 337 height 23
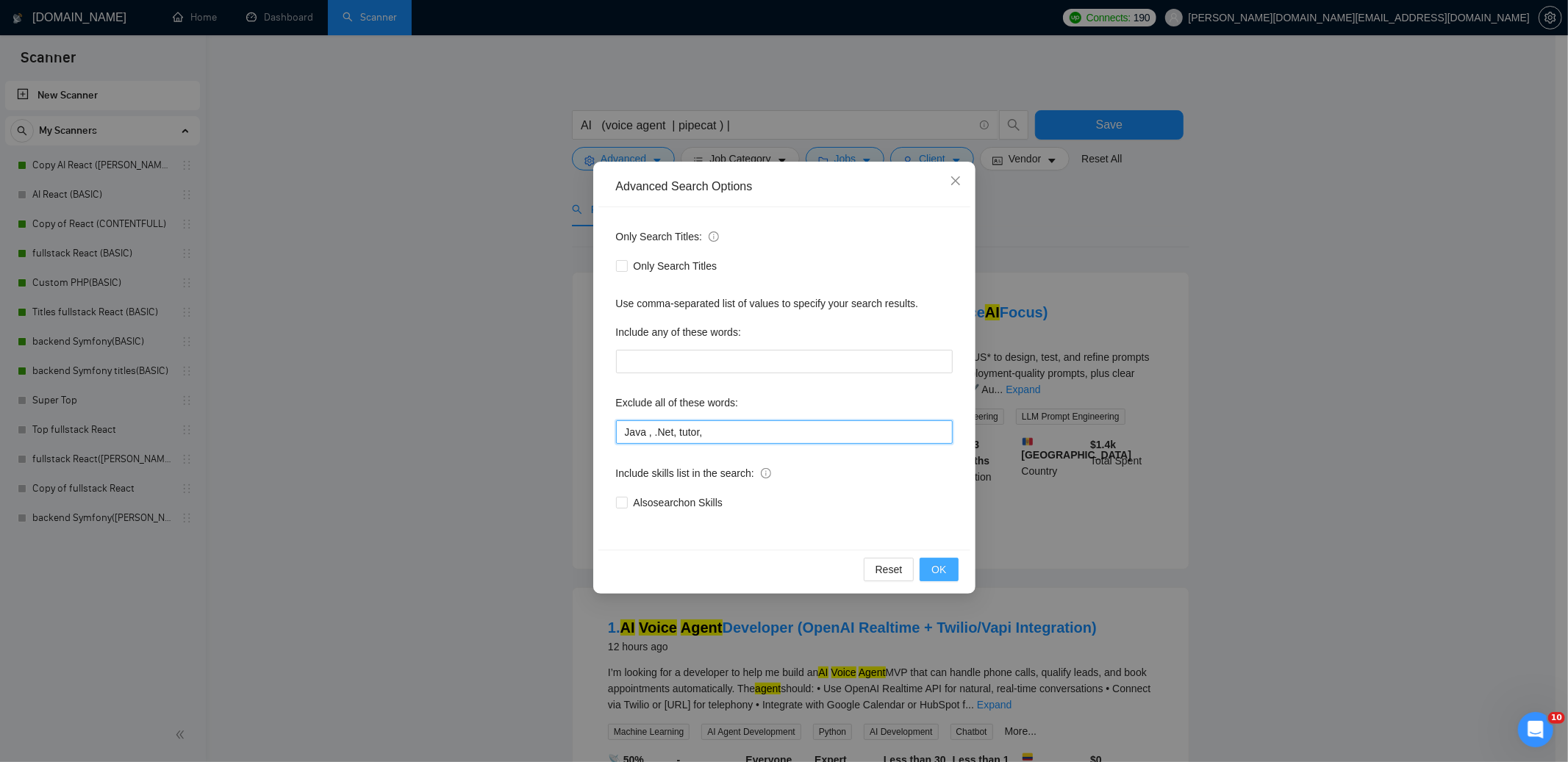
type input "Java , .Net, tutor,"
click at [940, 569] on span "OK" at bounding box center [938, 569] width 15 height 17
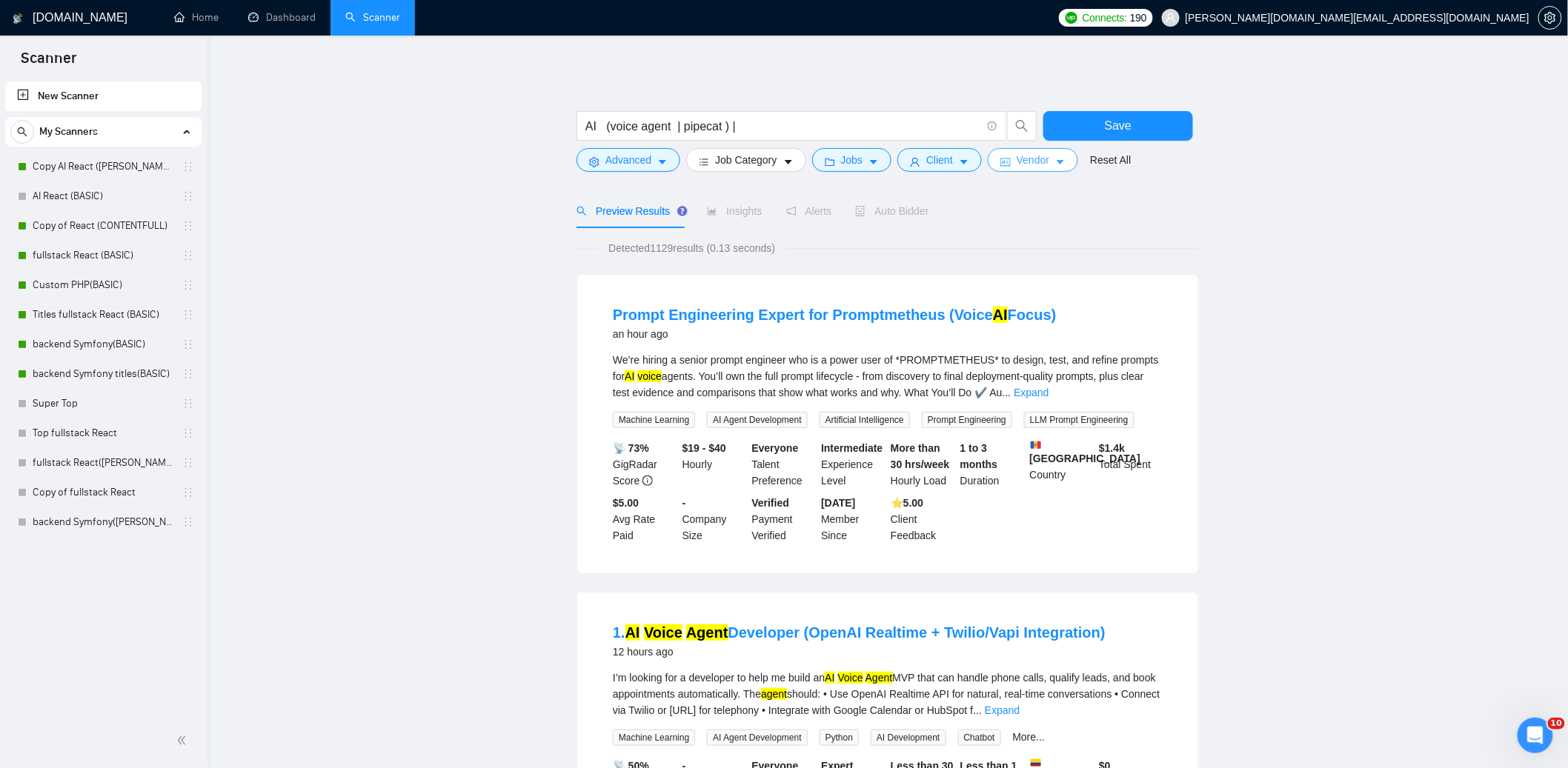
click at [1050, 161] on span "Vendor" at bounding box center [1032, 160] width 32 height 17
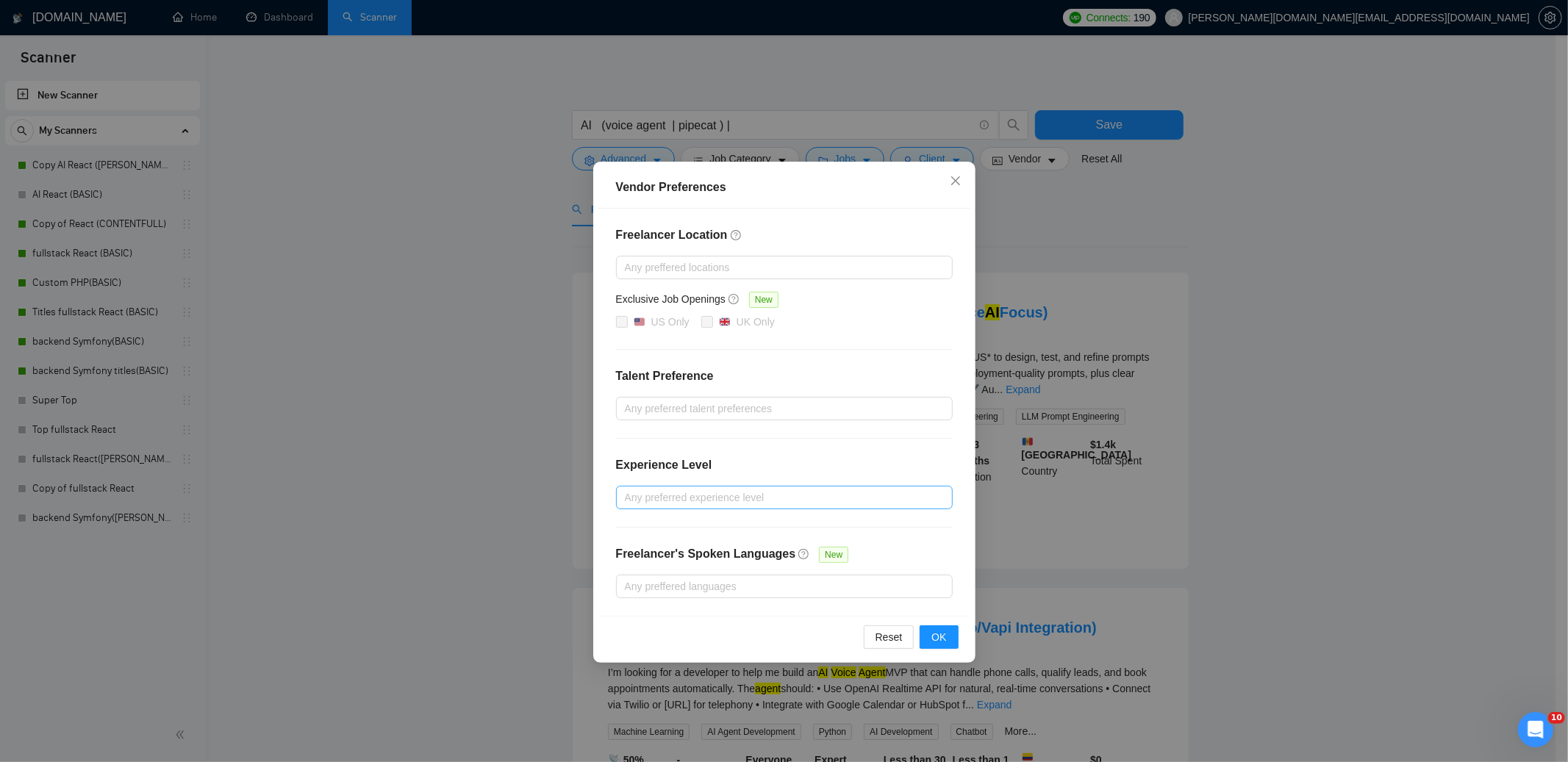
click at [791, 503] on div at bounding box center [777, 497] width 314 height 18
click at [685, 549] on span "Intermediate" at bounding box center [670, 551] width 57 height 12
click at [635, 549] on input "Intermediate" at bounding box center [629, 550] width 11 height 11
checkbox input "true"
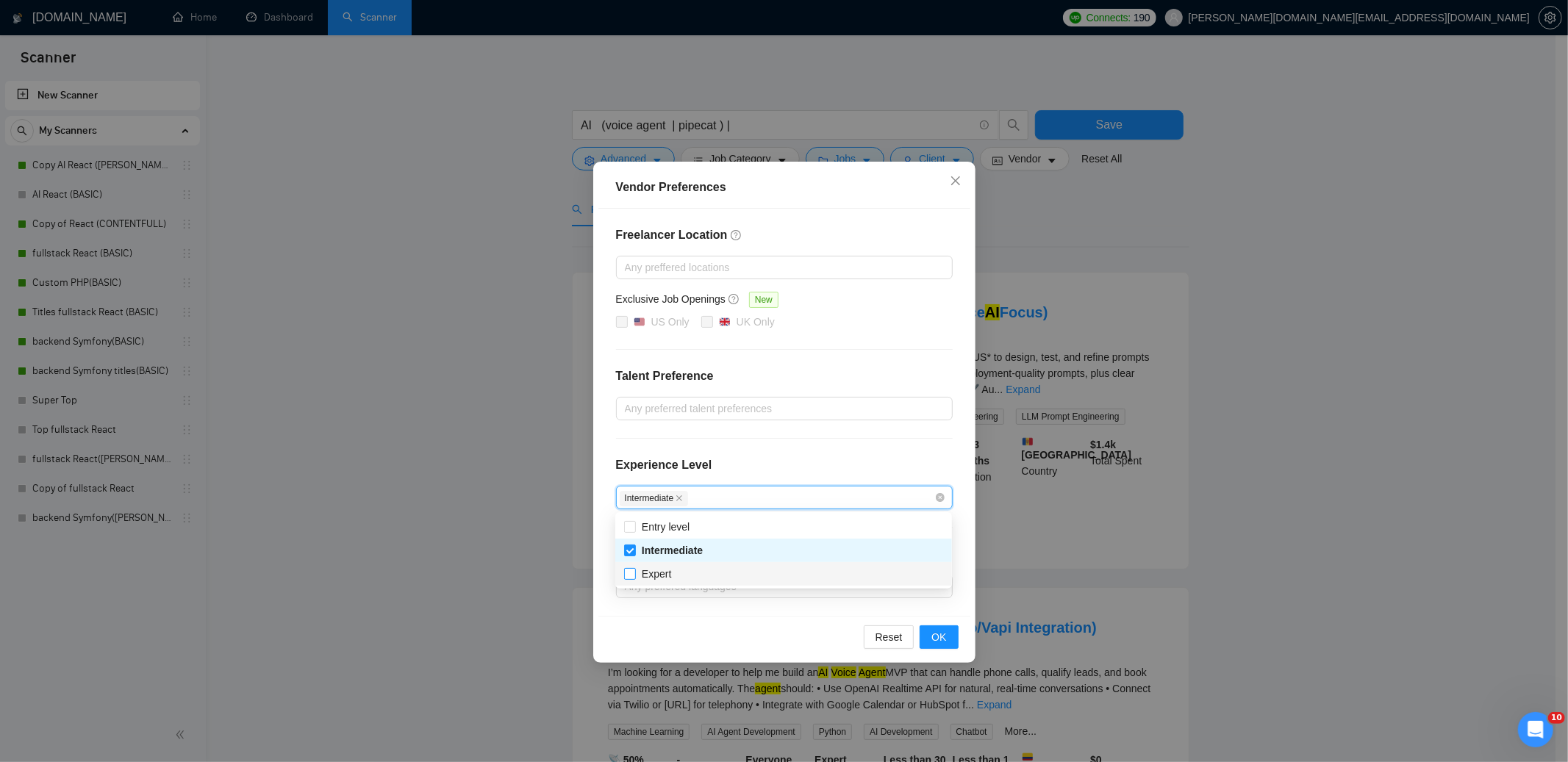
click at [657, 574] on span "Expert" at bounding box center [656, 574] width 29 height 12
click at [635, 574] on input "Expert" at bounding box center [629, 573] width 11 height 11
checkbox input "true"
click at [950, 634] on button "OK" at bounding box center [938, 637] width 38 height 23
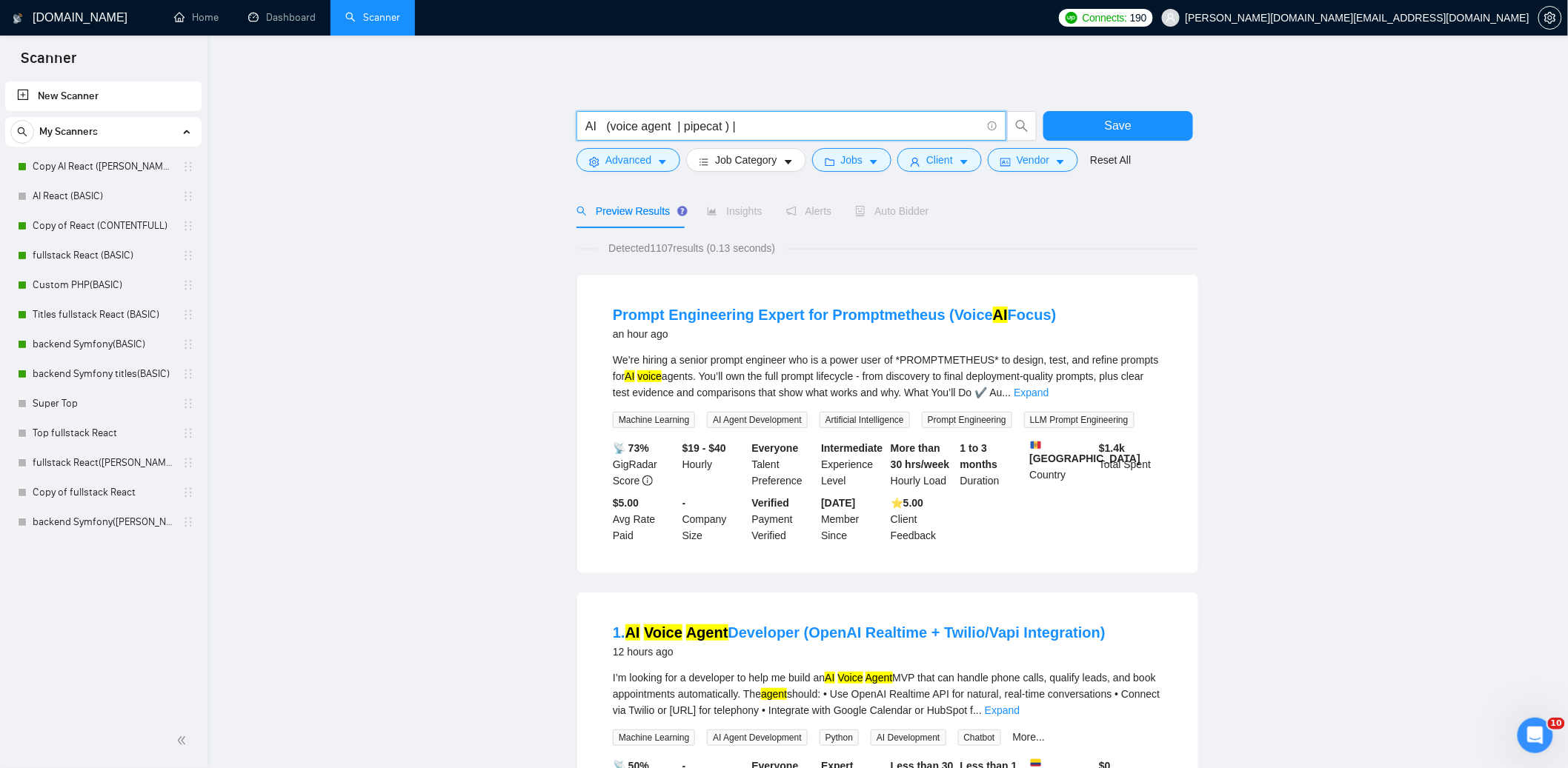
drag, startPoint x: 676, startPoint y: 127, endPoint x: 726, endPoint y: 127, distance: 50.0
click at [726, 127] on input "AI (voice agent | pipecat ) |" at bounding box center [783, 126] width 395 height 19
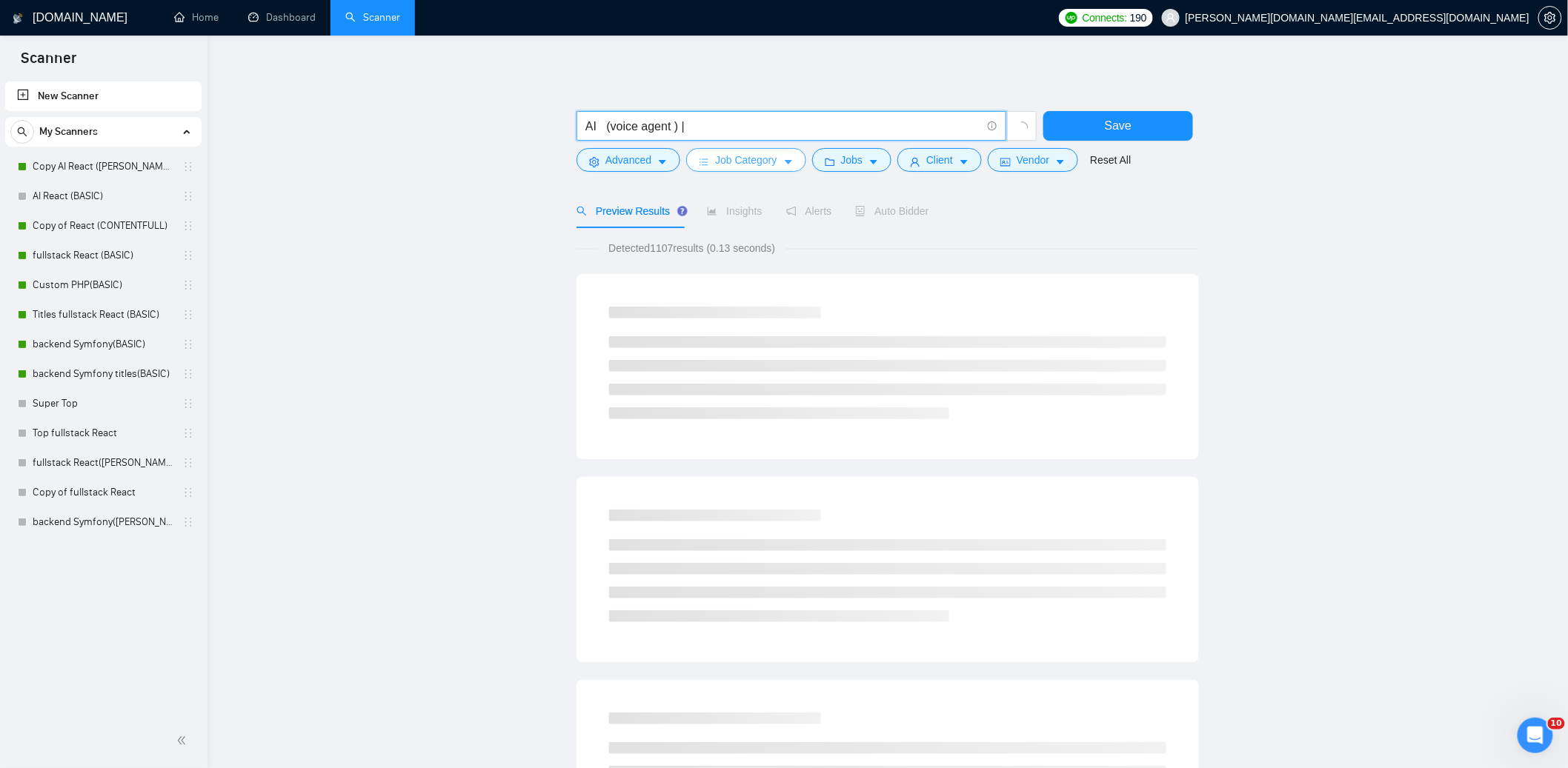
type input "AI (voice agent | pipecat ) |"
click at [1349, 221] on main "AI (voice agent | pipecat ) | Save Advanced Job Category Jobs Client Vendor Res…" at bounding box center [888, 683] width 1313 height 1248
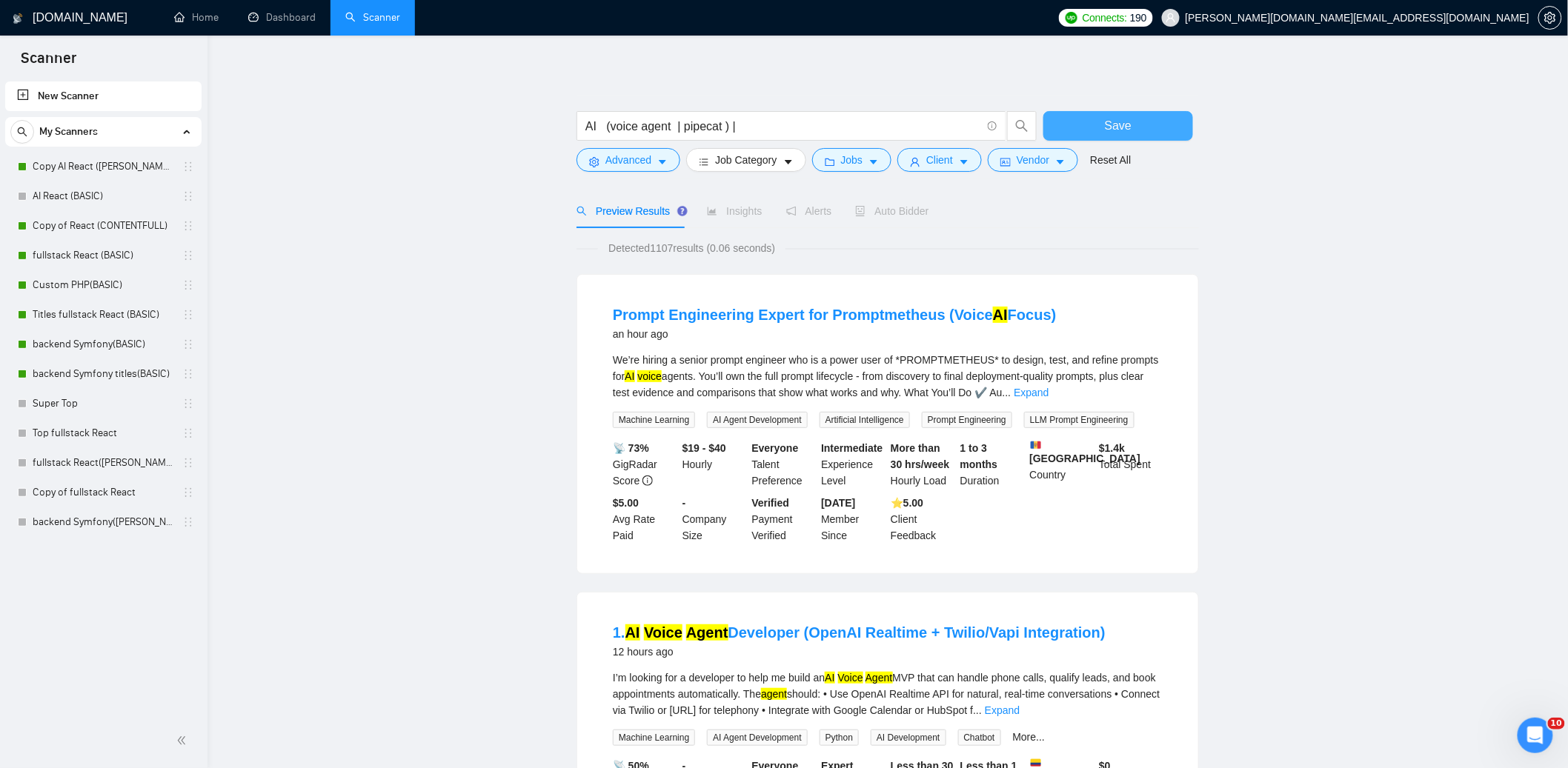
click at [1166, 127] on button "Save" at bounding box center [1119, 126] width 150 height 29
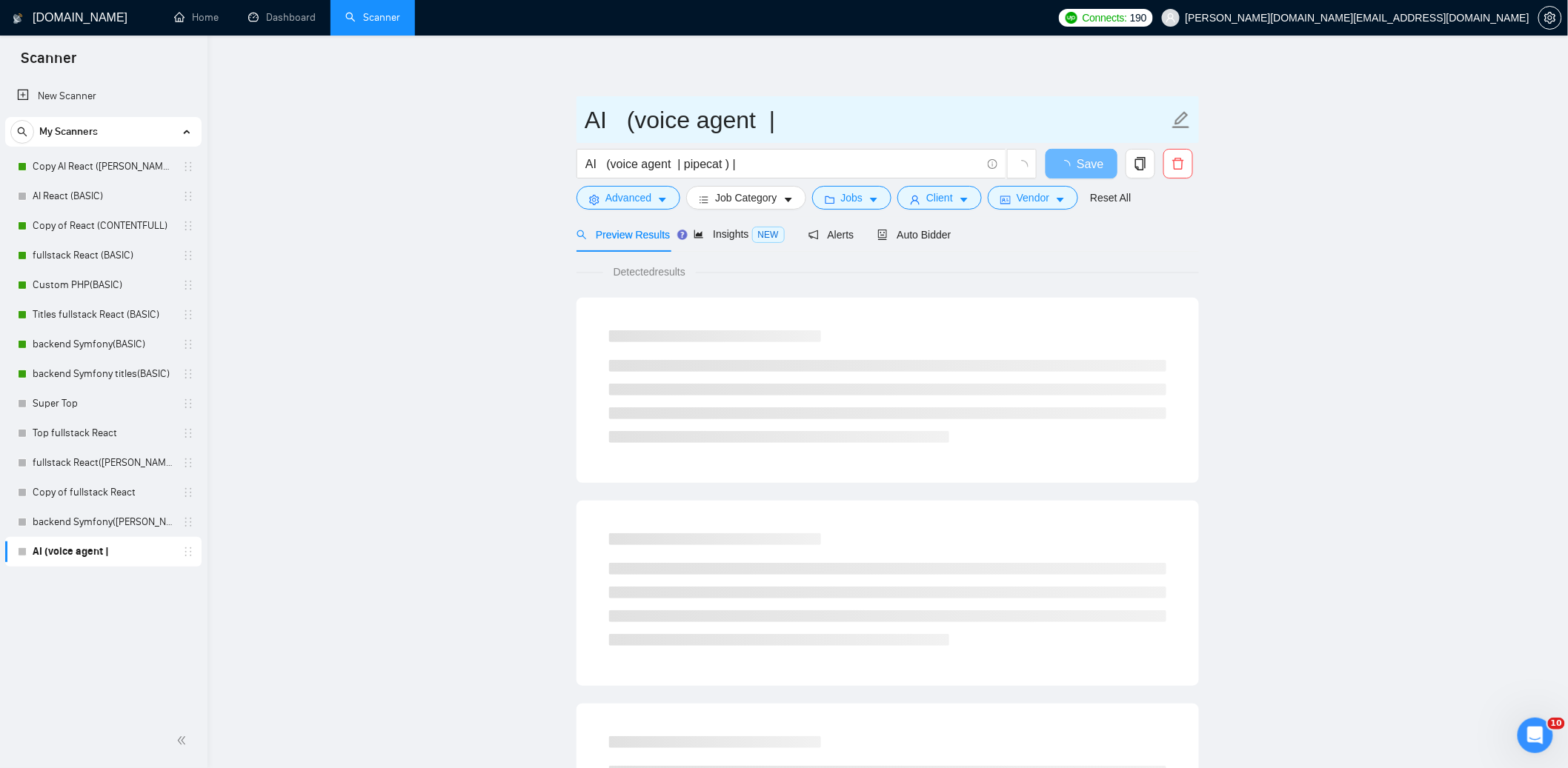
click at [791, 123] on input "AI (voice agent |" at bounding box center [876, 120] width 584 height 37
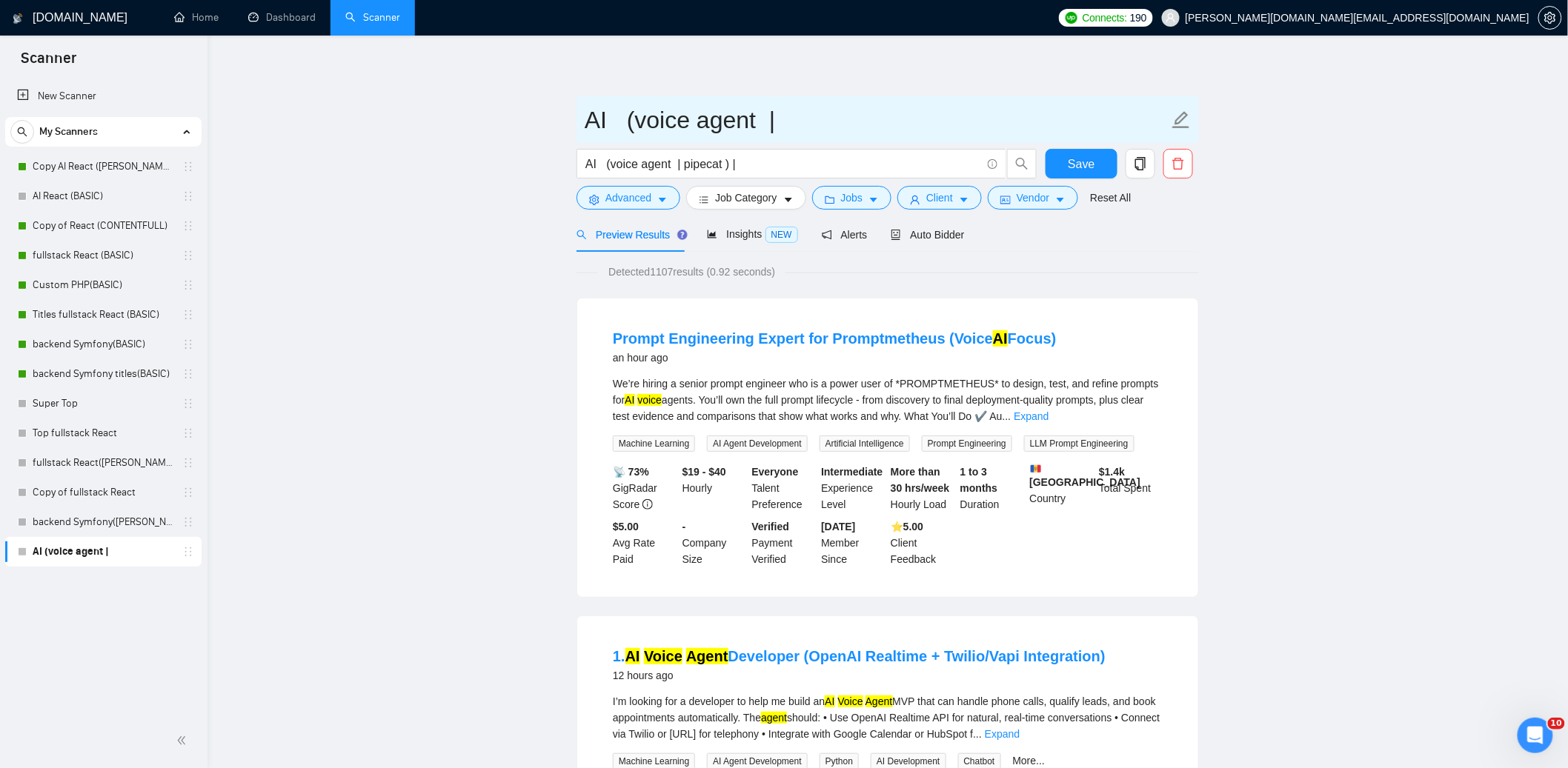
drag, startPoint x: 801, startPoint y: 120, endPoint x: 747, endPoint y: 114, distance: 54.3
click at [745, 114] on input "AI (voice agent |" at bounding box center [876, 120] width 584 height 37
click at [780, 119] on input "AI (voice agent |" at bounding box center [876, 120] width 584 height 37
click at [634, 123] on input "AI (voice agent ([PERSON_NAME])" at bounding box center [876, 120] width 584 height 37
type input "AI voice agent ([PERSON_NAME])"
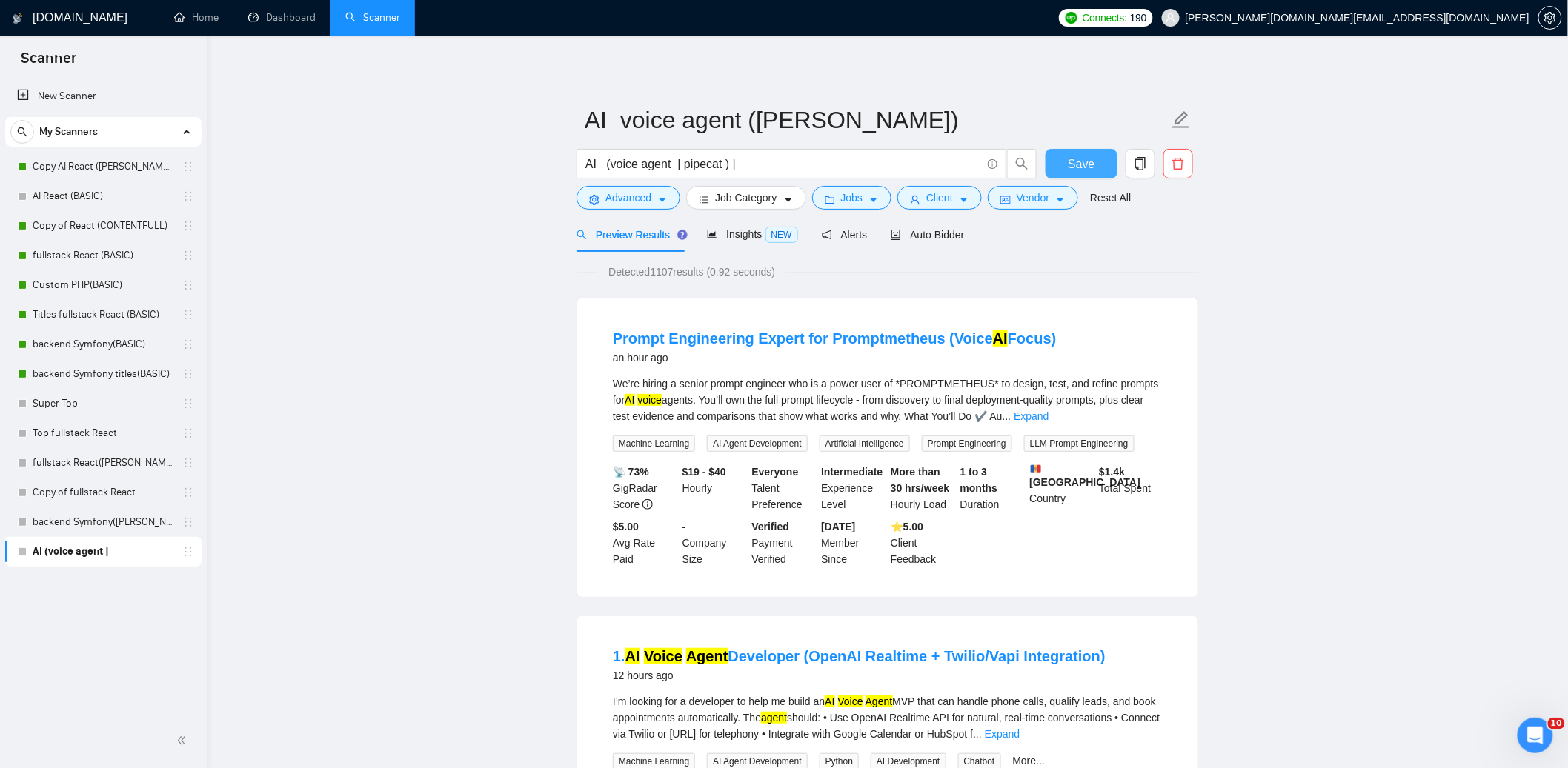
click at [1096, 162] on button "Save" at bounding box center [1081, 164] width 72 height 29
click at [97, 197] on link "AI React (BASIC)" at bounding box center [103, 196] width 141 height 29
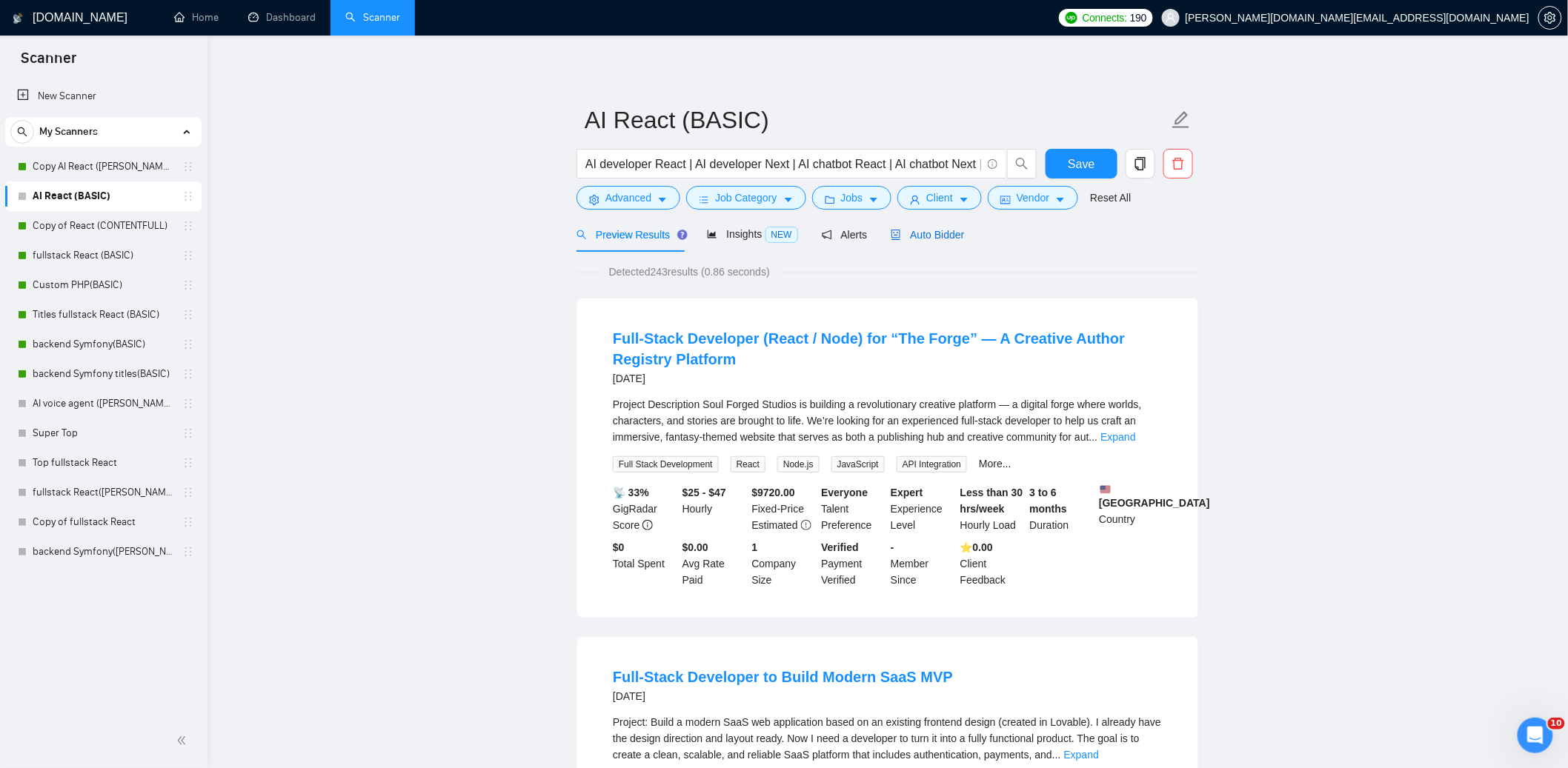
click at [949, 235] on span "Auto Bidder" at bounding box center [927, 234] width 74 height 12
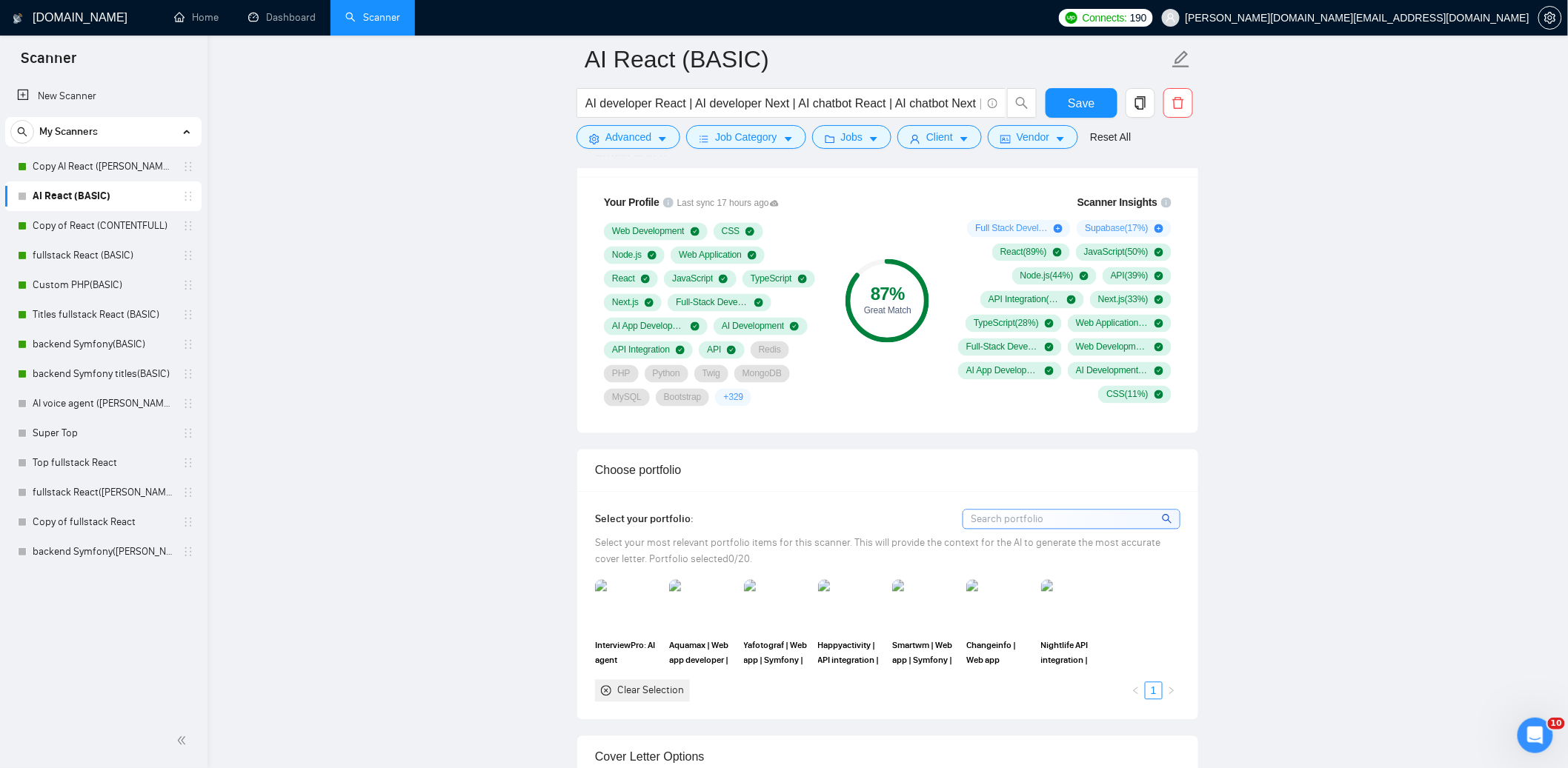
scroll to position [1432, 0]
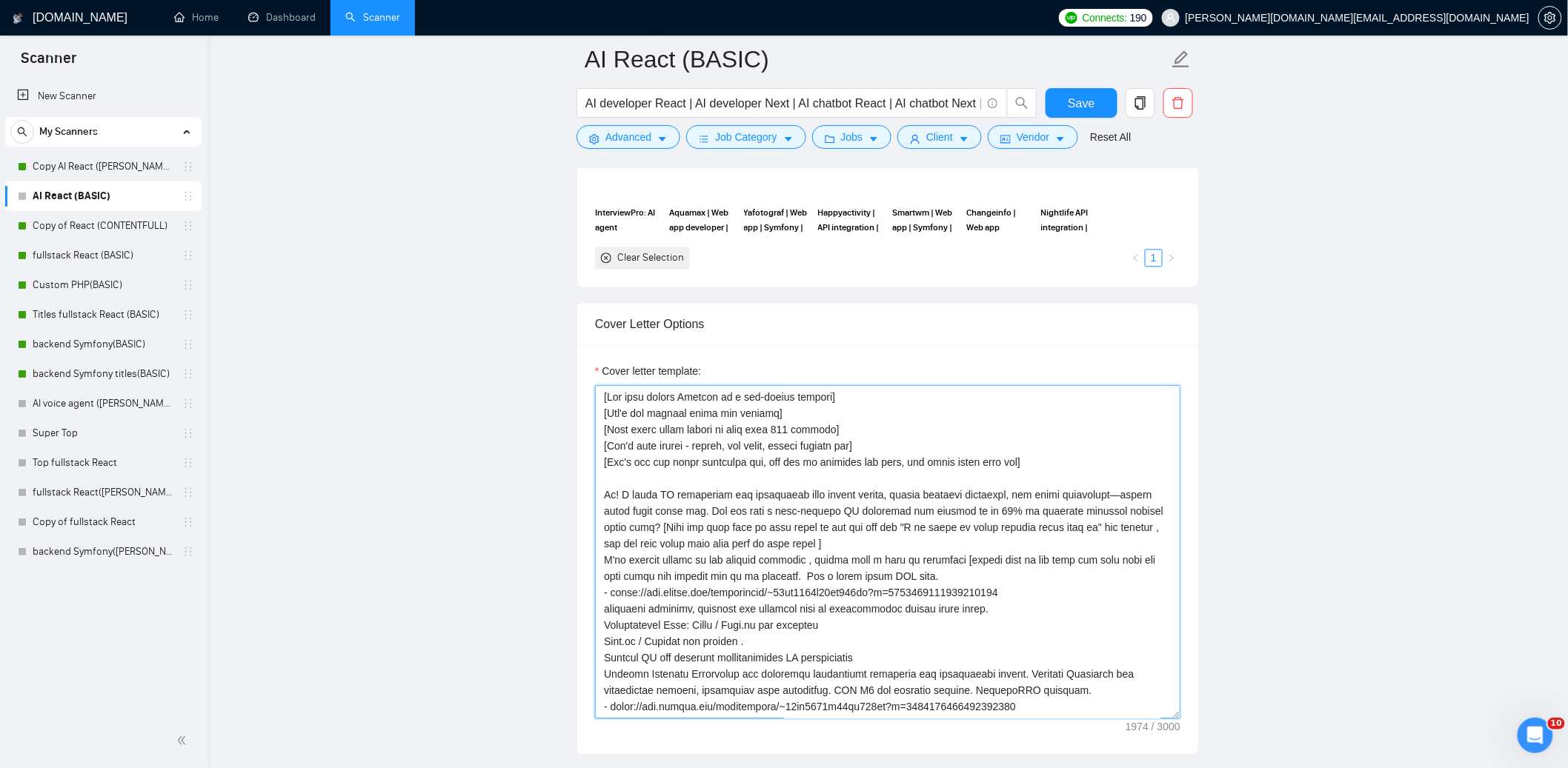
click at [1064, 440] on textarea "Cover letter template:" at bounding box center [888, 552] width 586 height 333
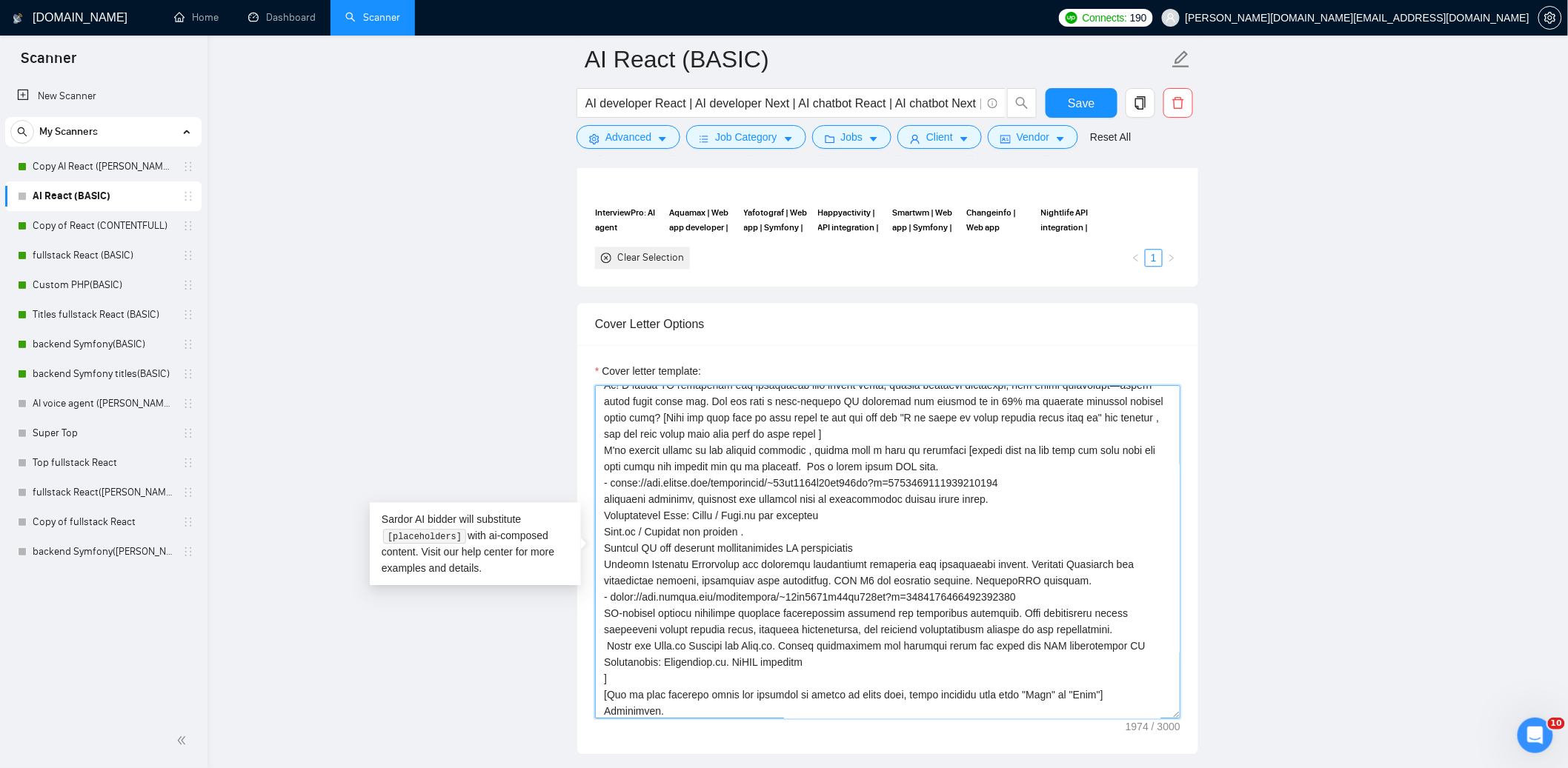
scroll to position [114, 0]
click at [235, 407] on main "AI React (BASIC) AI developer React | AI developer Next | AI chatbot React | AI…" at bounding box center [888, 748] width 1313 height 4243
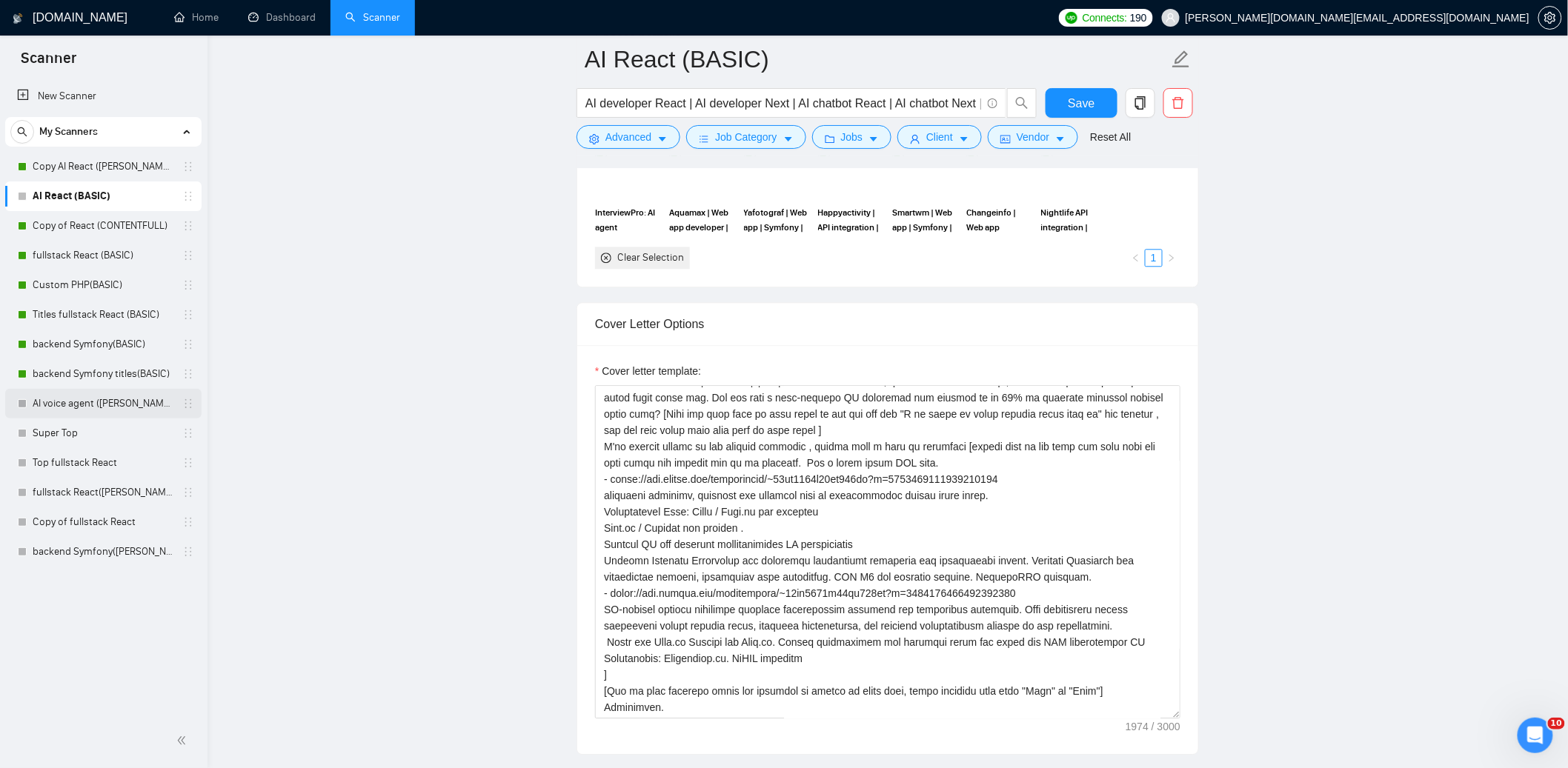
click at [72, 409] on link "AI voice agent ([PERSON_NAME])" at bounding box center [103, 404] width 141 height 29
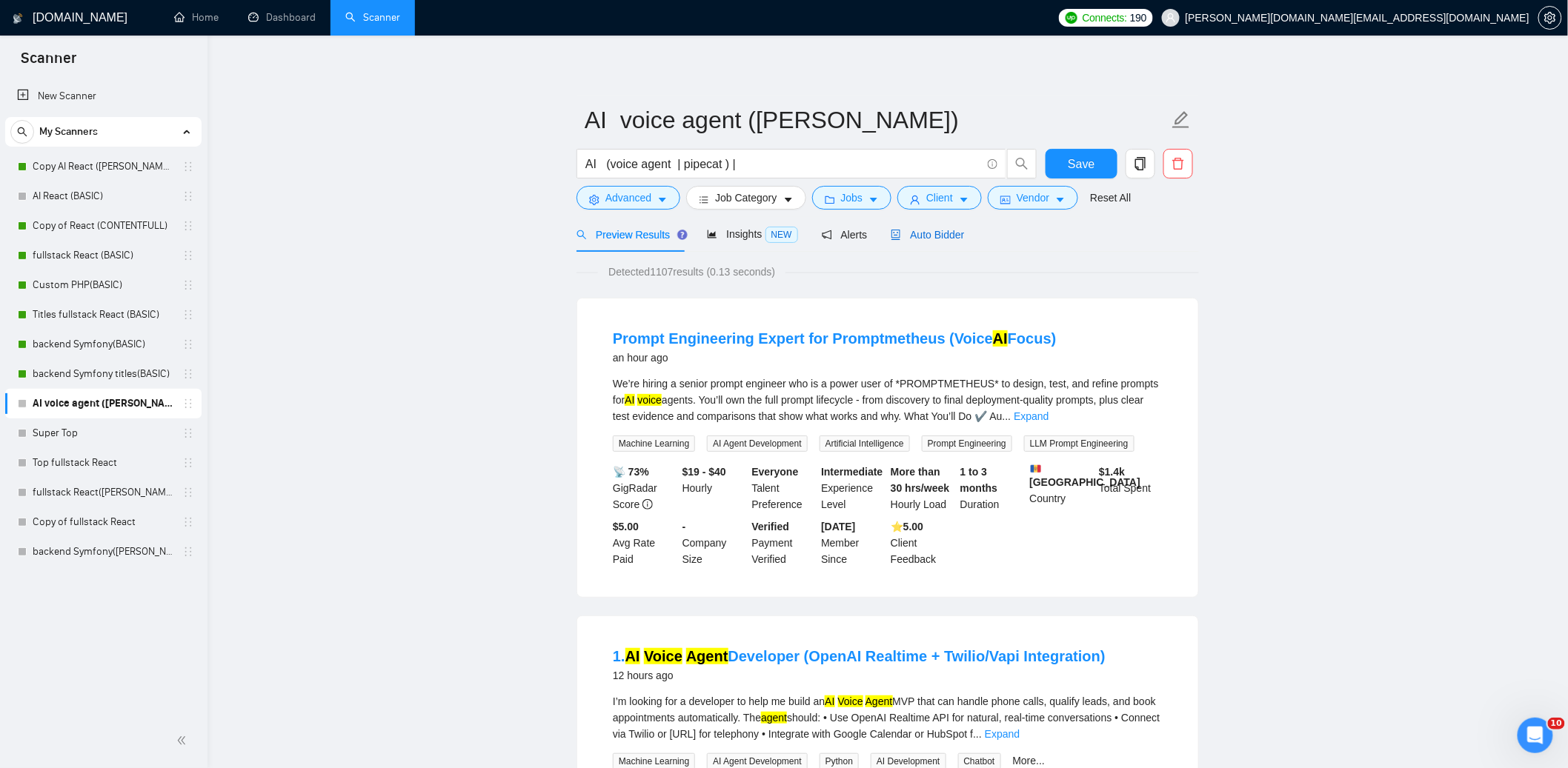
click at [950, 232] on span "Auto Bidder" at bounding box center [927, 234] width 74 height 12
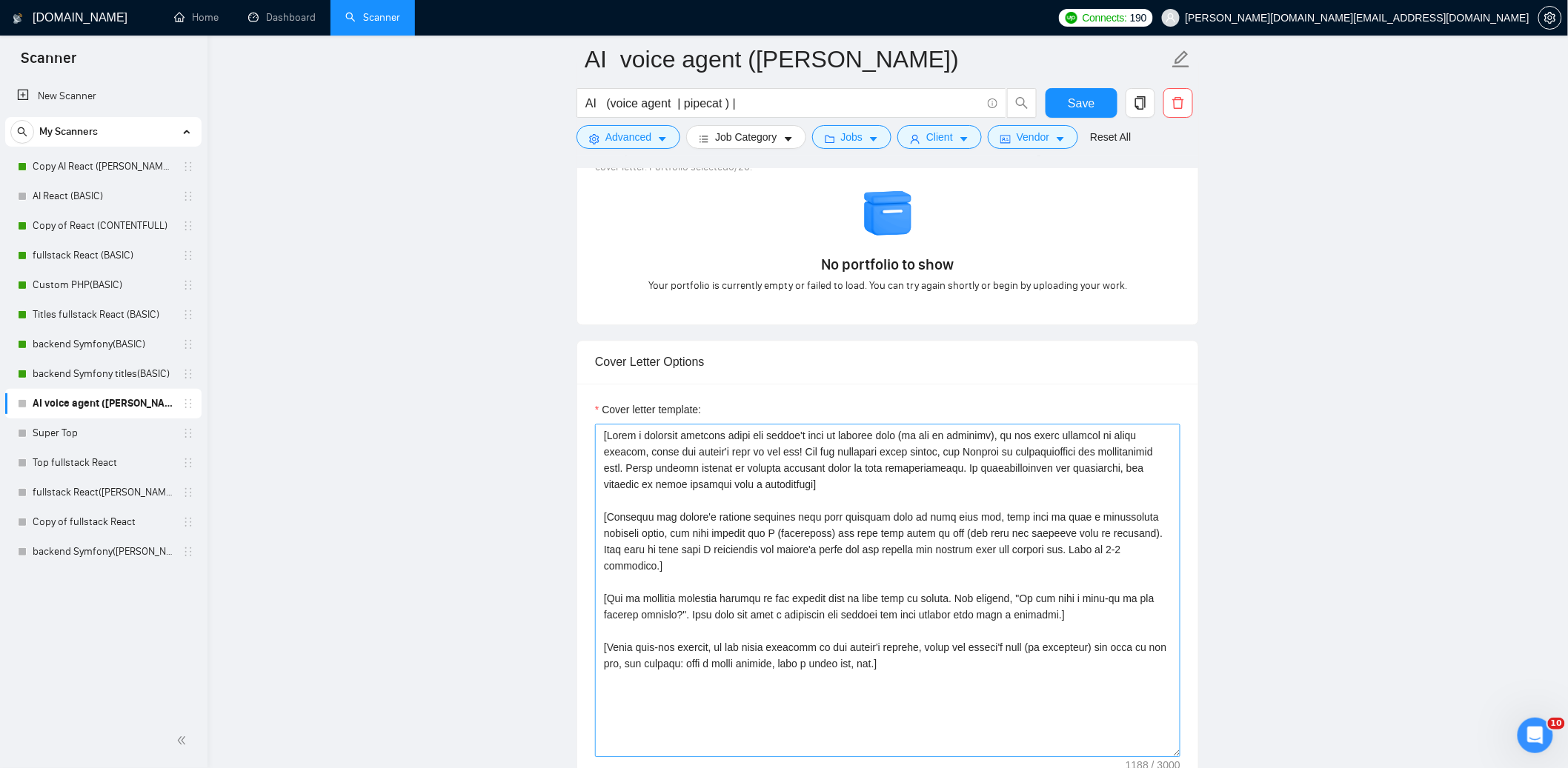
scroll to position [1388, 0]
drag, startPoint x: 994, startPoint y: 686, endPoint x: 563, endPoint y: 389, distance: 523.4
click at [563, 389] on main "AI voice agent ([PERSON_NAME]) AI (voice agent | pipecat ) | Save Advanced Job …" at bounding box center [888, 644] width 1313 height 3945
paste textarea "Lor ipsu dolors Ametcon ad e sed-doeius tempori] [Utl'e dol magnaal enima min v…"
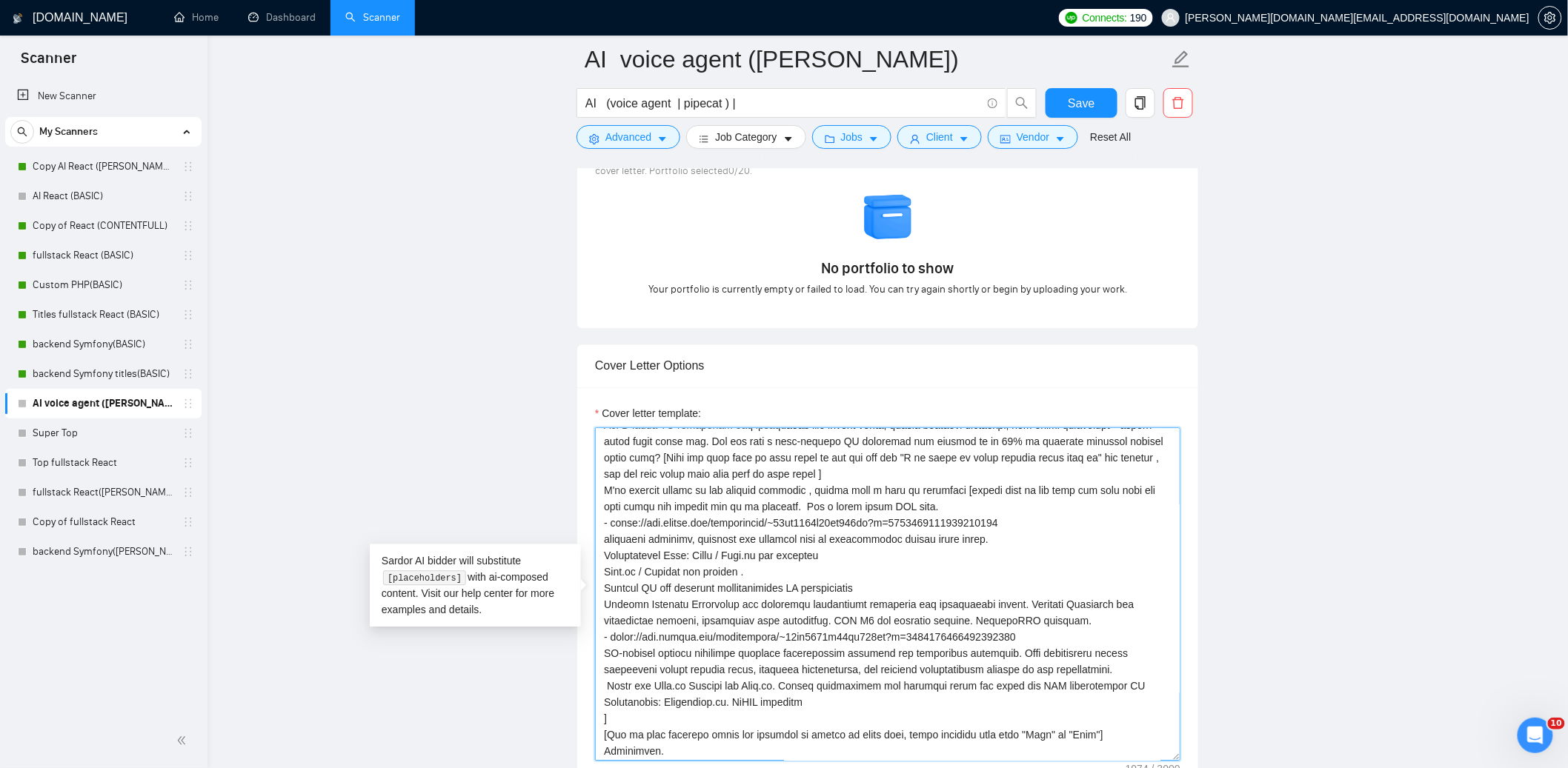
scroll to position [114, 0]
click at [626, 746] on textarea "Cover letter template:" at bounding box center [888, 594] width 586 height 333
type textarea "[Lor ipsu dolors Ametcon ad e sed-doeius tempori] [Utl'e dol magnaal enima min …"
click at [486, 460] on main "AI voice agent ([PERSON_NAME]) AI (voice agent | pipecat ) | Save Advanced Job …" at bounding box center [888, 644] width 1313 height 3945
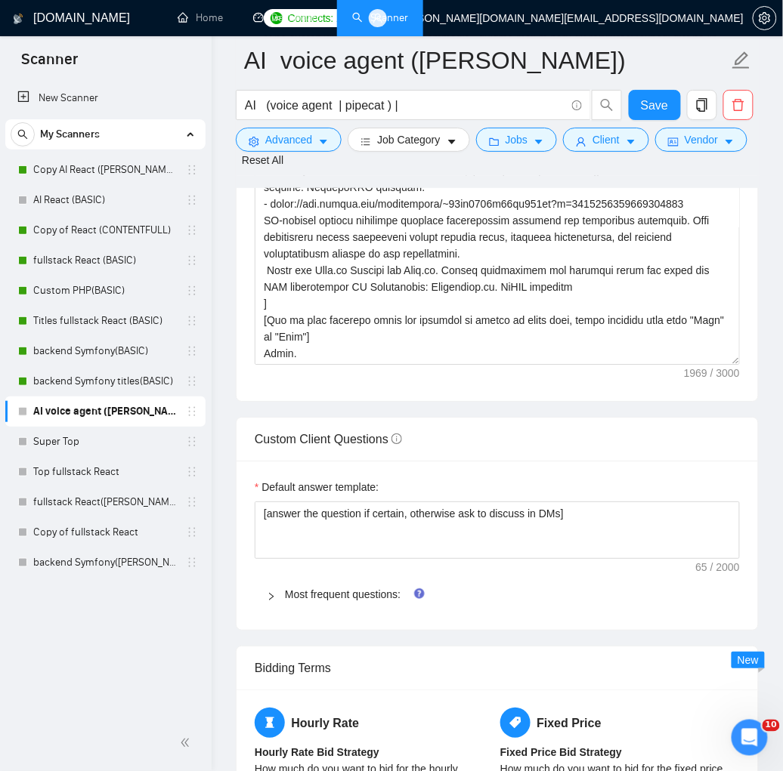
scroll to position [2048, 0]
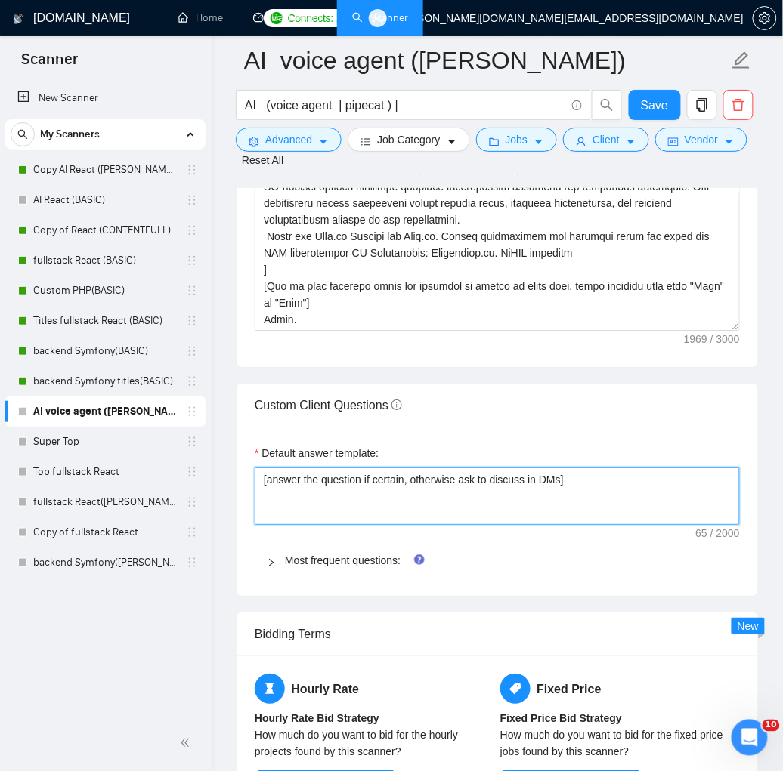
click at [596, 483] on textarea "[answer the question if certain, otherwise ask to discuss in DMs]" at bounding box center [497, 496] width 485 height 57
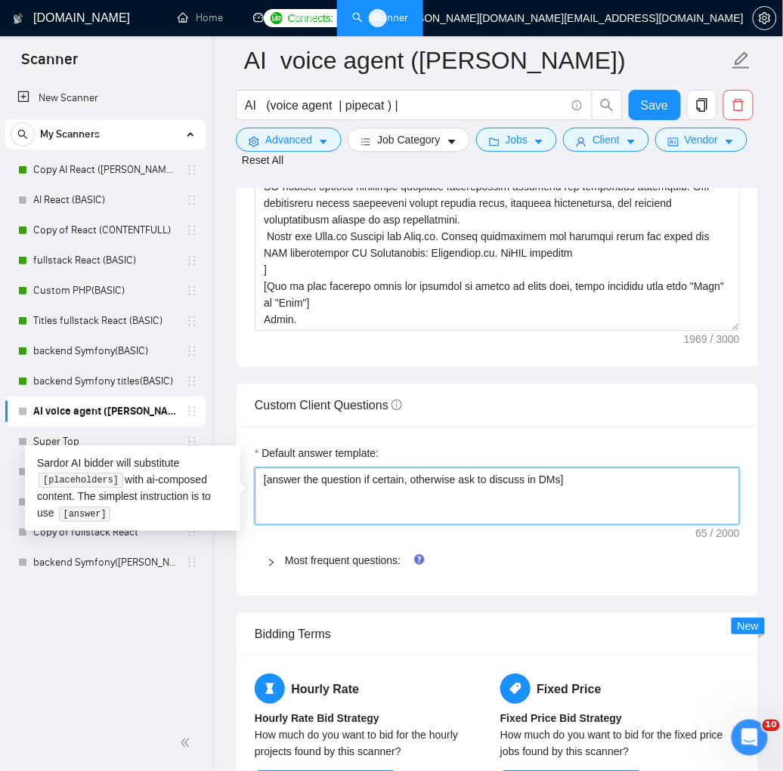
drag, startPoint x: 573, startPoint y: 483, endPoint x: 249, endPoint y: 477, distance: 324.8
paste textarea
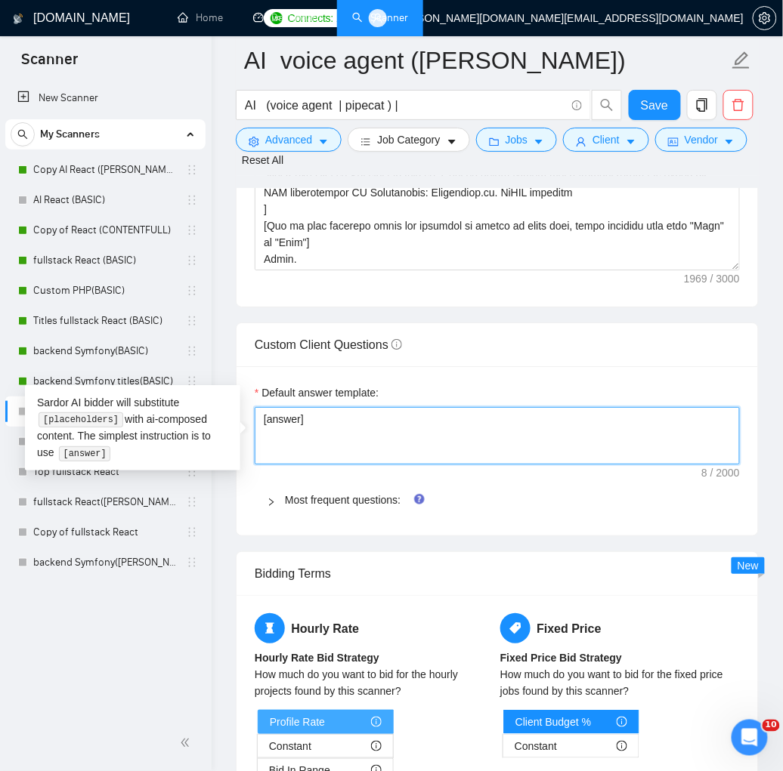
scroll to position [2302, 0]
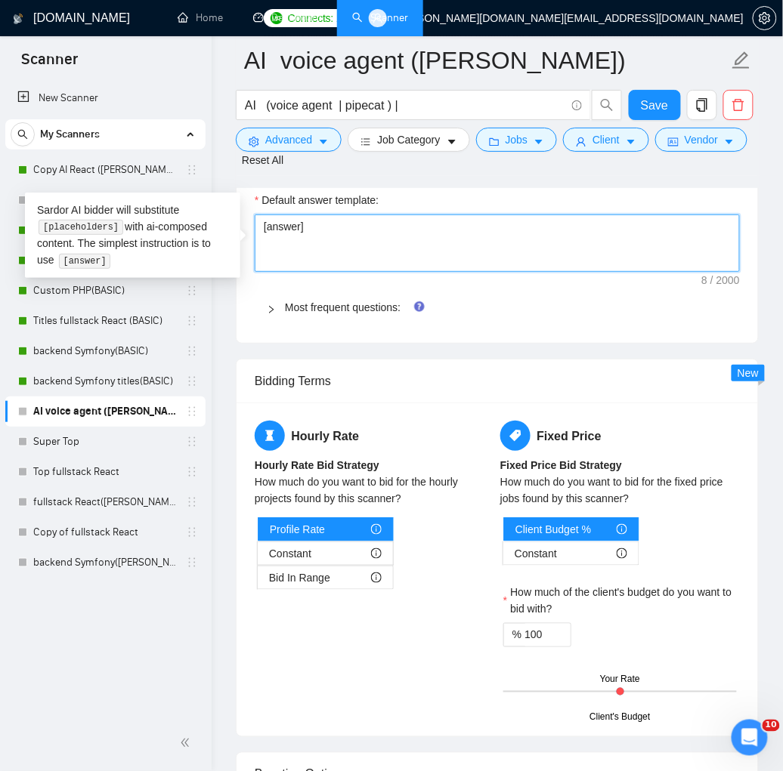
type textarea "[answer]"
click at [273, 312] on icon "right" at bounding box center [271, 309] width 9 height 9
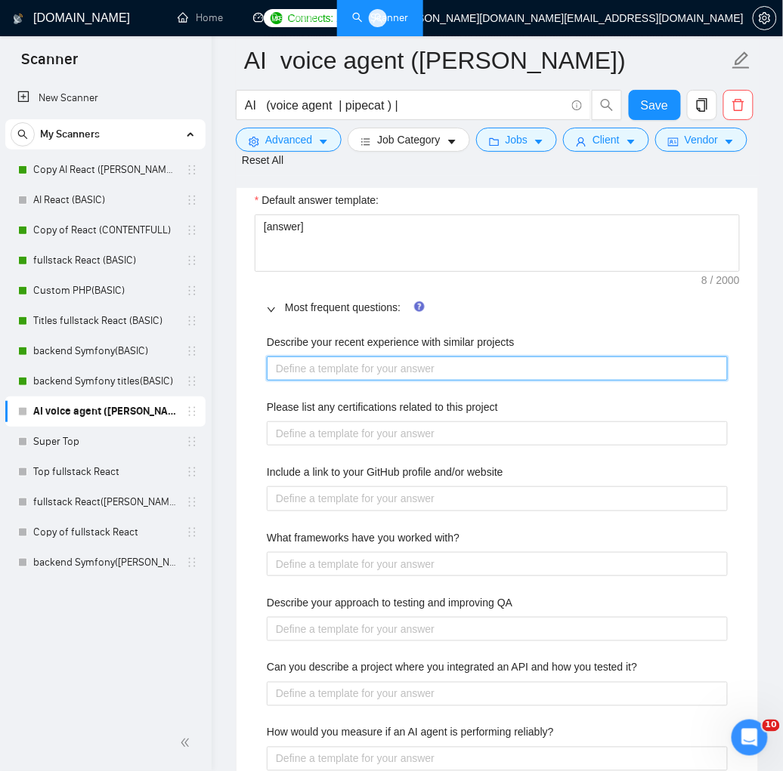
click at [298, 371] on projects "Describe your recent experience with similar projects" at bounding box center [497, 369] width 461 height 24
paste projects "[answer]"
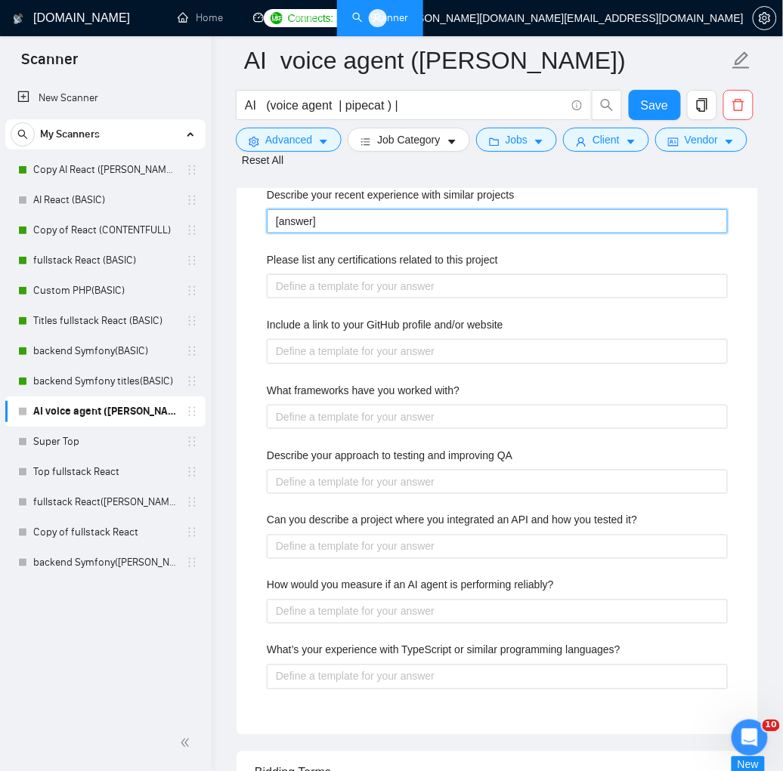
scroll to position [2463, 0]
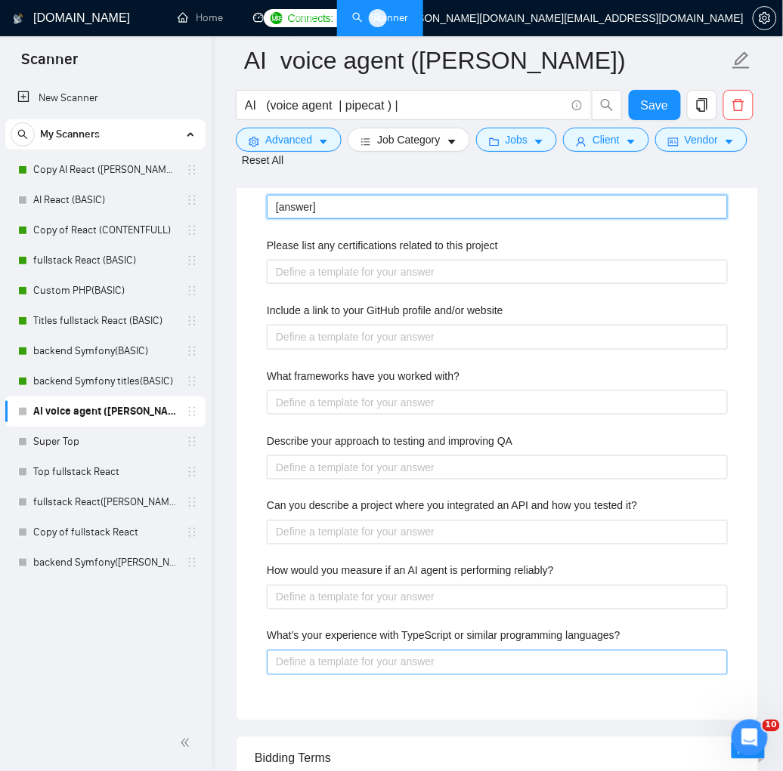
type projects "[answer]"
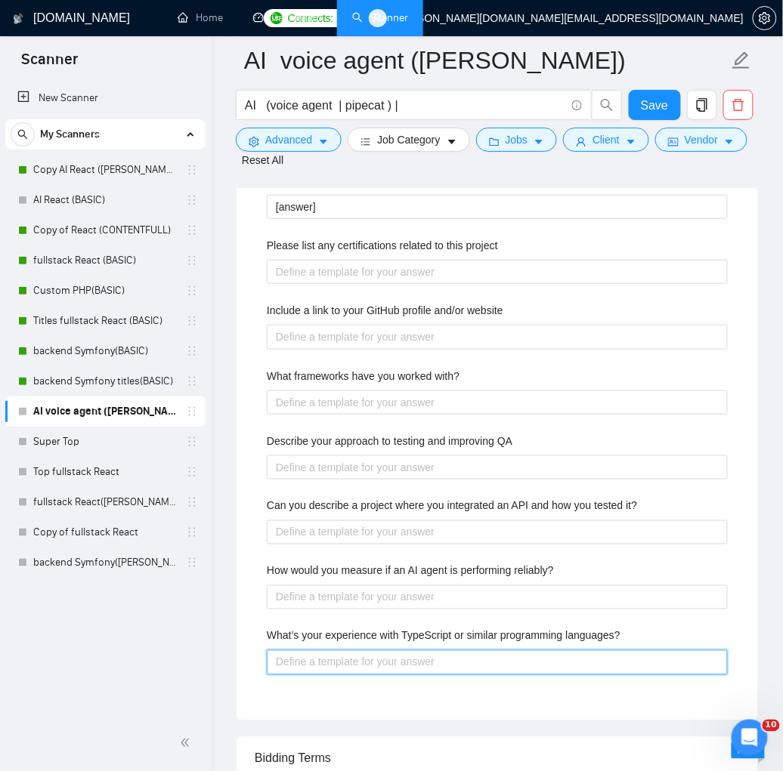
click at [330, 666] on languages\? "What’s your experience with TypeScript or similar programming languages?" at bounding box center [497, 662] width 461 height 24
paste languages\? "[answer]"
type languages\? "[answer]"
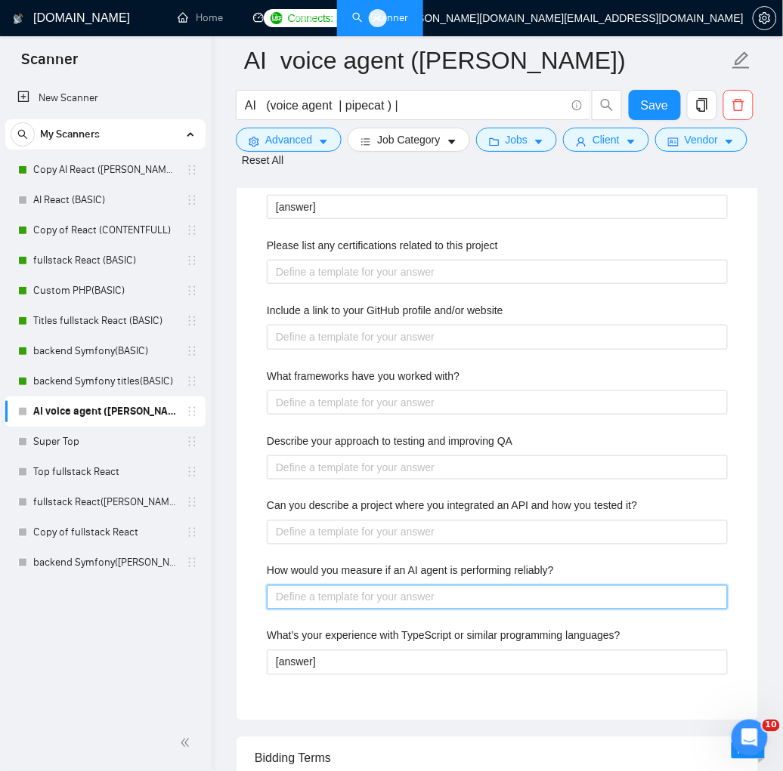
click at [300, 599] on reliably\? "How would you measure if an AI agent is performing reliably?" at bounding box center [497, 597] width 461 height 24
paste reliably\? "[answer]"
type reliably\? "[answer]"
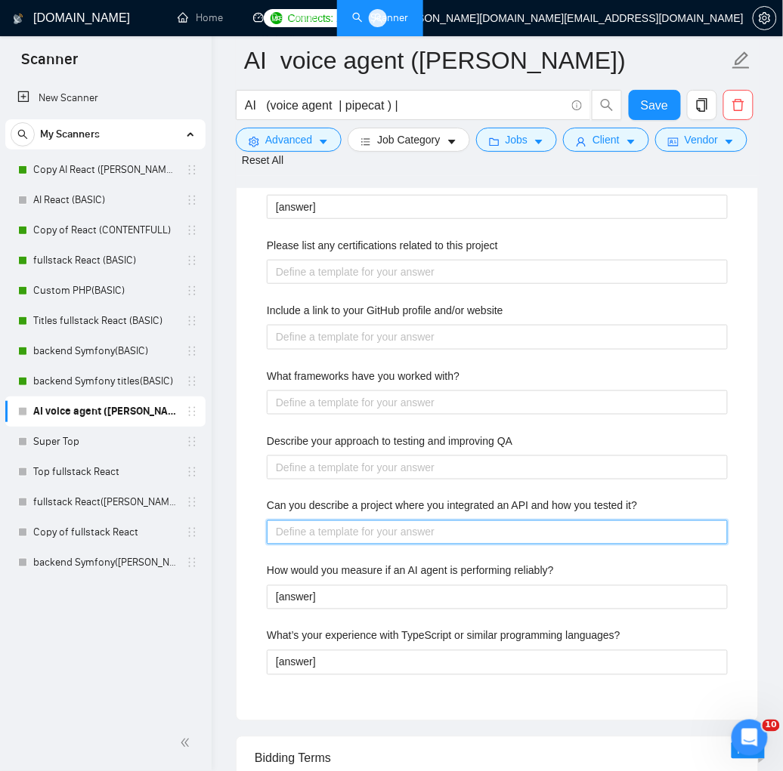
click at [299, 539] on it\? "Can you describe a project where you integrated an API and how you tested it?" at bounding box center [497, 532] width 461 height 24
paste it\? "[answer]"
type it\? "[answer]"
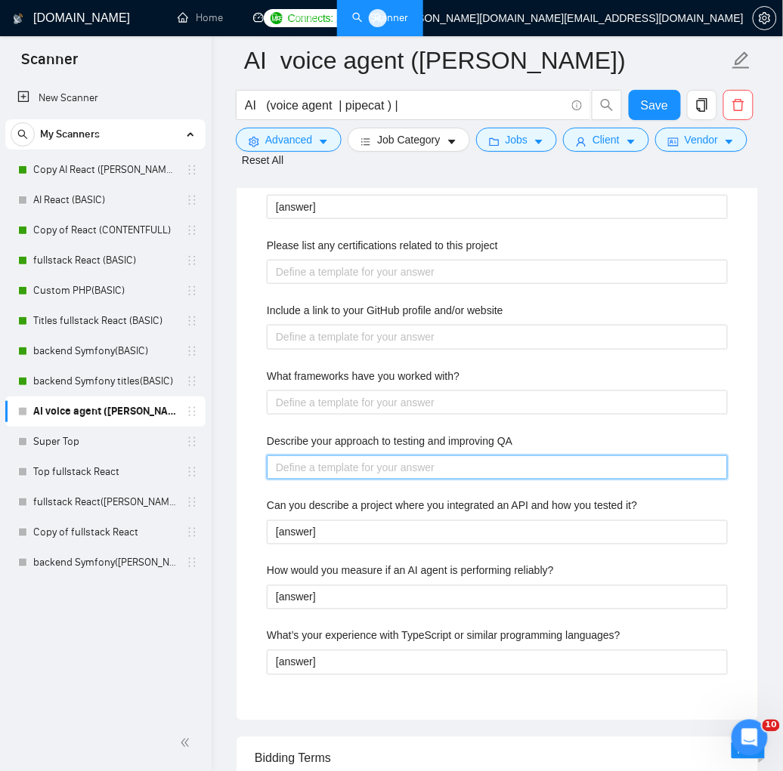
click at [299, 469] on QA "Describe your approach to testing and improving QA" at bounding box center [497, 467] width 461 height 24
paste QA "[answer]"
type QA "[answer]"
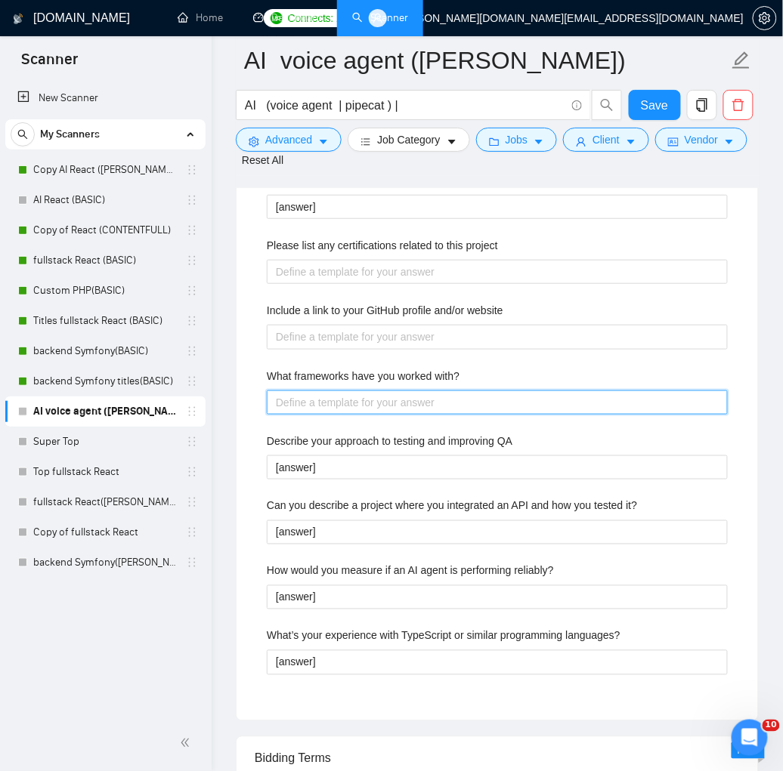
click at [300, 402] on with\? "What frameworks have you worked with?" at bounding box center [497, 403] width 461 height 24
paste with\? "[answer]"
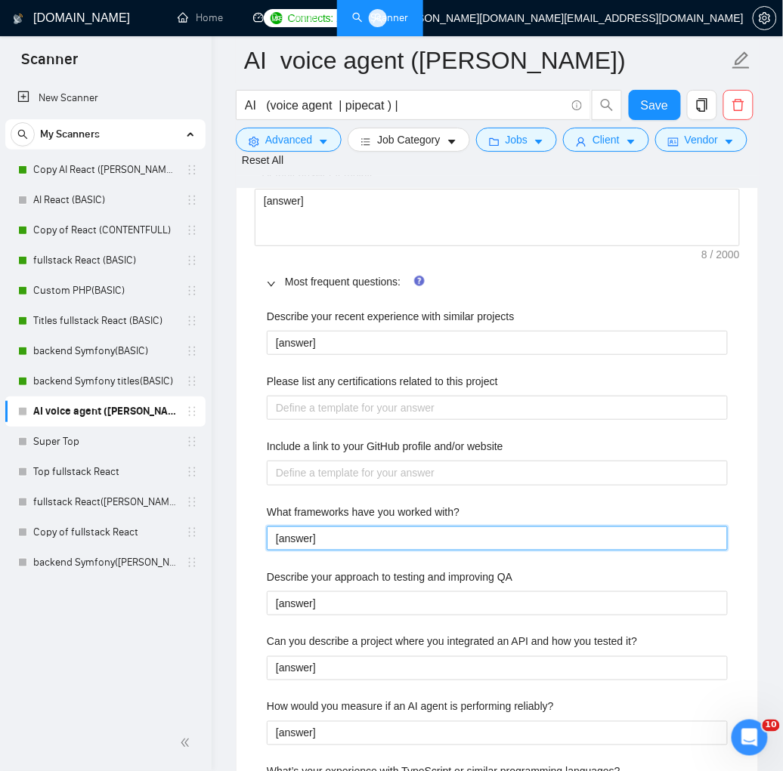
scroll to position [2290, 0]
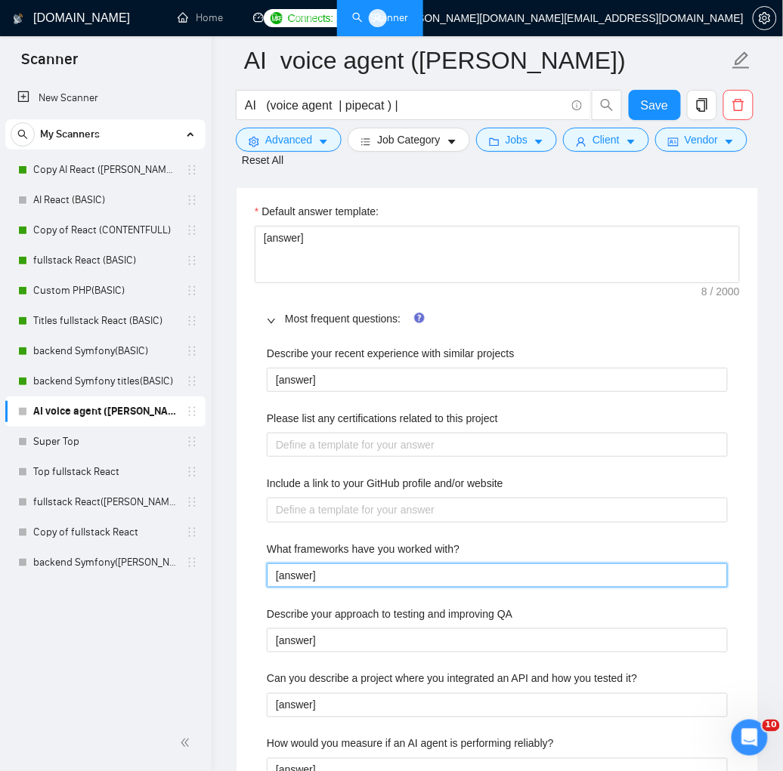
type with\? "[answer]"
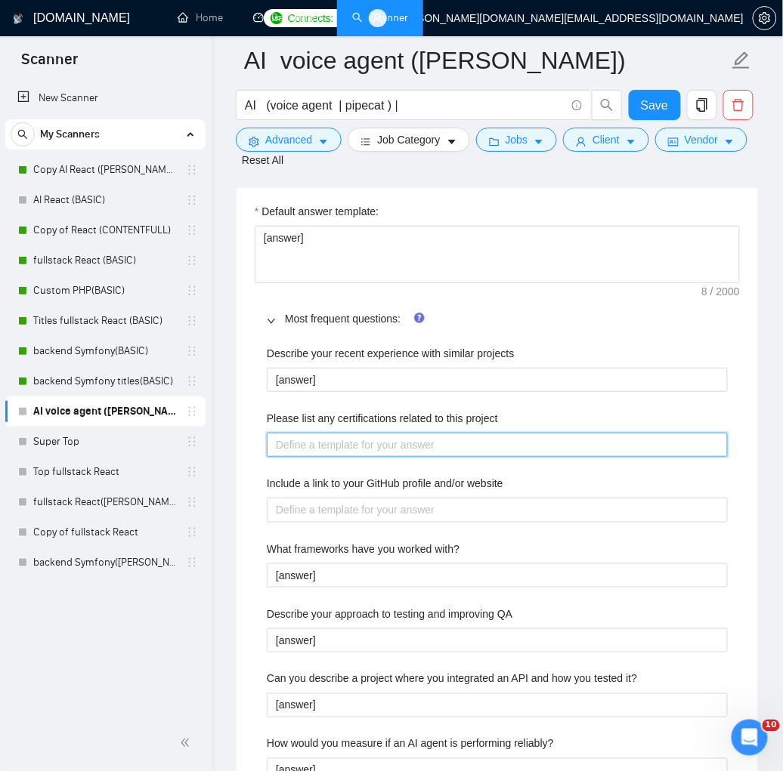
drag, startPoint x: 292, startPoint y: 449, endPoint x: 306, endPoint y: 449, distance: 14.4
click at [293, 449] on project "Please list any certifications related to this project" at bounding box center [497, 445] width 461 height 24
paste project "[answer]"
type project "[answer]"
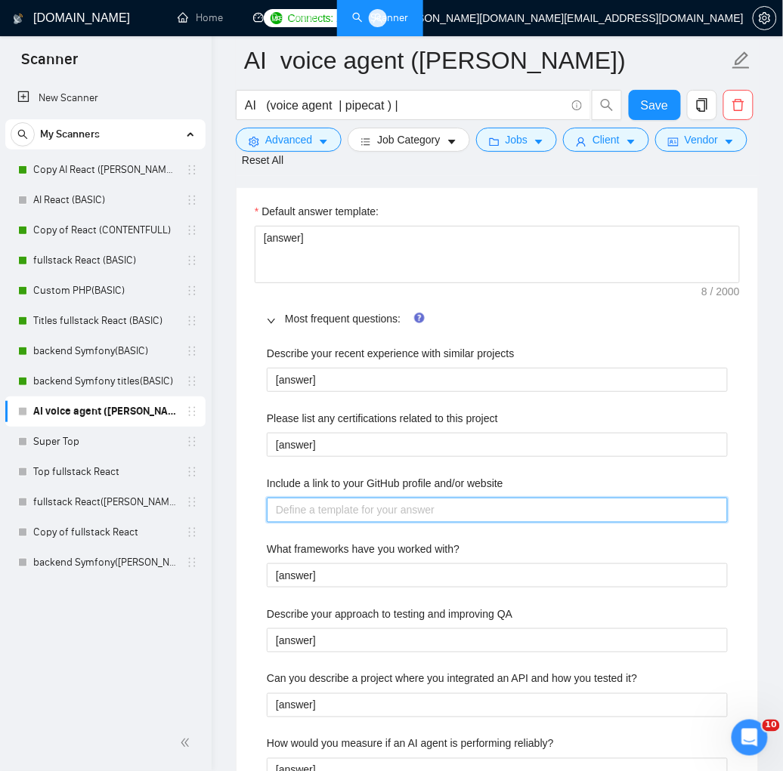
click at [305, 511] on website "Include a link to your GitHub profile and/or website" at bounding box center [497, 510] width 461 height 24
paste website "Unfortunately, Upwork does not allow website sharing. 🥲"
type website "Unfortunately, Upwork does not allow website sharing. 🥲"
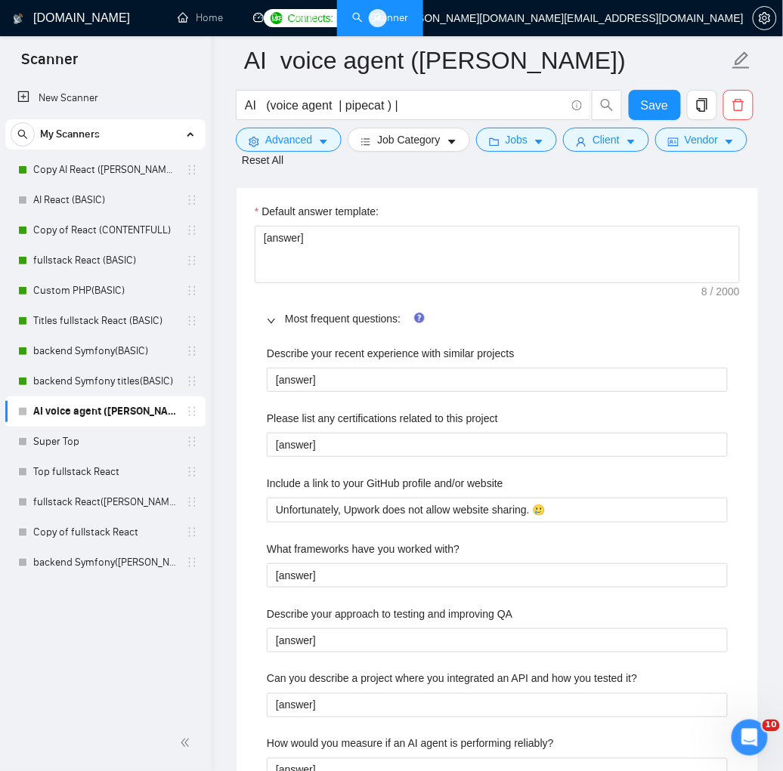
click at [546, 546] on div "What frameworks have you worked with?" at bounding box center [497, 552] width 461 height 23
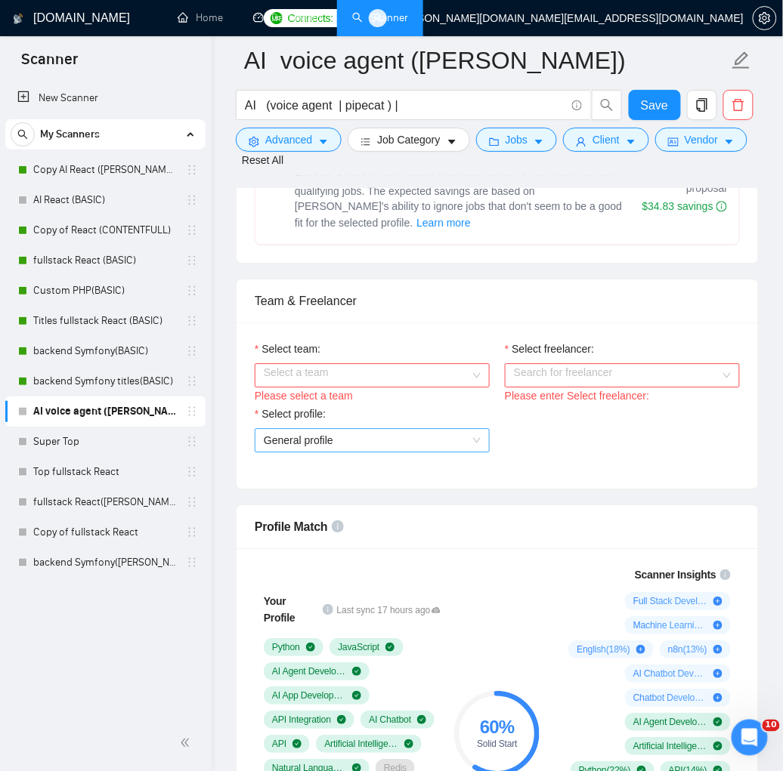
scroll to position [704, 0]
click at [330, 378] on input "Select team:" at bounding box center [367, 376] width 206 height 23
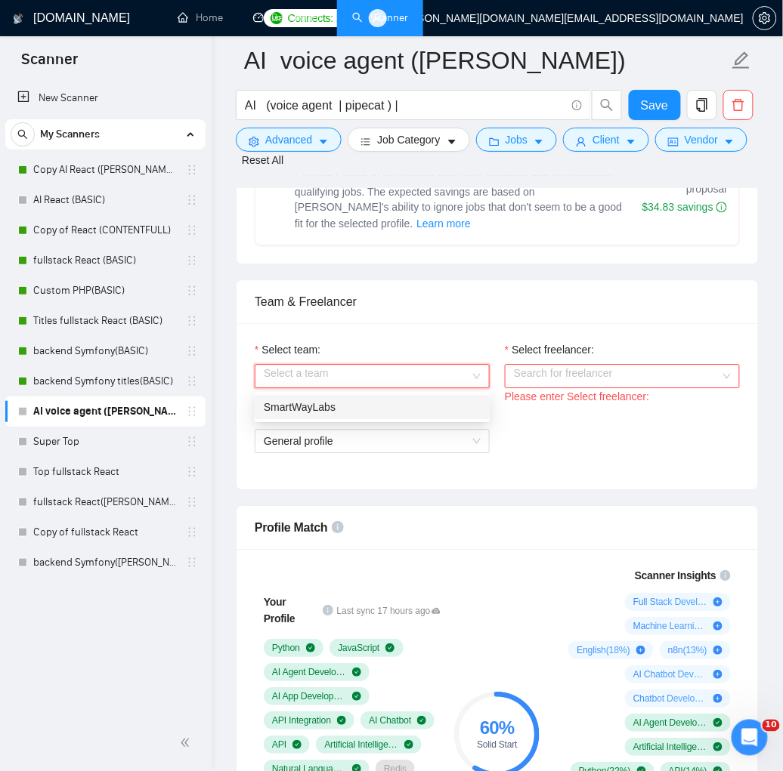
click at [321, 410] on div "SmartWayLabs" at bounding box center [372, 407] width 217 height 17
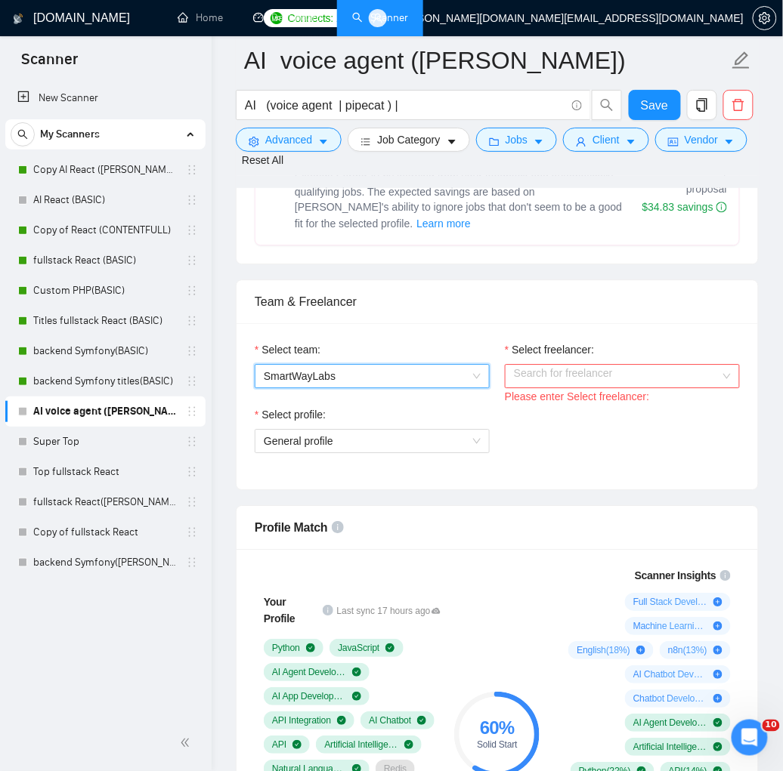
click at [610, 375] on input "Select freelancer:" at bounding box center [617, 376] width 206 height 23
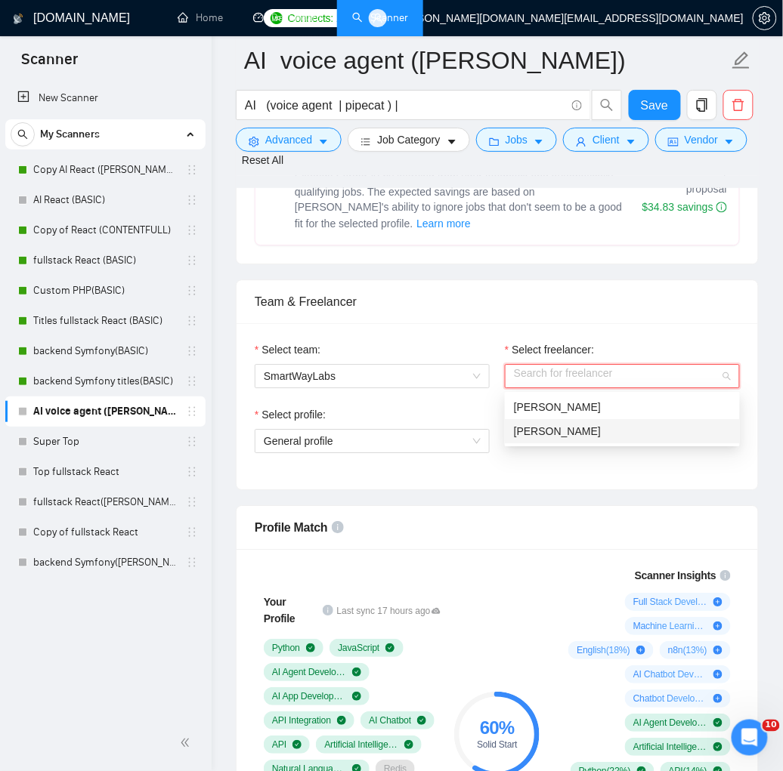
click at [577, 428] on span "[PERSON_NAME]" at bounding box center [557, 431] width 87 height 12
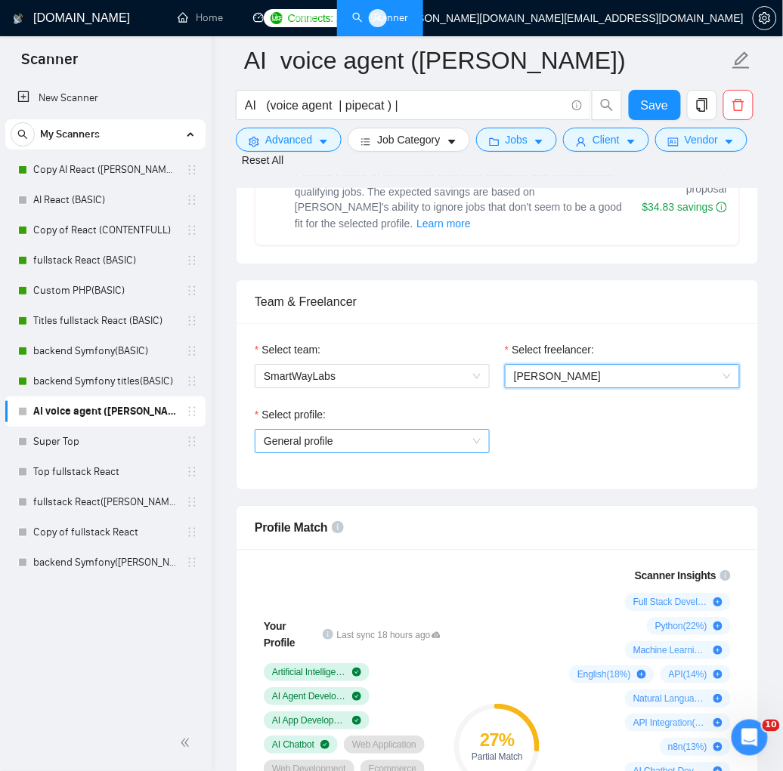
click at [400, 441] on span "General profile" at bounding box center [372, 441] width 217 height 23
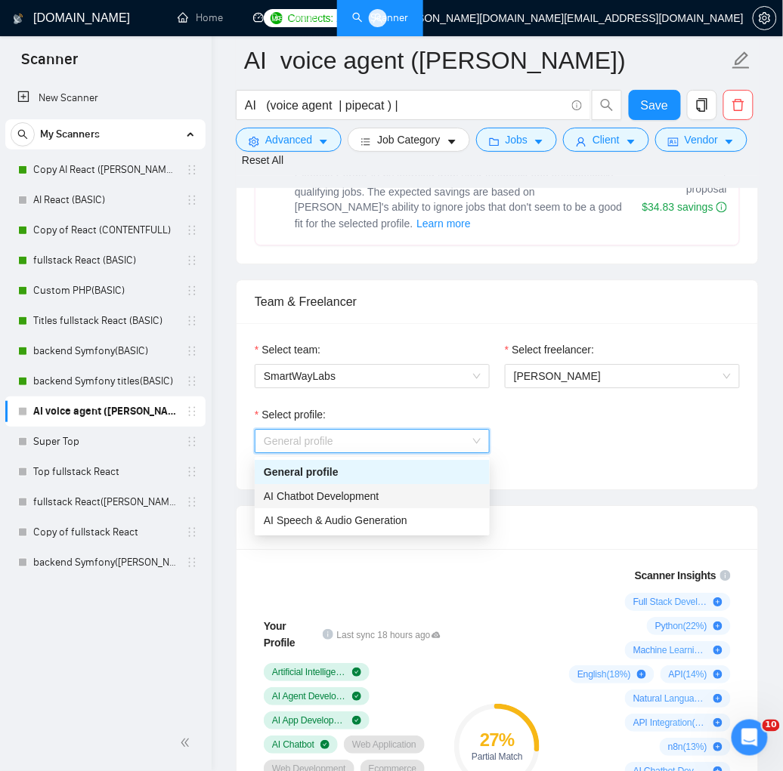
click at [378, 497] on span "AI Chatbot Development" at bounding box center [322, 496] width 116 height 12
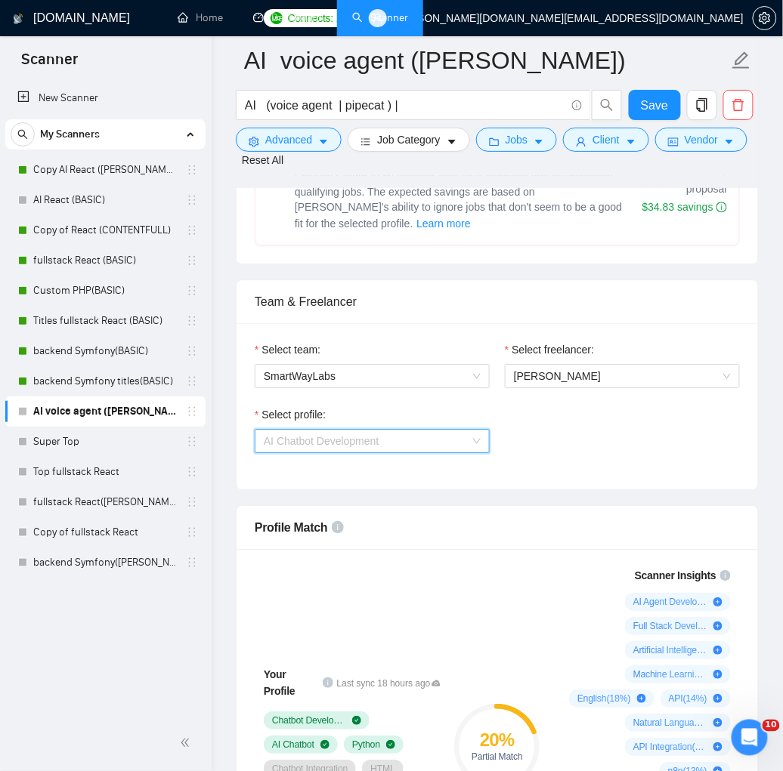
click at [424, 440] on span "AI Chatbot Development" at bounding box center [372, 441] width 217 height 23
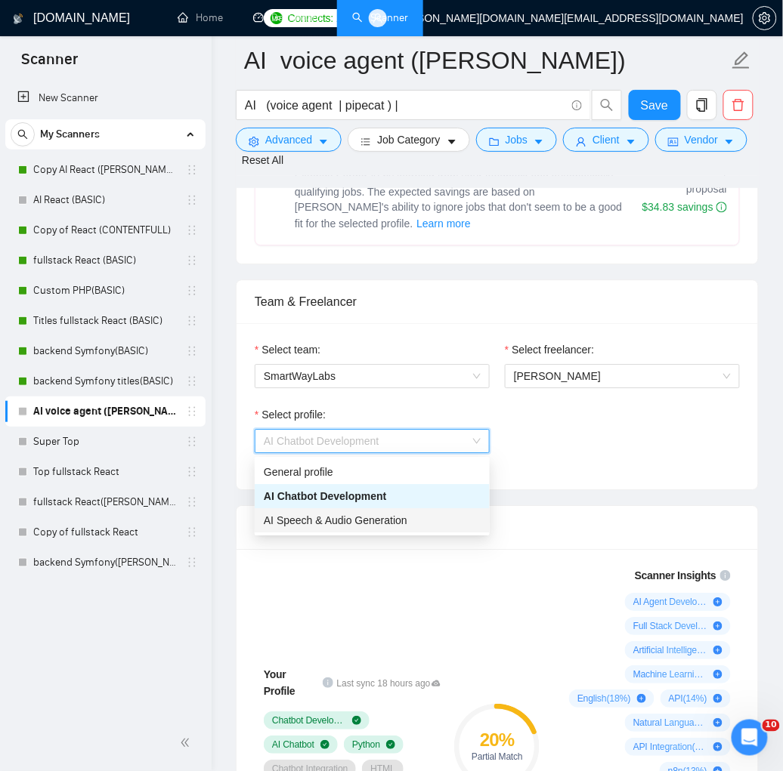
click at [374, 514] on span "AI Speech & Audio Generation" at bounding box center [336, 520] width 144 height 12
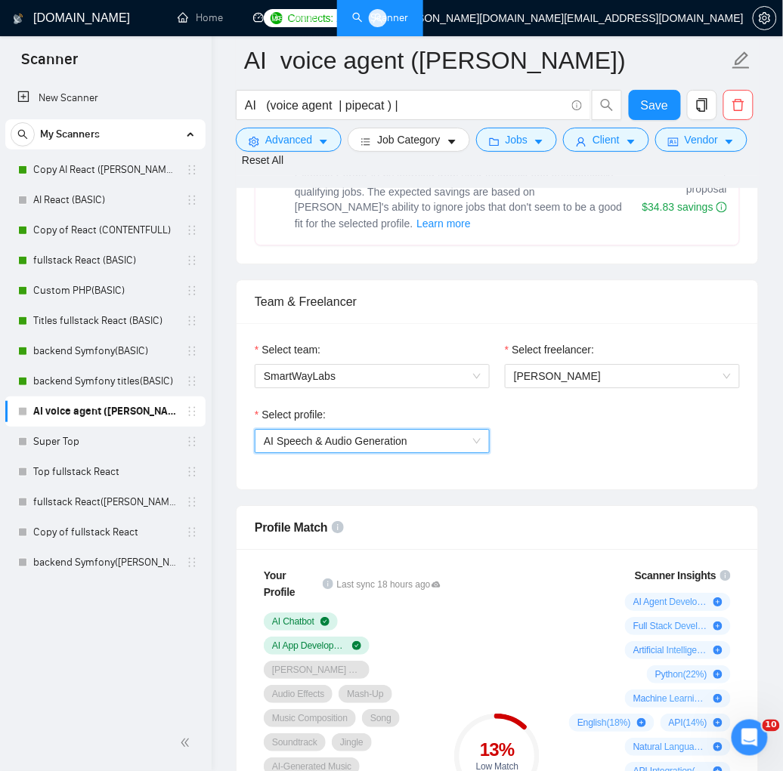
click at [429, 435] on span "AI Speech & Audio Generation" at bounding box center [372, 441] width 217 height 23
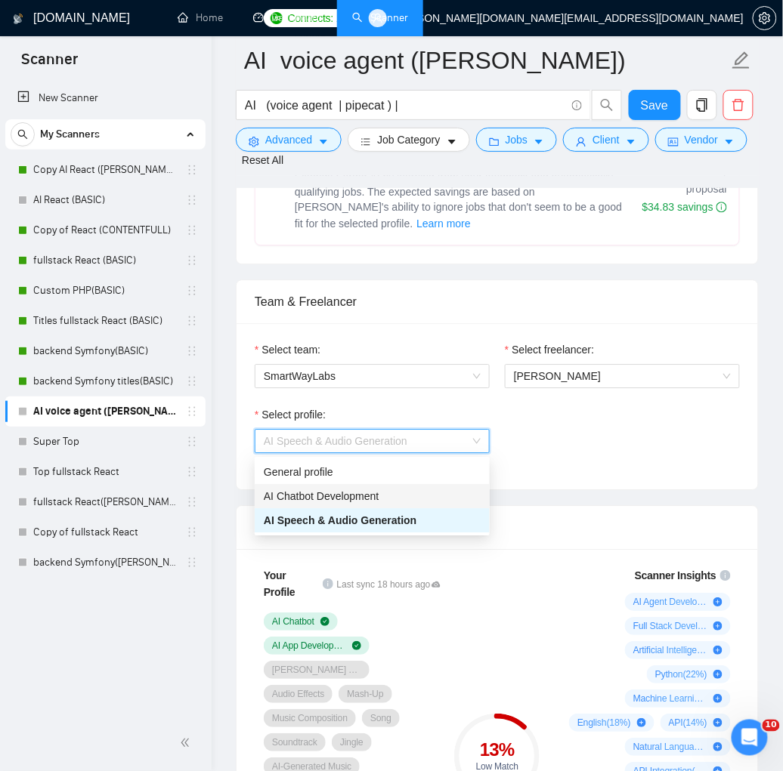
click at [346, 496] on span "AI Chatbot Development" at bounding box center [322, 496] width 116 height 12
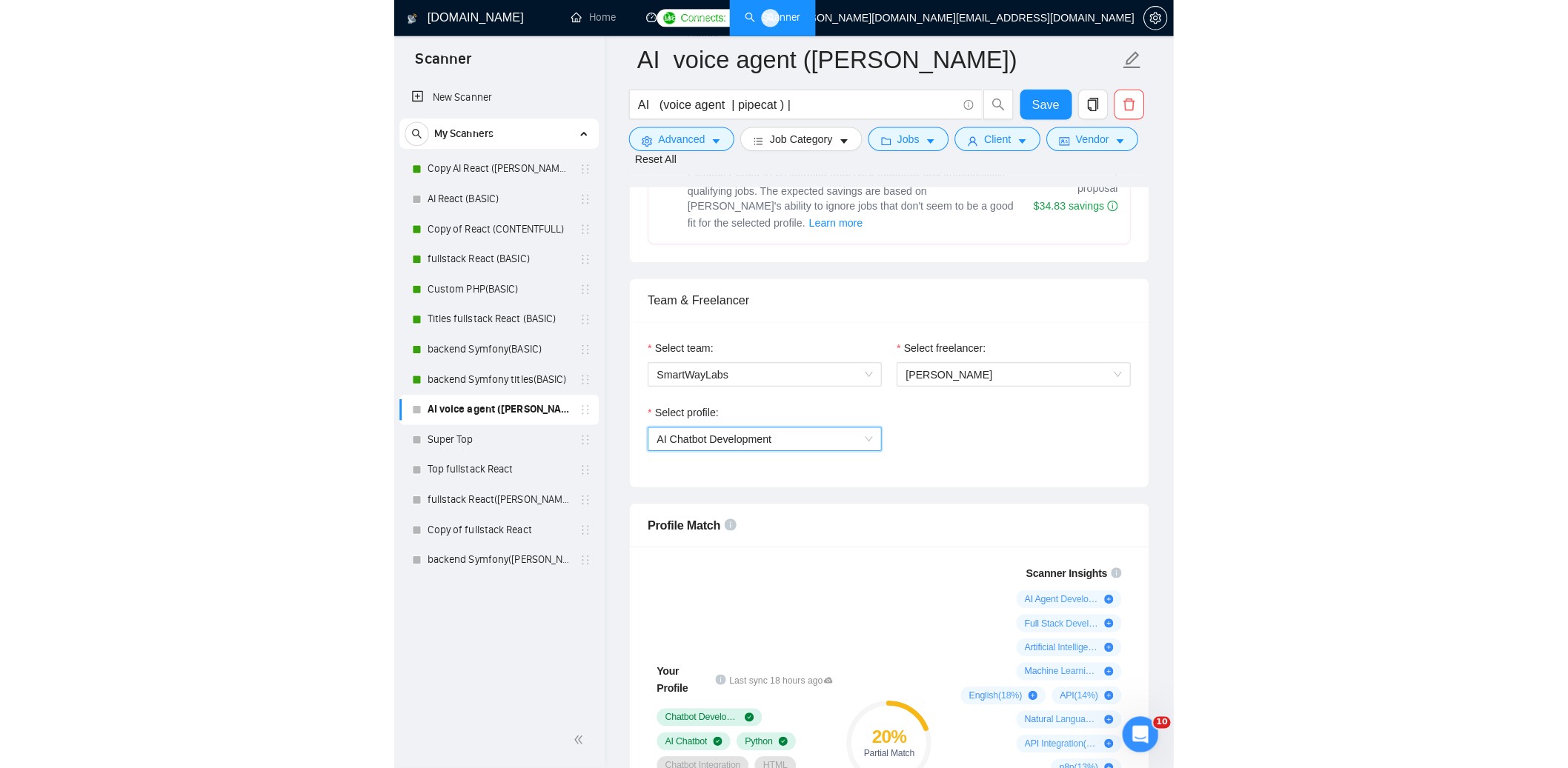
scroll to position [937, 0]
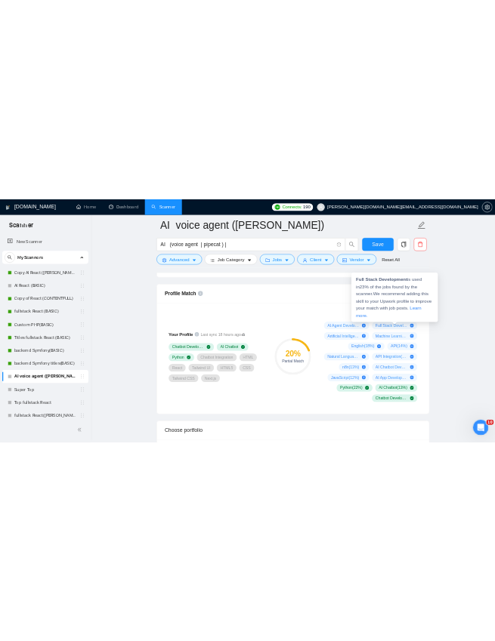
scroll to position [957, 0]
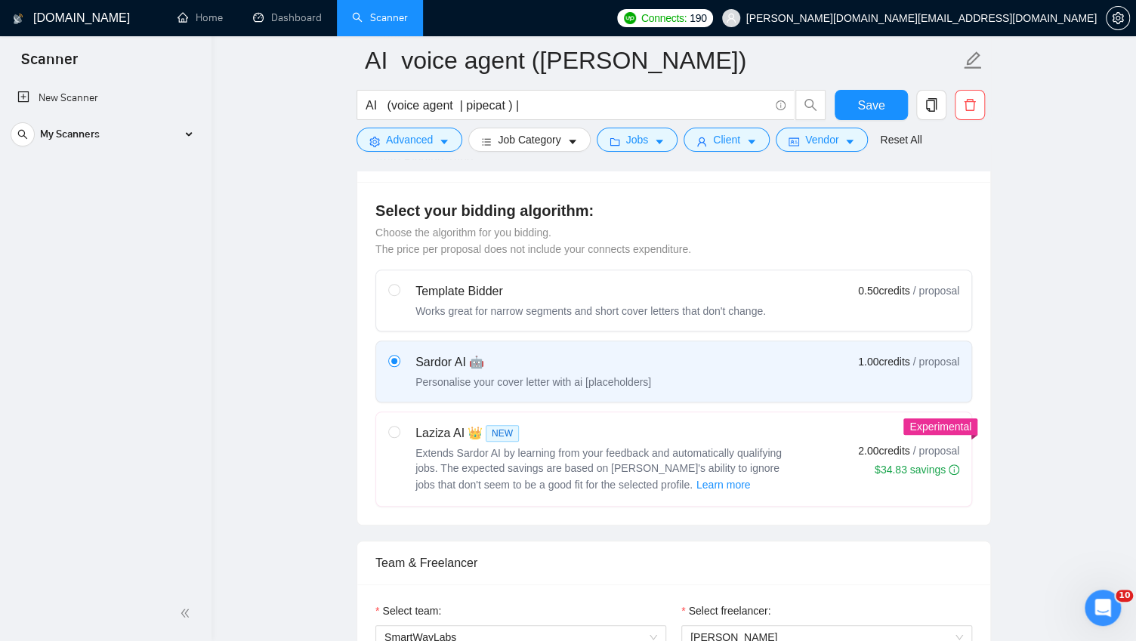
scroll to position [911, 0]
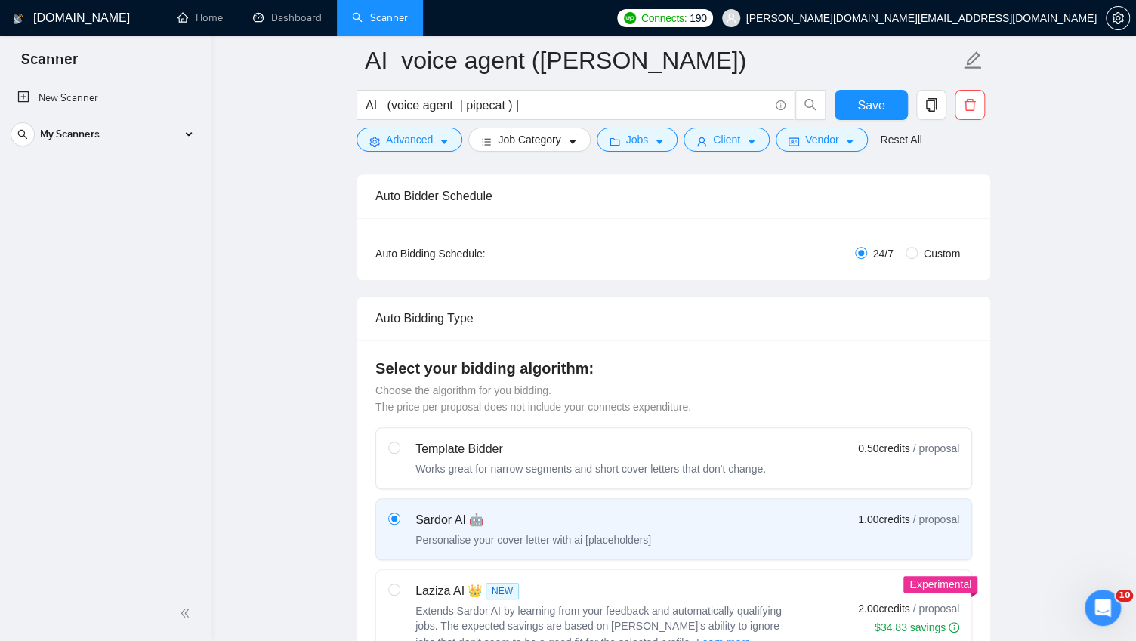
scroll to position [14, 0]
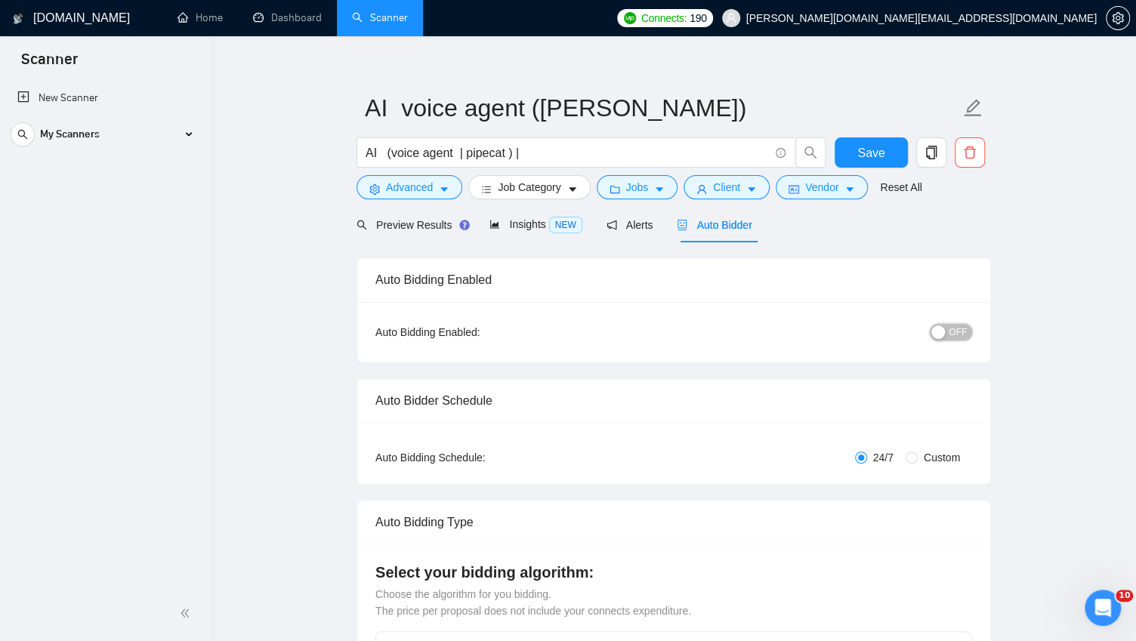
drag, startPoint x: 959, startPoint y: 333, endPoint x: 1006, endPoint y: 347, distance: 48.8
click at [960, 333] on span "OFF" at bounding box center [958, 332] width 18 height 17
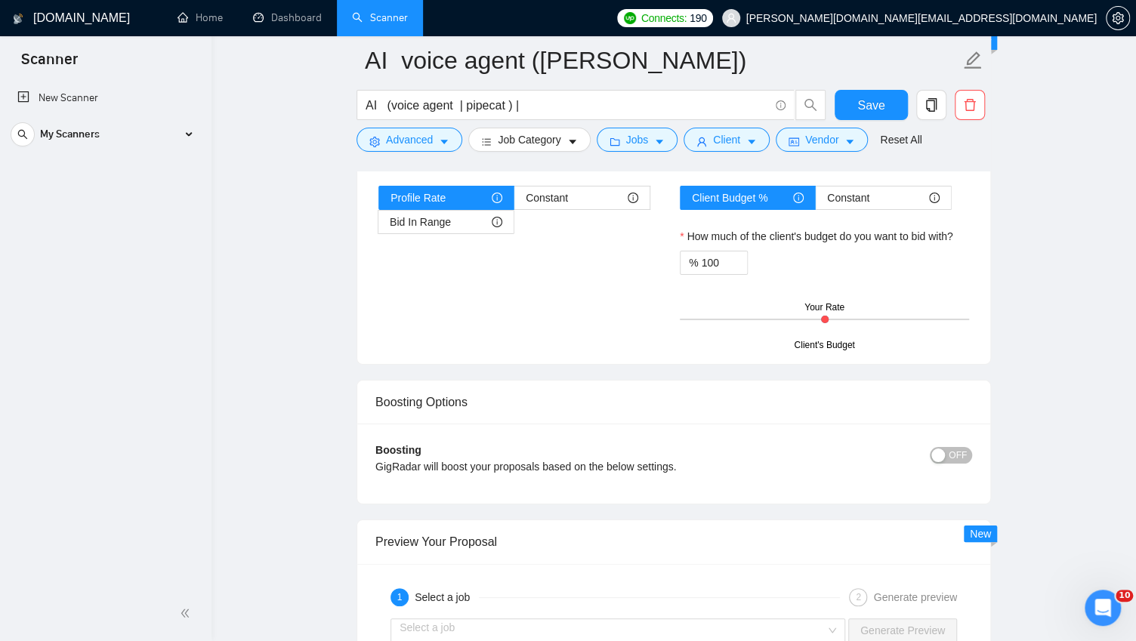
scroll to position [3122, 0]
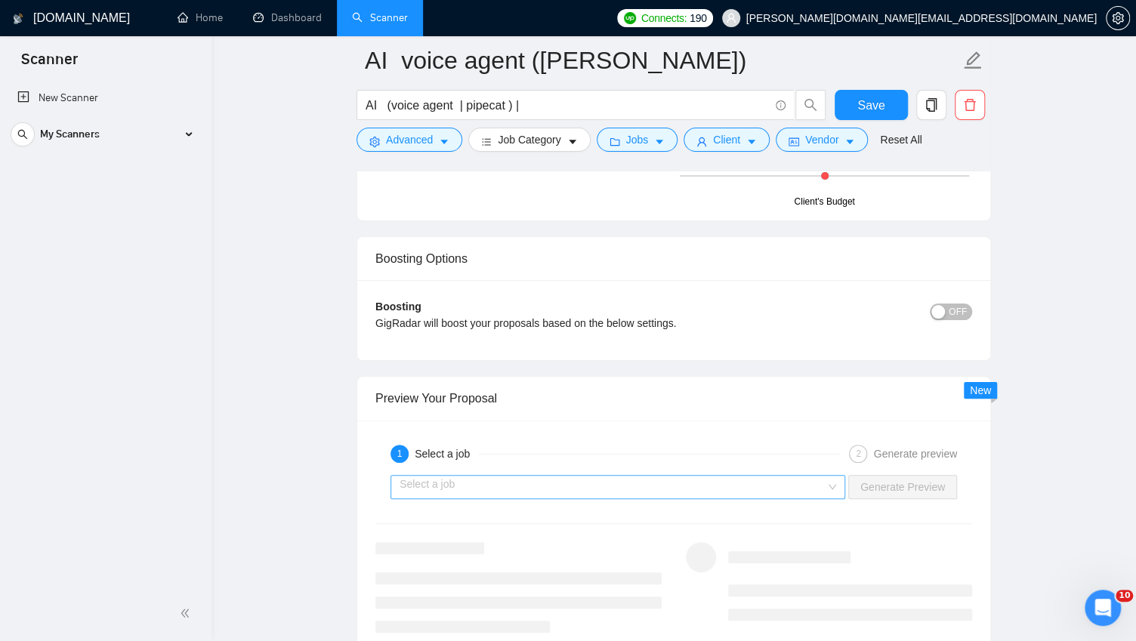
click at [590, 487] on input "search" at bounding box center [613, 487] width 426 height 23
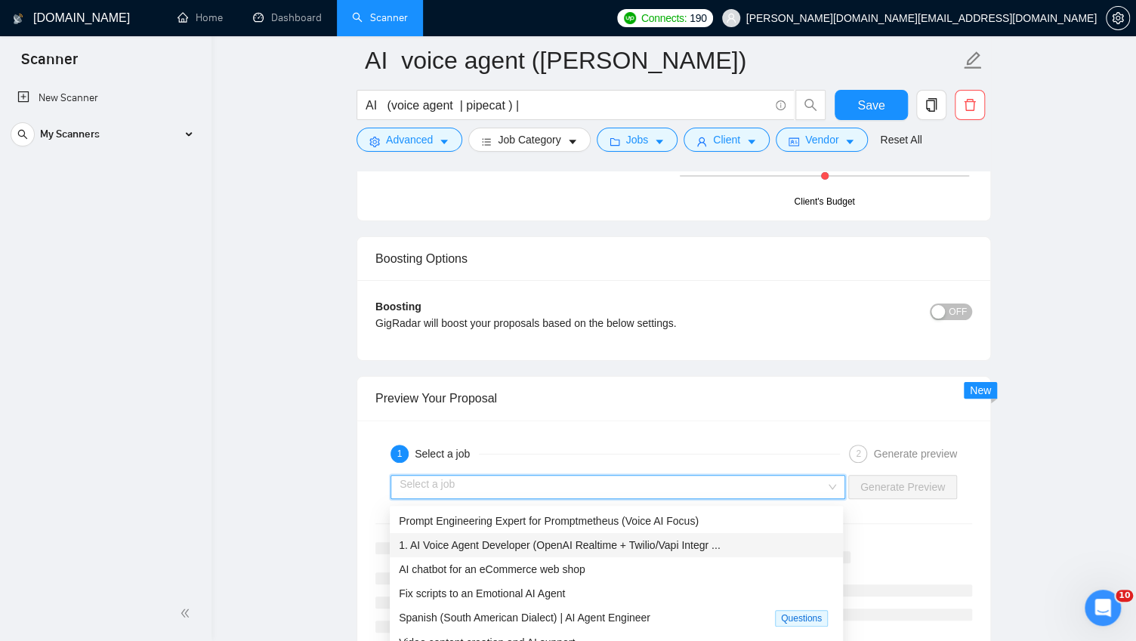
click at [498, 540] on span "1. AI Voice Agent Developer (OpenAI Realtime + Twilio/Vapi Integr ..." at bounding box center [560, 545] width 322 height 12
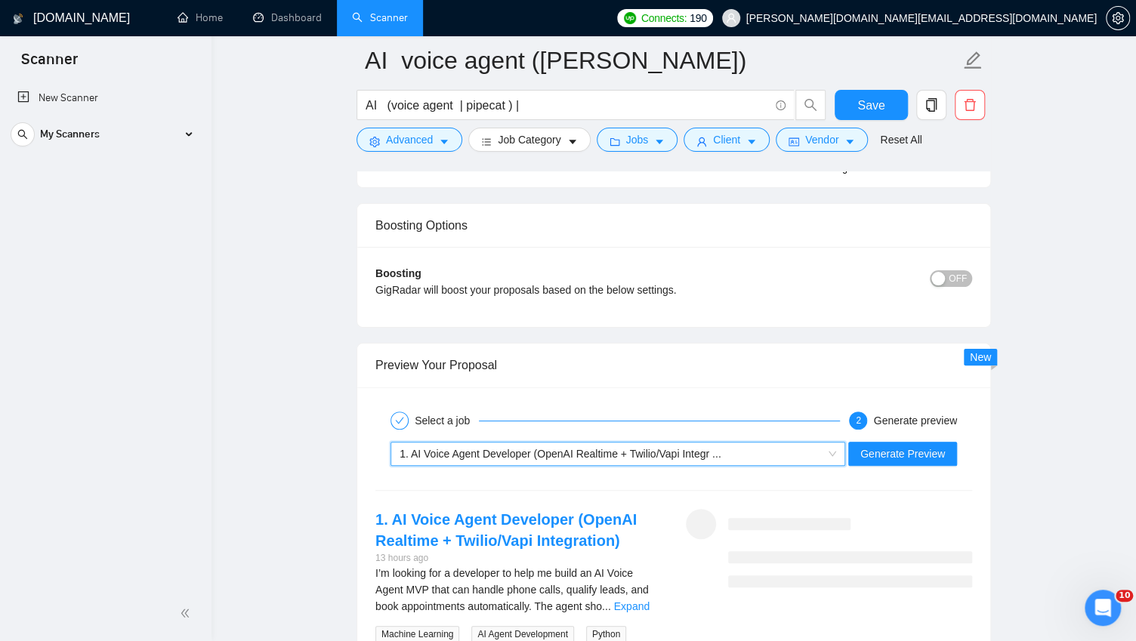
scroll to position [3157, 0]
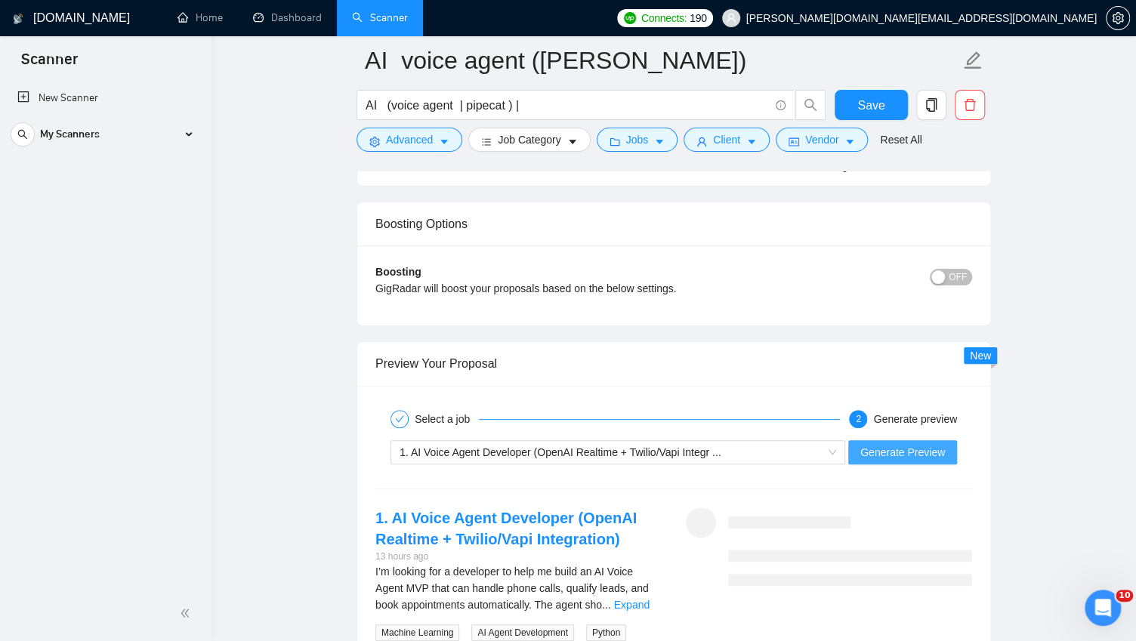
click at [900, 461] on span "Generate Preview" at bounding box center [902, 452] width 85 height 17
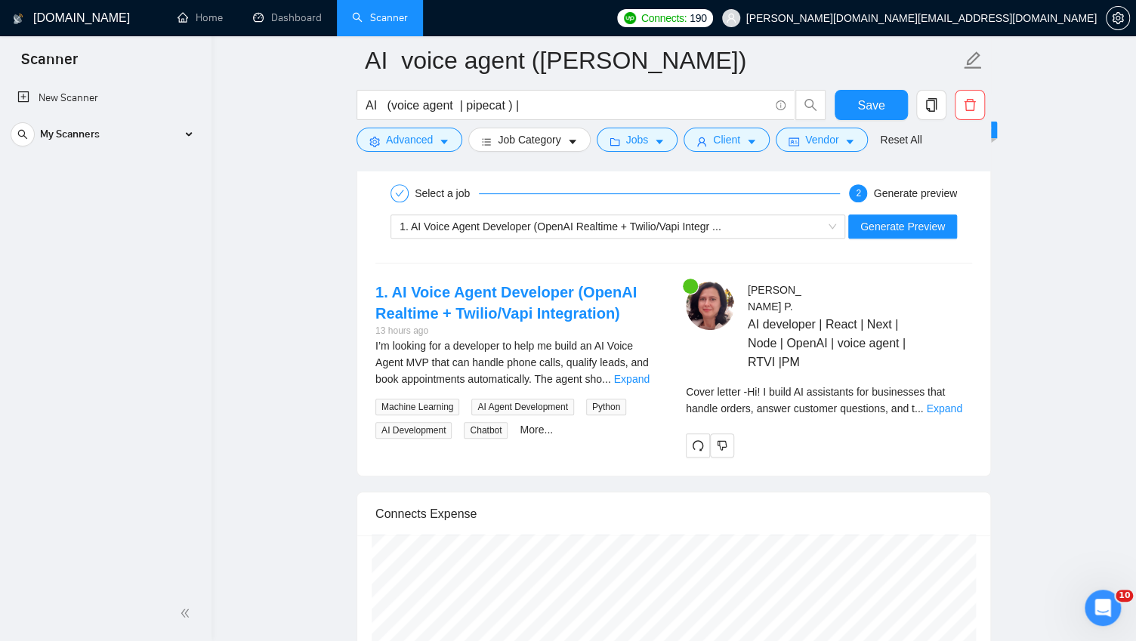
scroll to position [3383, 0]
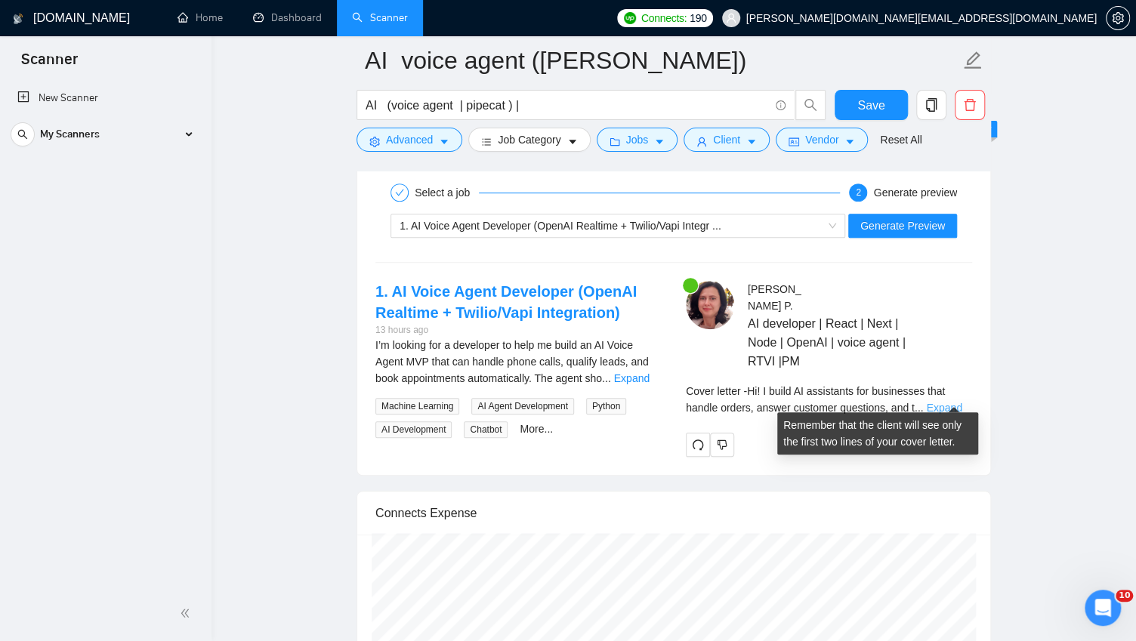
click at [947, 402] on link "Expand" at bounding box center [944, 408] width 36 height 12
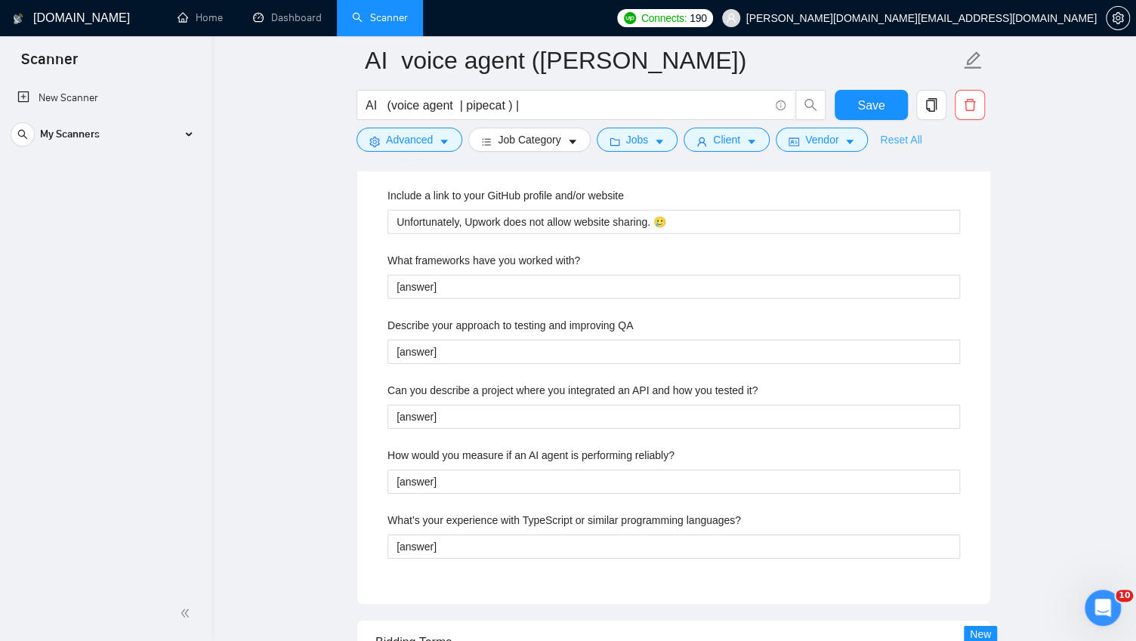
scroll to position [2191, 0]
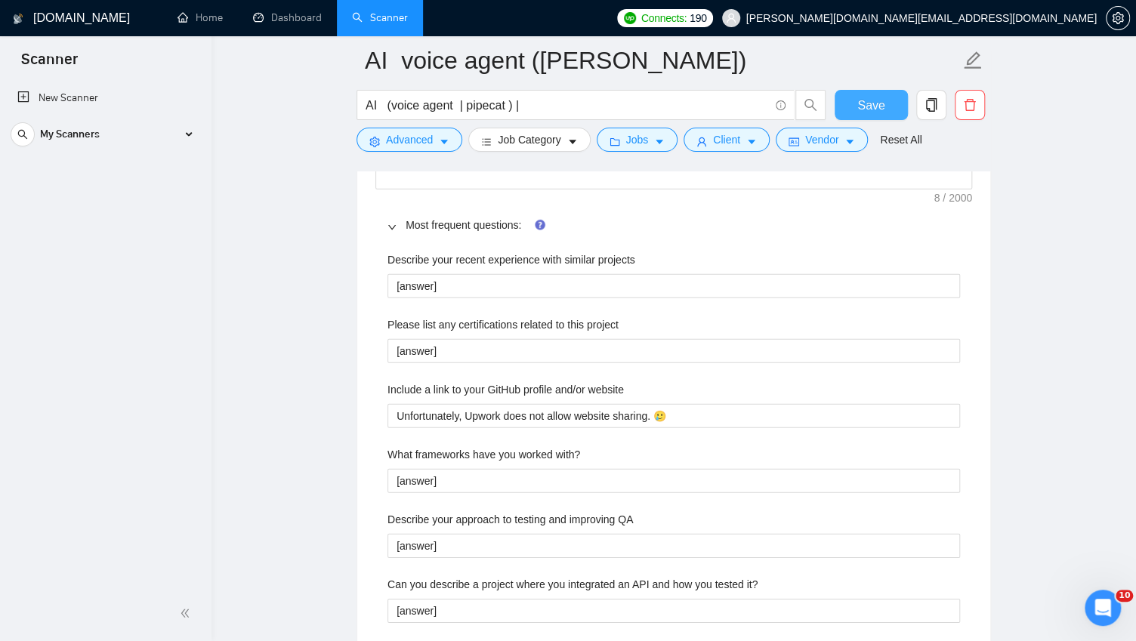
click at [880, 105] on span "Save" at bounding box center [870, 105] width 27 height 19
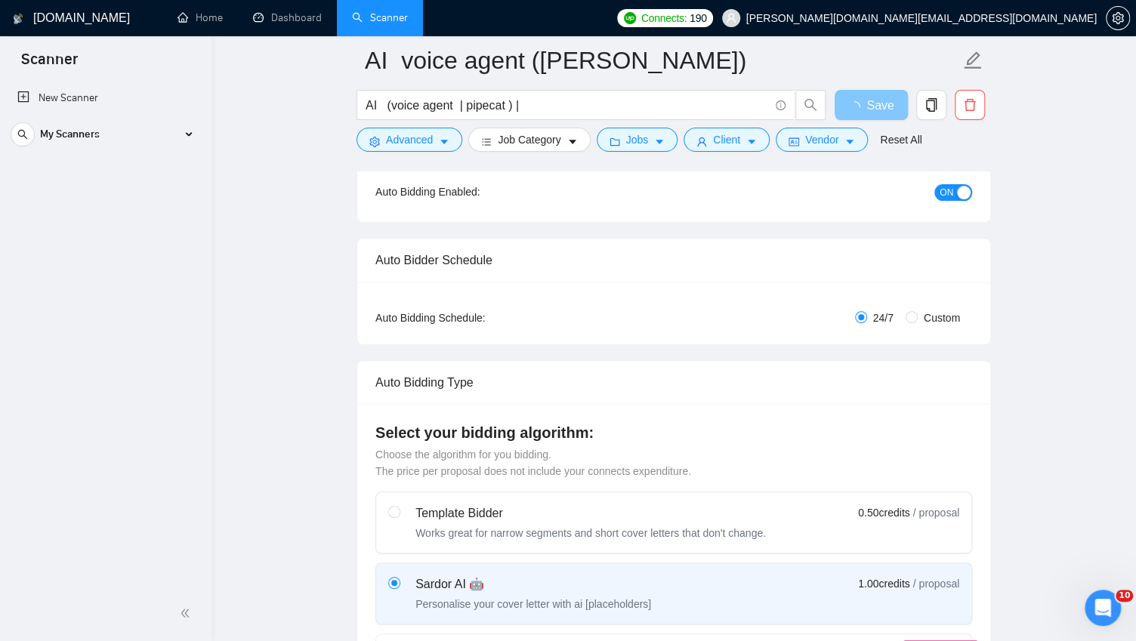
scroll to position [0, 0]
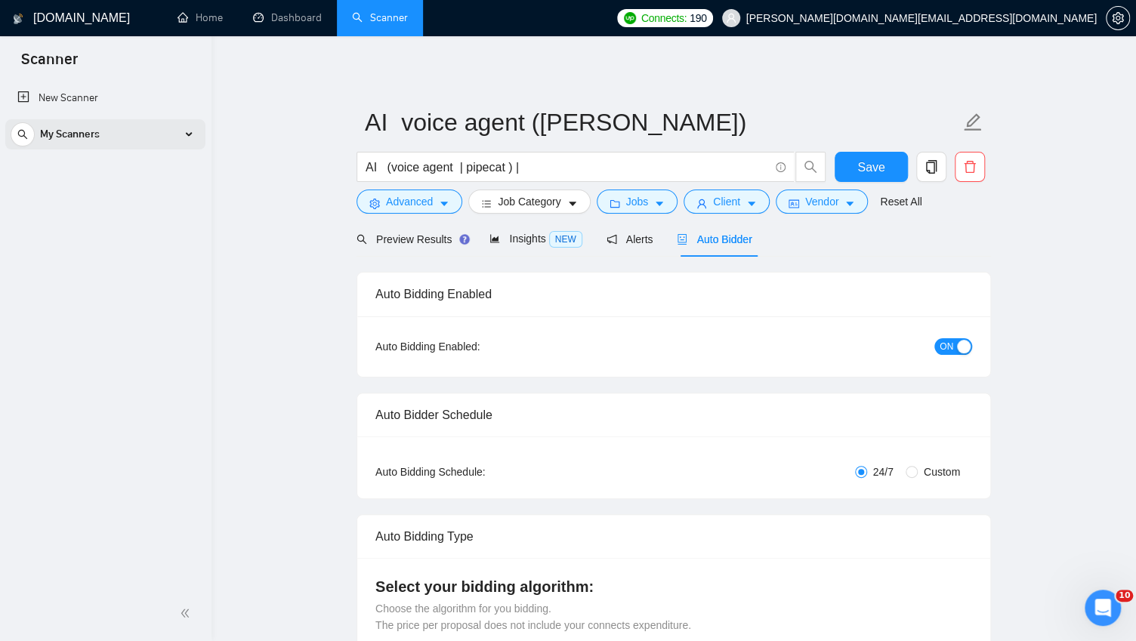
click at [77, 137] on span "My Scanners" at bounding box center [70, 134] width 60 height 30
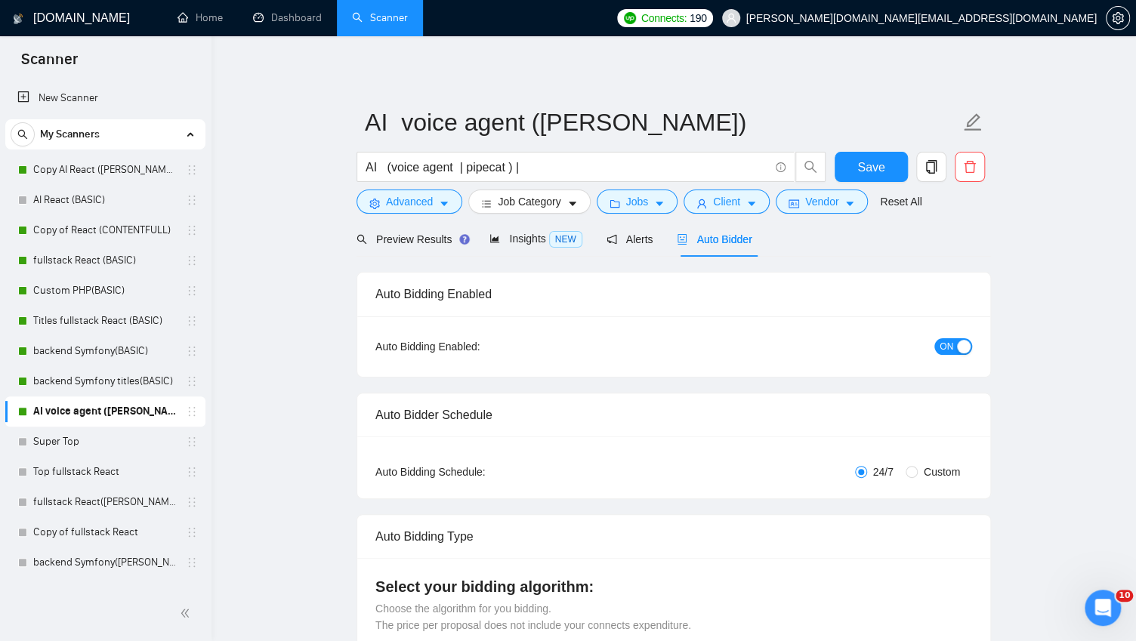
click at [424, 242] on span "Preview Results" at bounding box center [411, 239] width 109 height 12
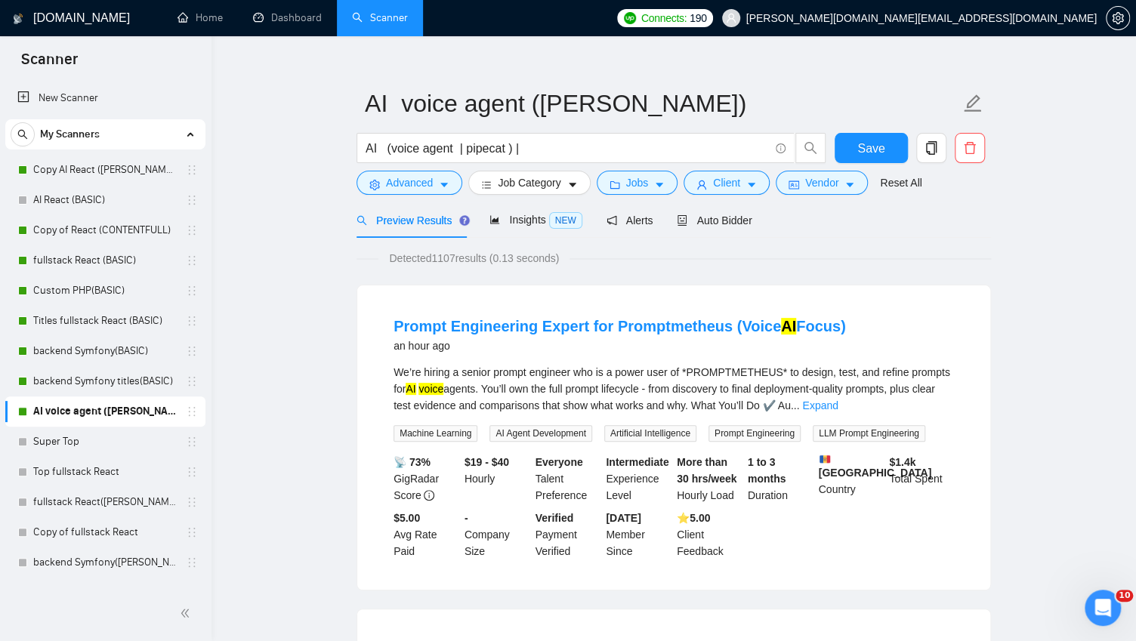
scroll to position [26, 0]
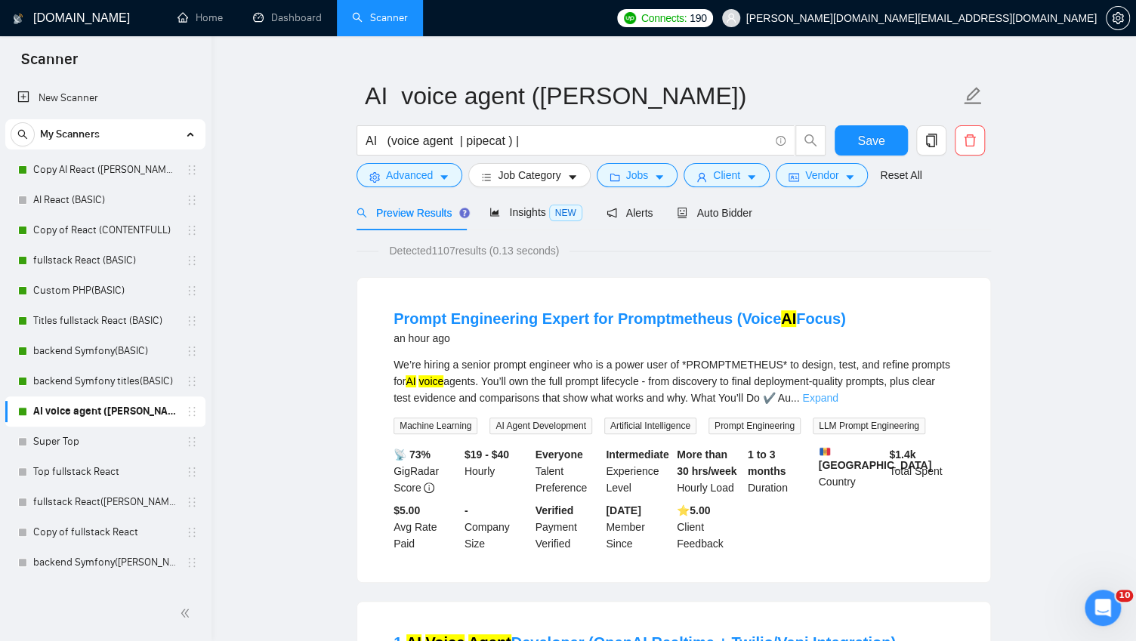
click at [838, 398] on link "Expand" at bounding box center [820, 398] width 36 height 12
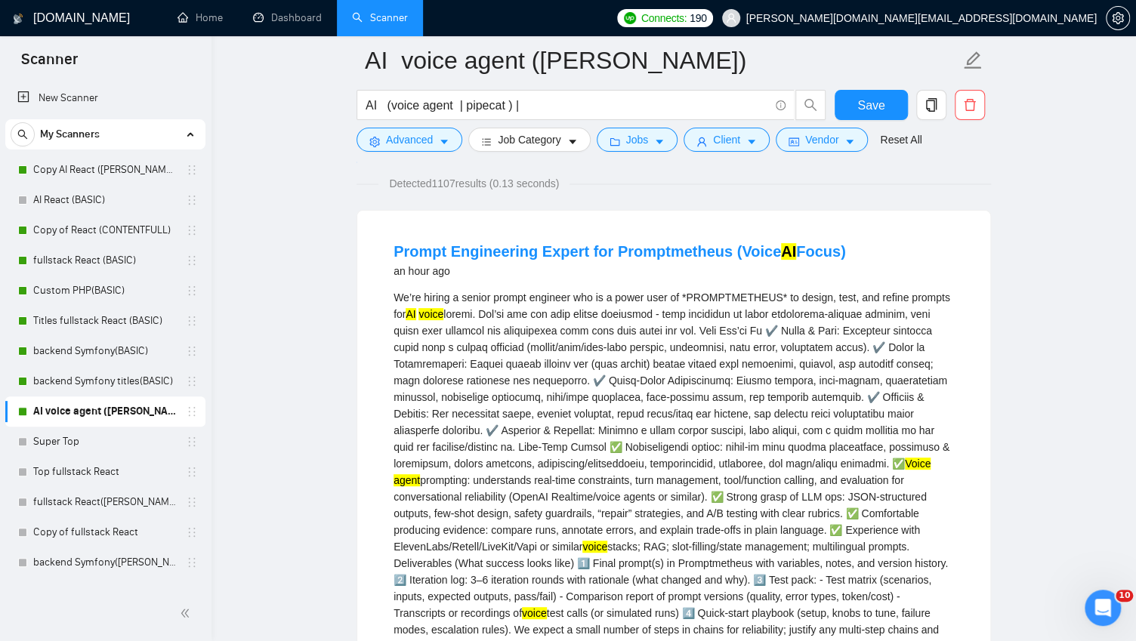
scroll to position [0, 0]
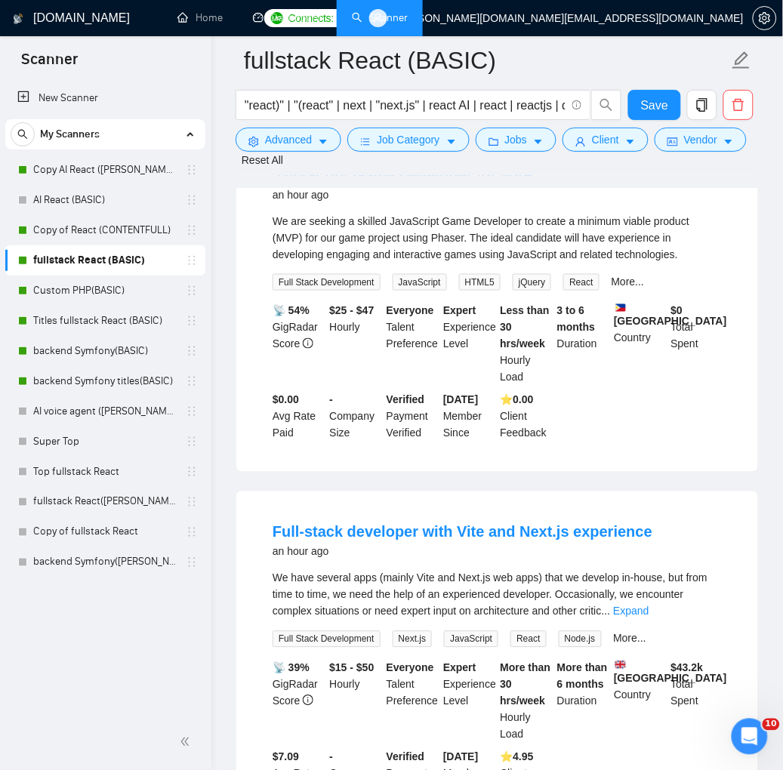
scroll to position [40, 0]
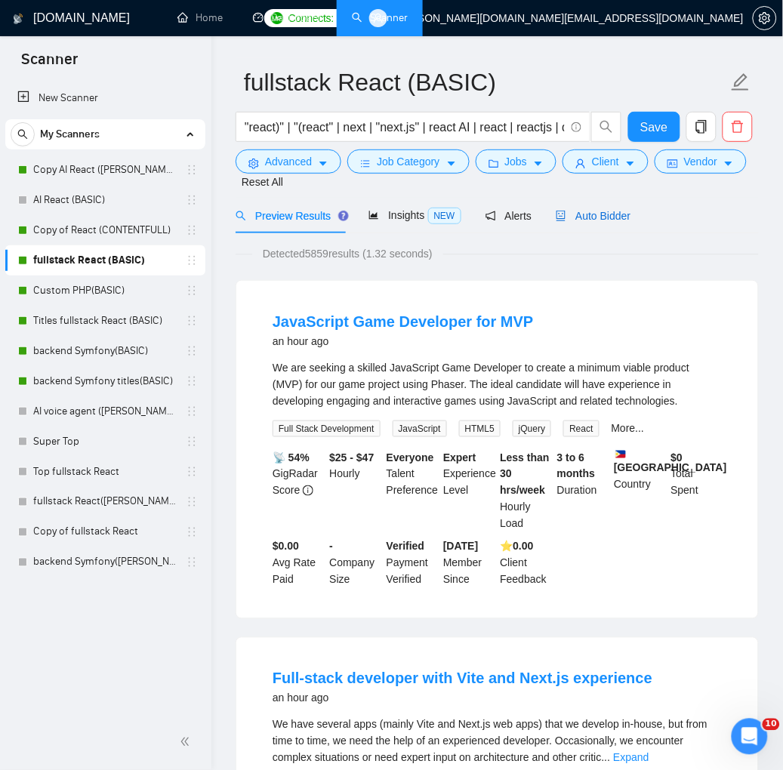
click at [618, 222] on span "Auto Bidder" at bounding box center [593, 216] width 75 height 12
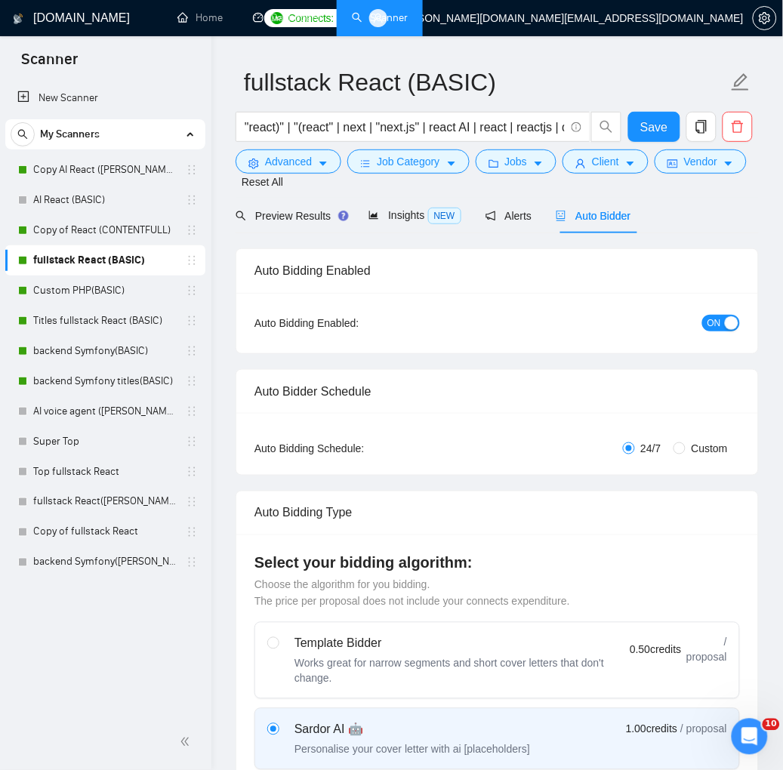
checkbox input "true"
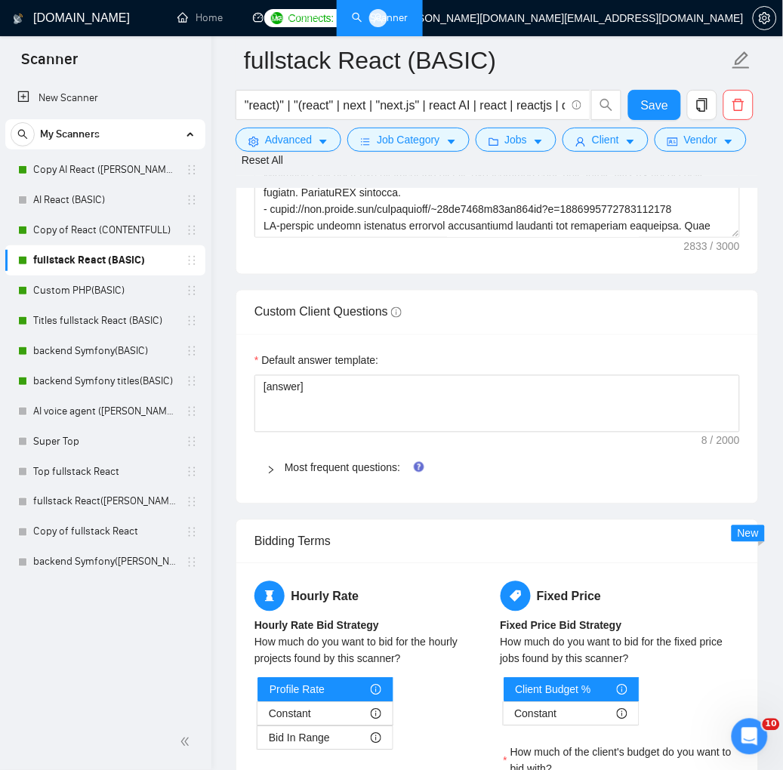
scroll to position [2275, 0]
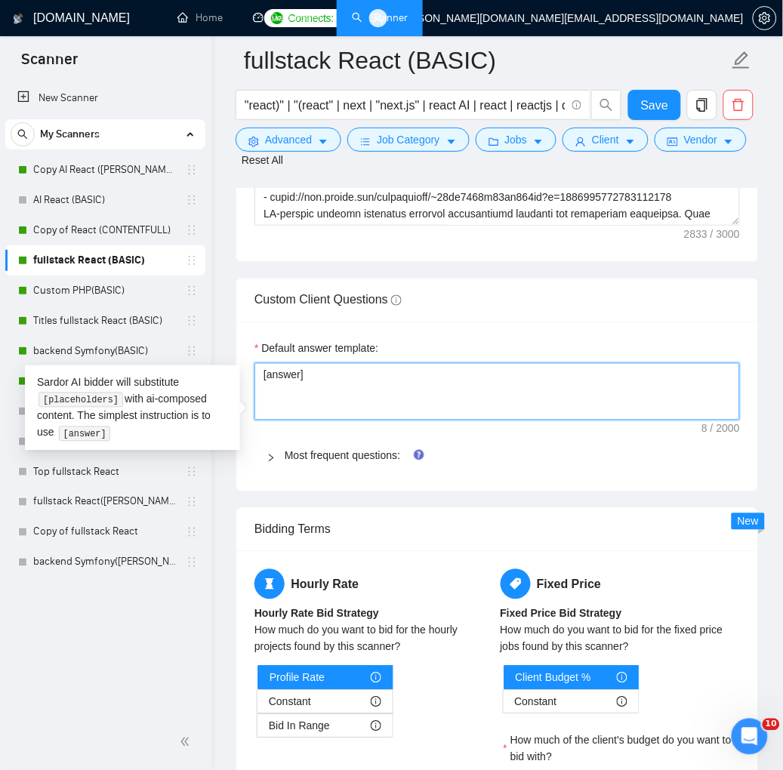
drag, startPoint x: 301, startPoint y: 404, endPoint x: 252, endPoint y: 403, distance: 49.9
click at [252, 403] on div "Default answer template: [answer] Most frequent questions: Describe your recent…" at bounding box center [497, 407] width 522 height 169
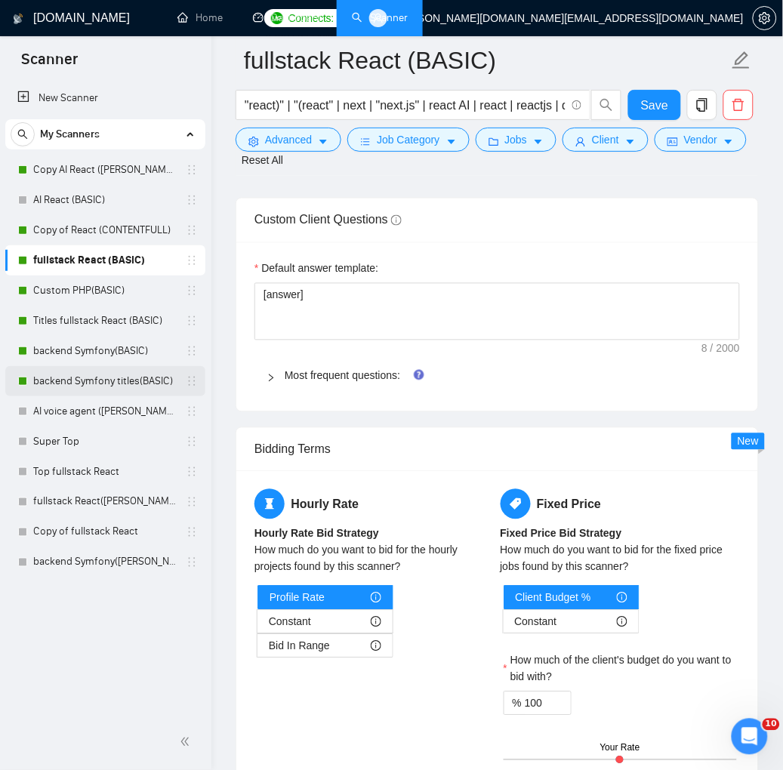
scroll to position [2557, 0]
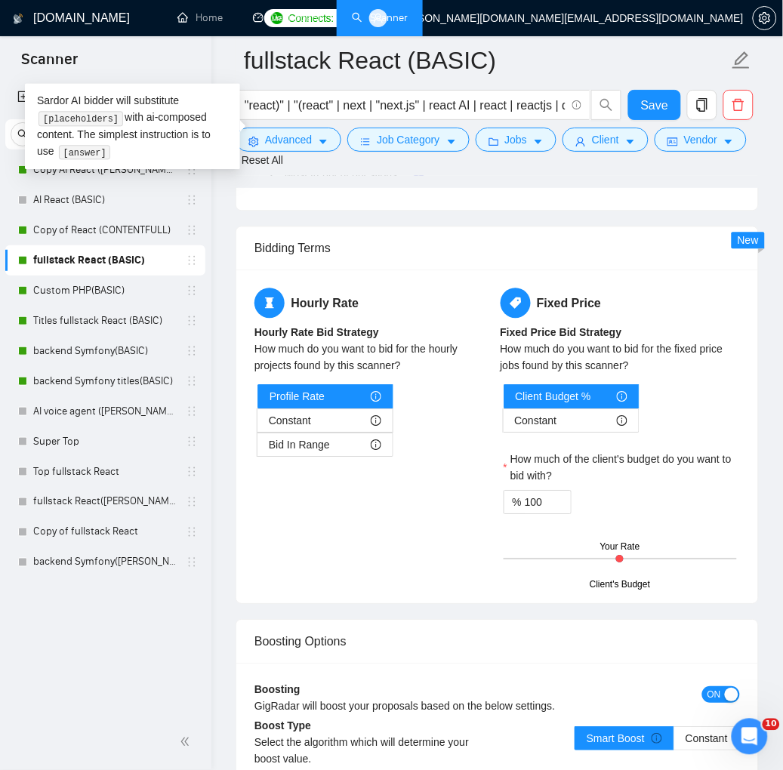
click at [272, 181] on icon "right" at bounding box center [271, 176] width 9 height 9
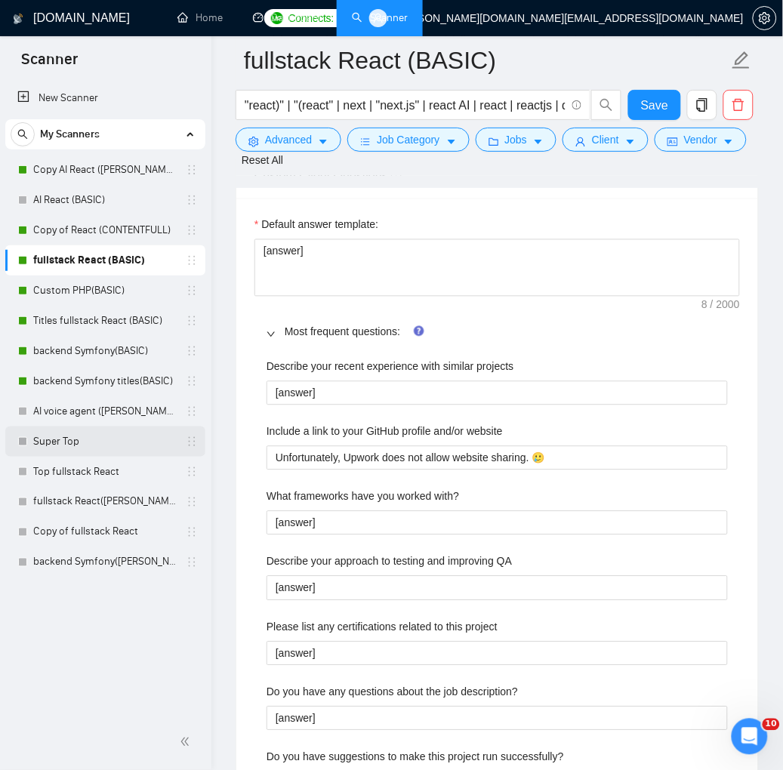
scroll to position [2381, 0]
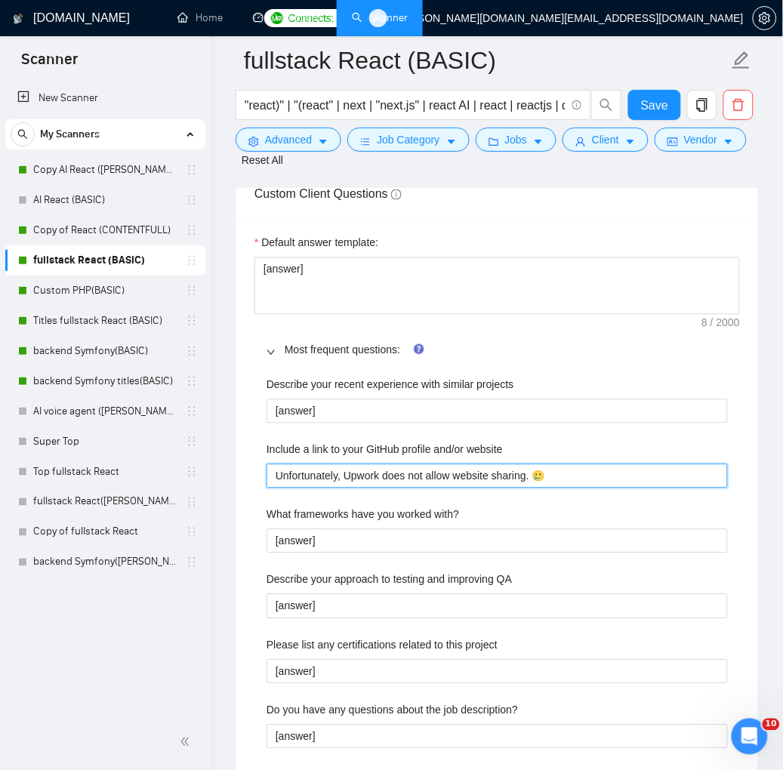
drag, startPoint x: 581, startPoint y: 502, endPoint x: 258, endPoint y: 502, distance: 322.5
click at [258, 502] on div "Describe your recent experience with similar projects [answer] Include a link t…" at bounding box center [498, 702] width 486 height 669
